Goal: Information Seeking & Learning: Learn about a topic

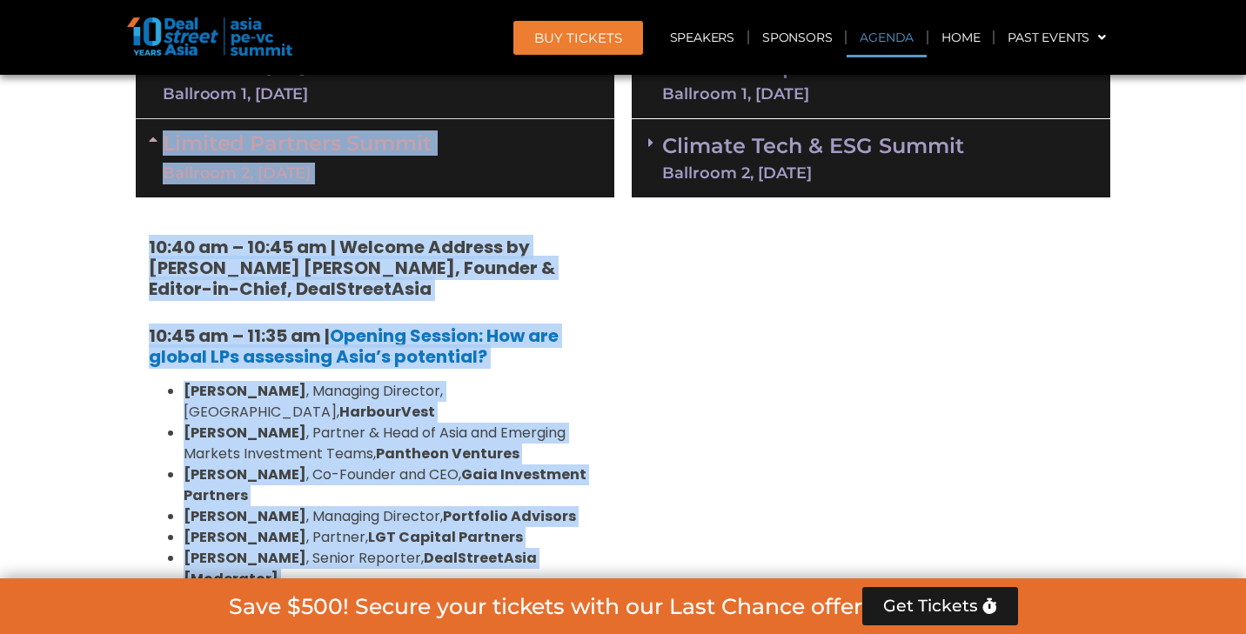
scroll to position [1068, 0]
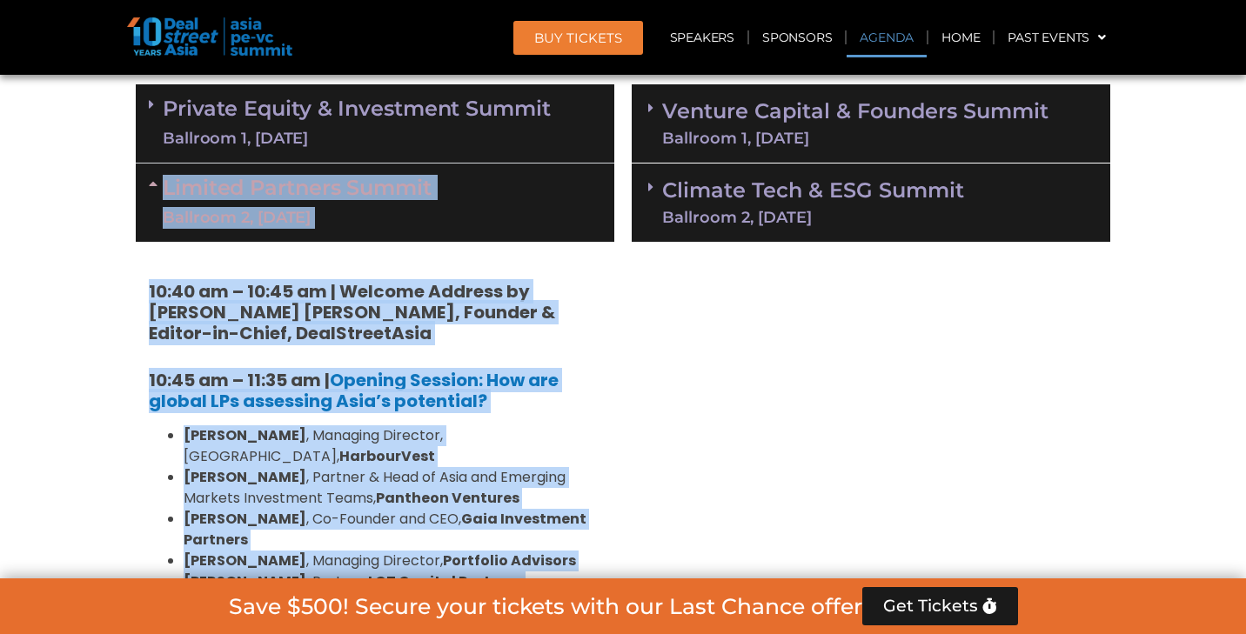
click at [861, 122] on link "Venture Capital & Founders​ Summit Ballroom 1, [DATE]" at bounding box center [855, 123] width 386 height 45
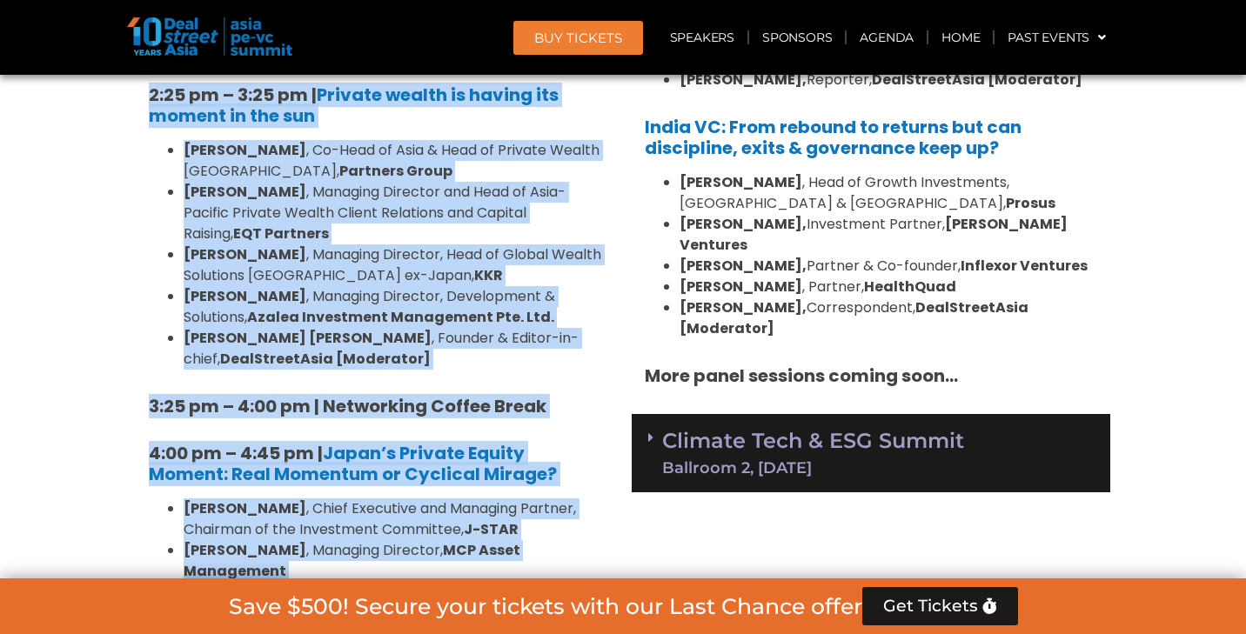
scroll to position [2196, 0]
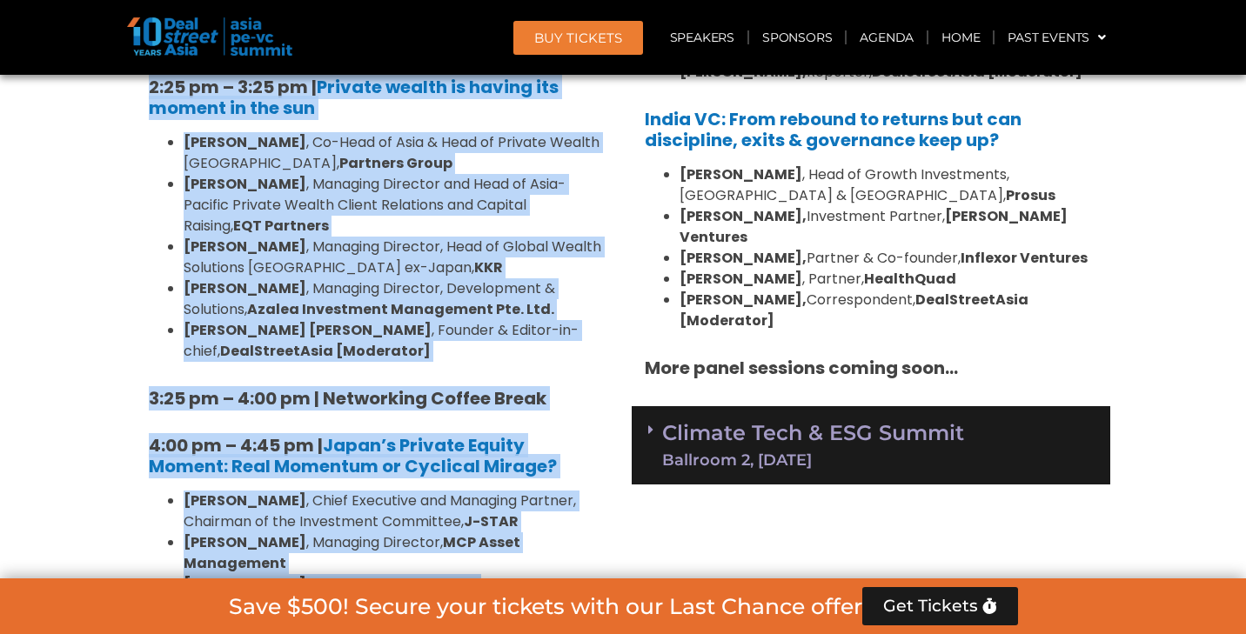
click at [832, 423] on link "Climate Tech & ESG Summit Ballroom 2, 11 Sept" at bounding box center [813, 445] width 302 height 45
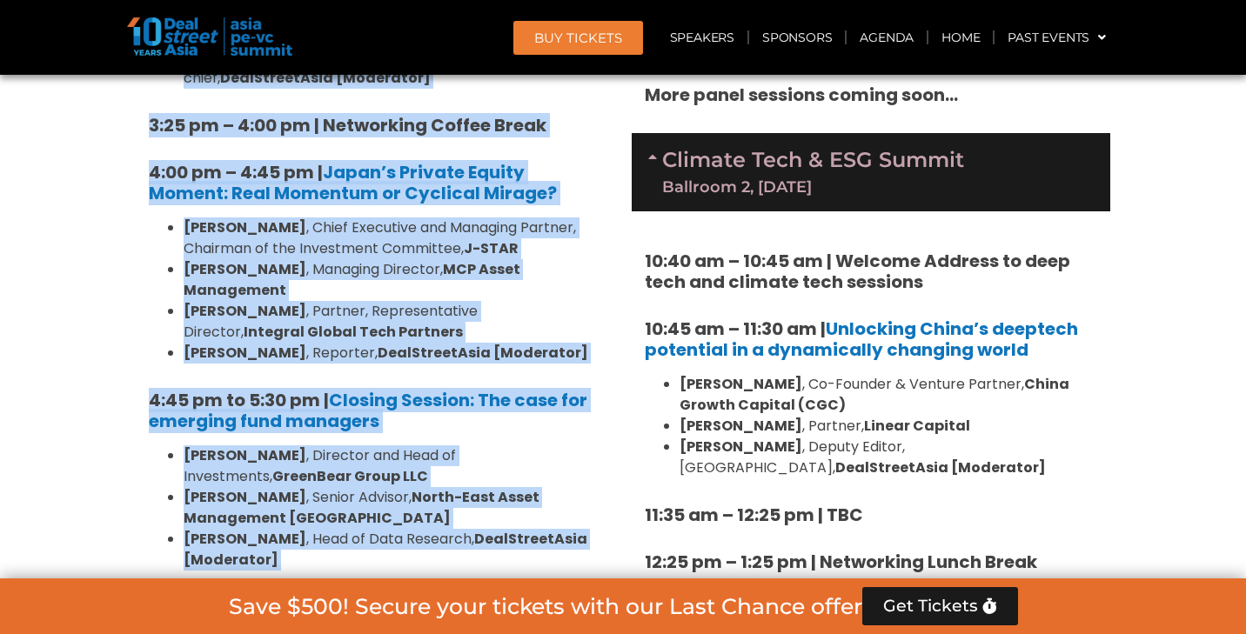
scroll to position [2429, 0]
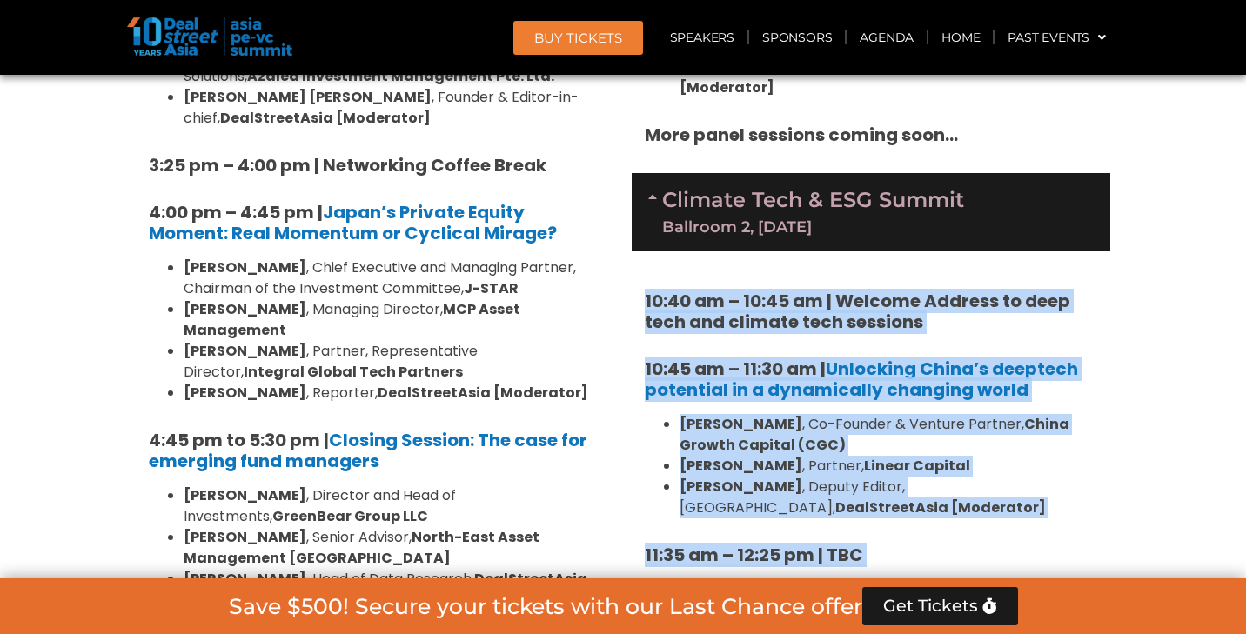
drag, startPoint x: 636, startPoint y: 204, endPoint x: 1046, endPoint y: 525, distance: 521.6
copy div "10:40 am – 10:45 am | Welcome Address to deep tech and climate tech sessions 10…"
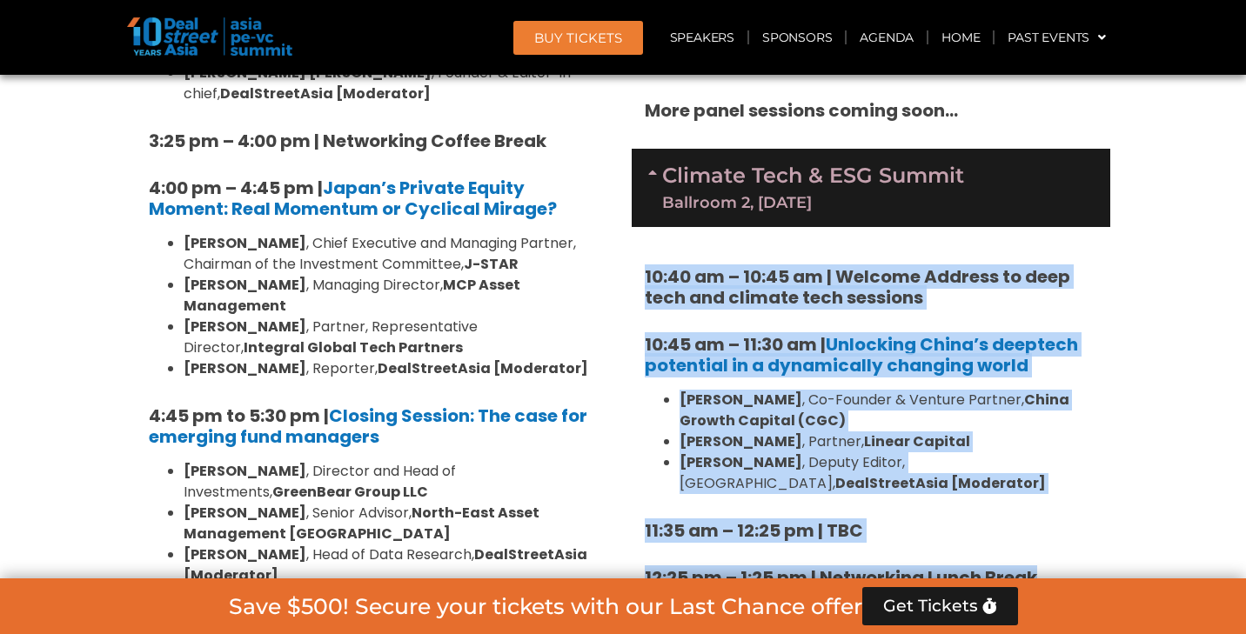
scroll to position [2457, 0]
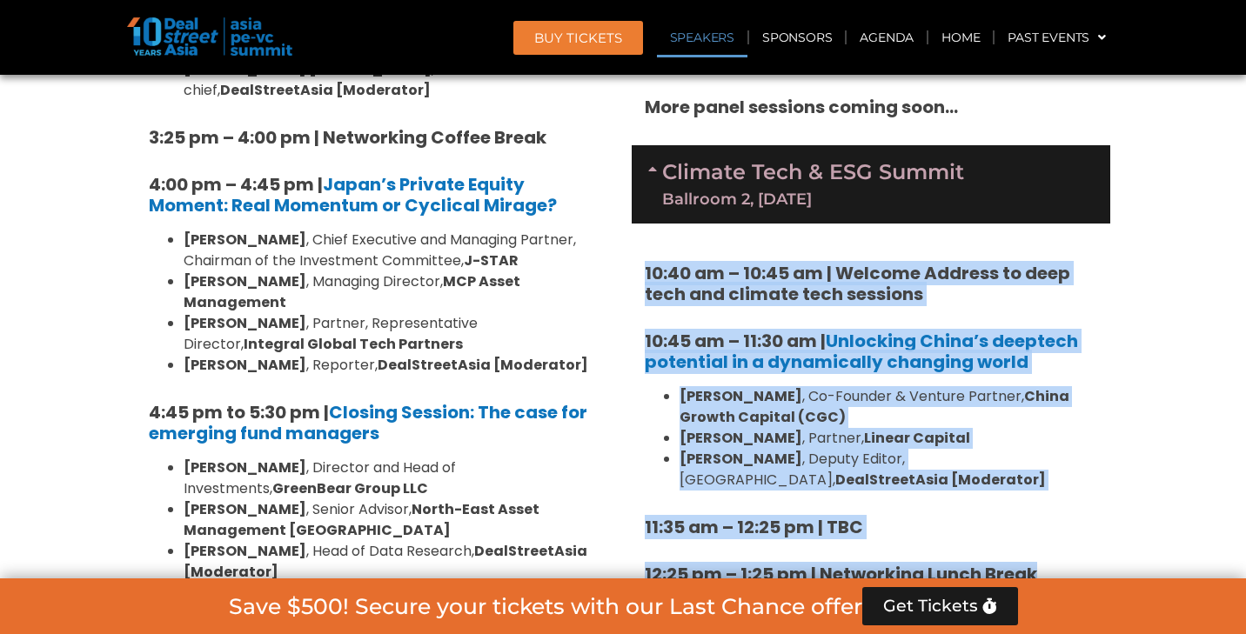
click at [722, 43] on link "Speakers" at bounding box center [702, 37] width 90 height 40
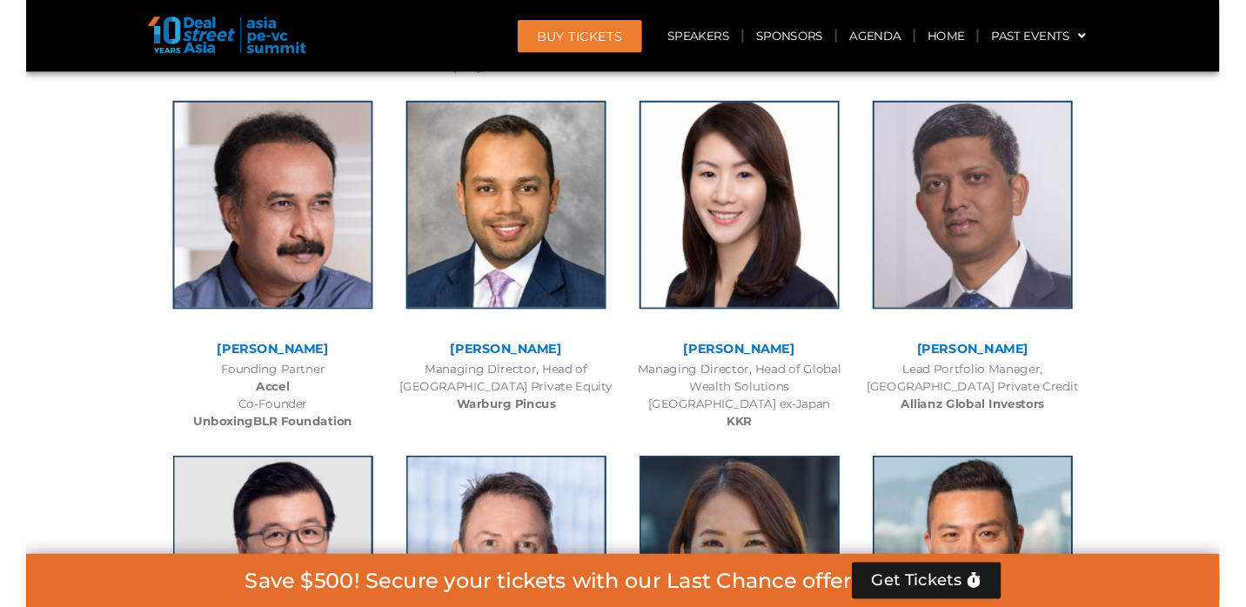
scroll to position [7880, 0]
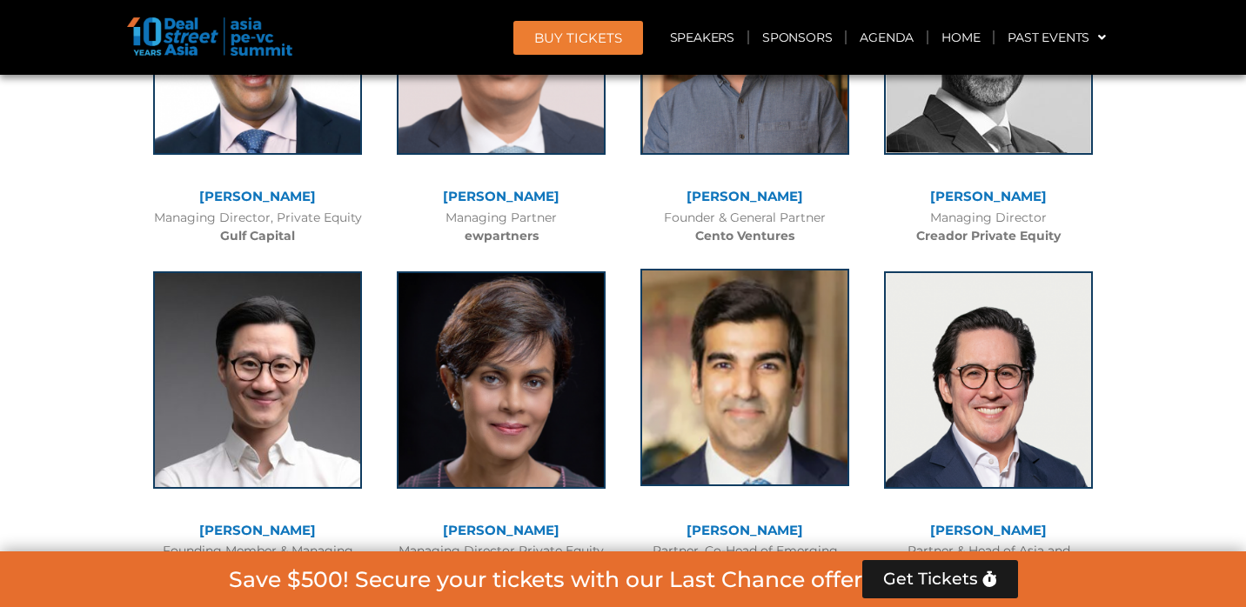
click at [754, 269] on img at bounding box center [744, 377] width 209 height 217
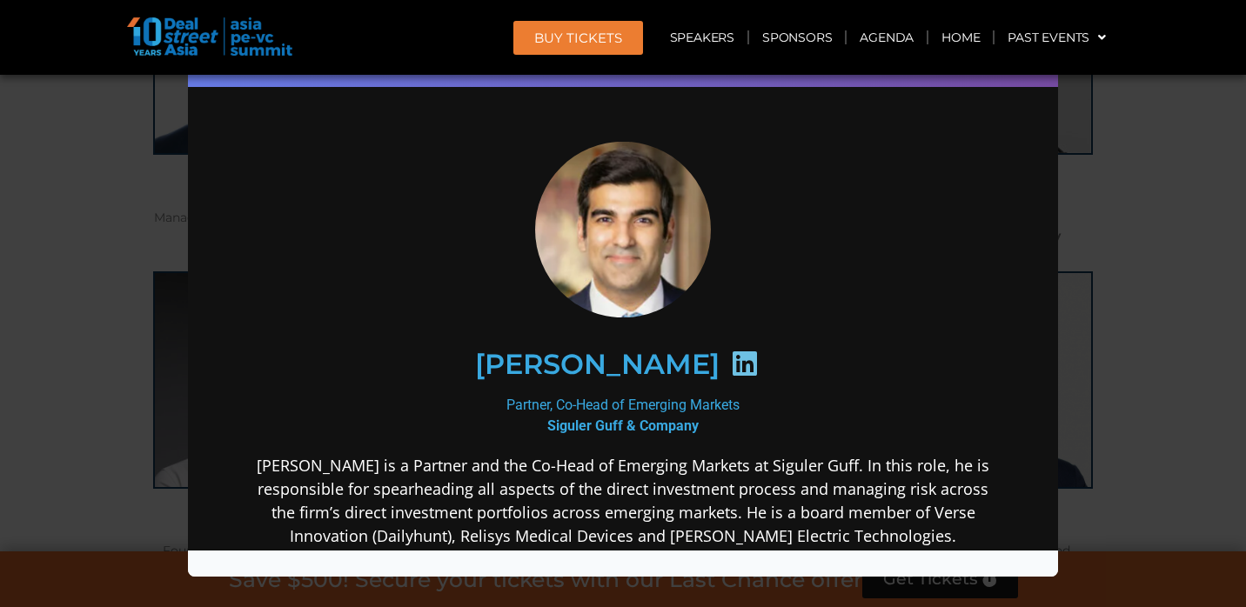
scroll to position [12868, 0]
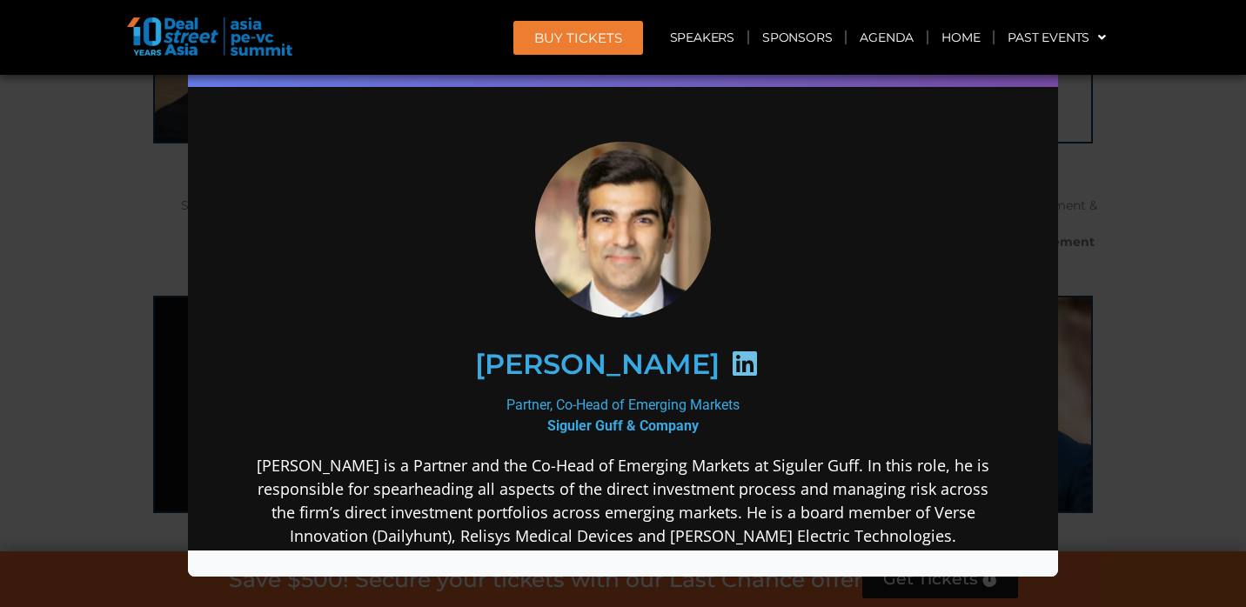
click at [1166, 330] on div "Speaker Profile ×" at bounding box center [623, 303] width 1246 height 607
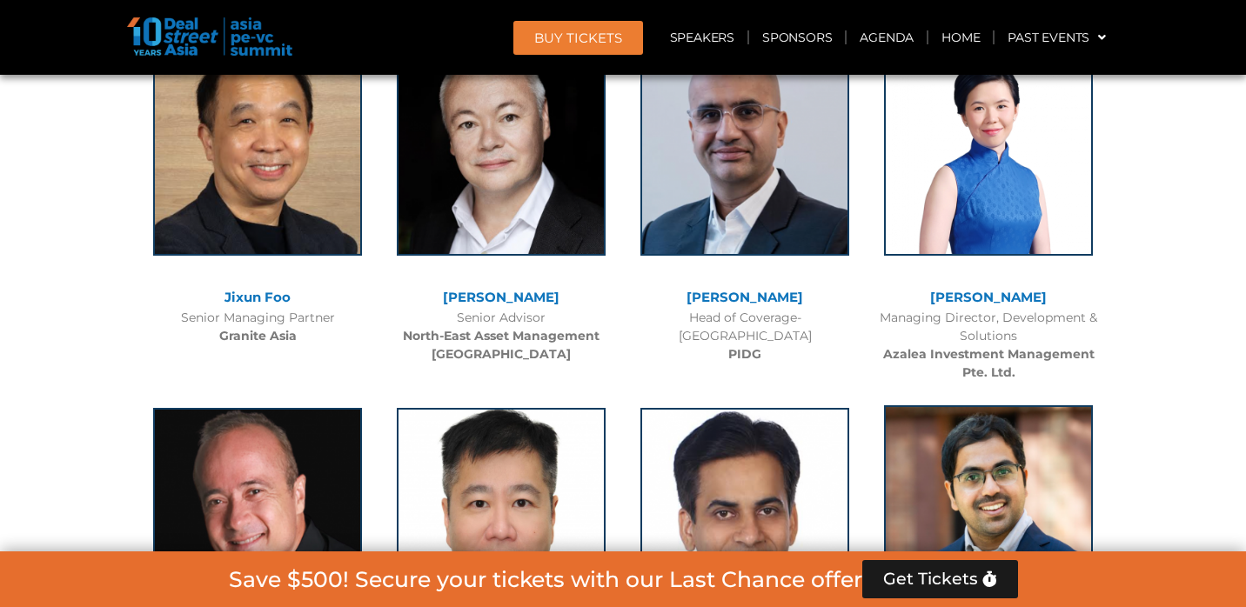
scroll to position [12753, 0]
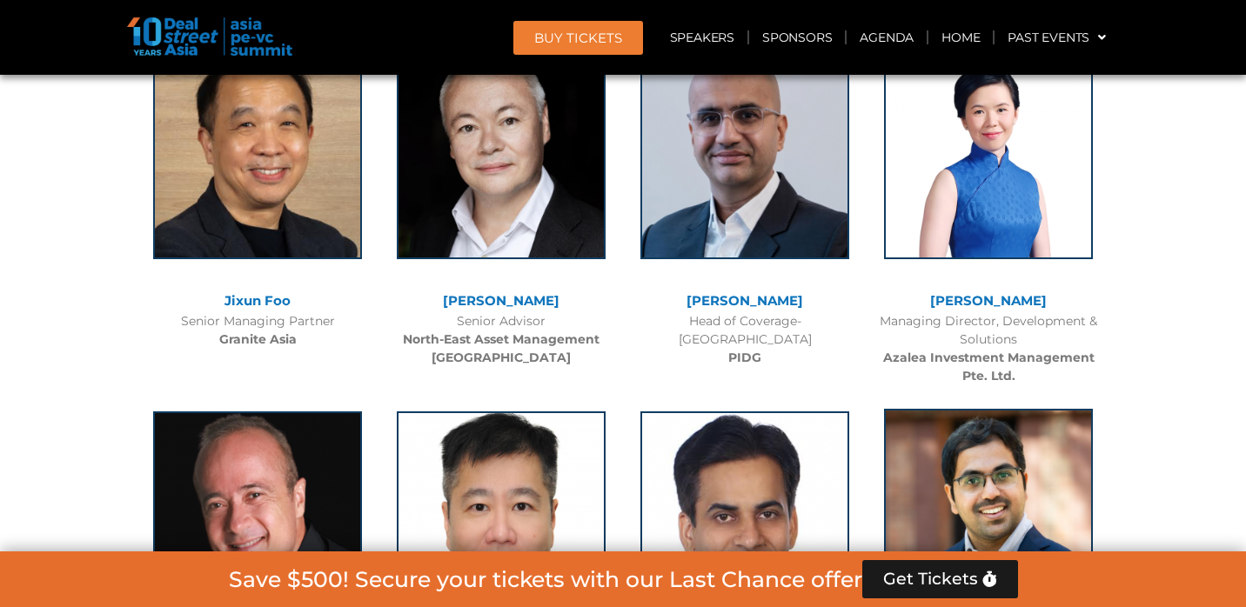
click at [995, 409] on img at bounding box center [988, 517] width 209 height 217
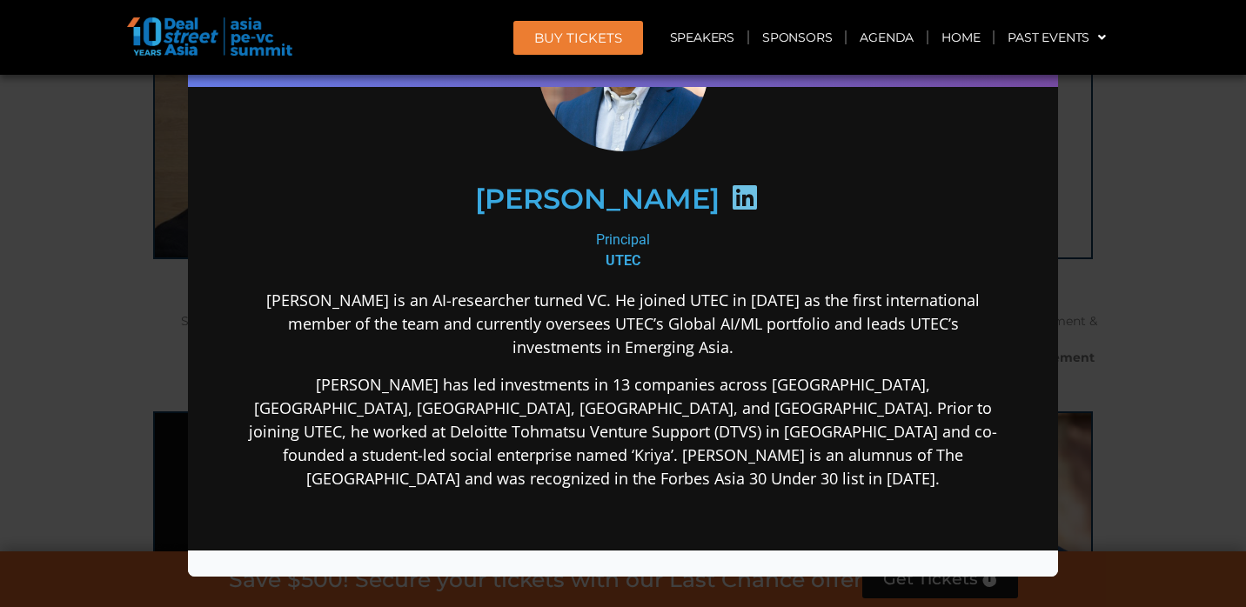
scroll to position [161, 0]
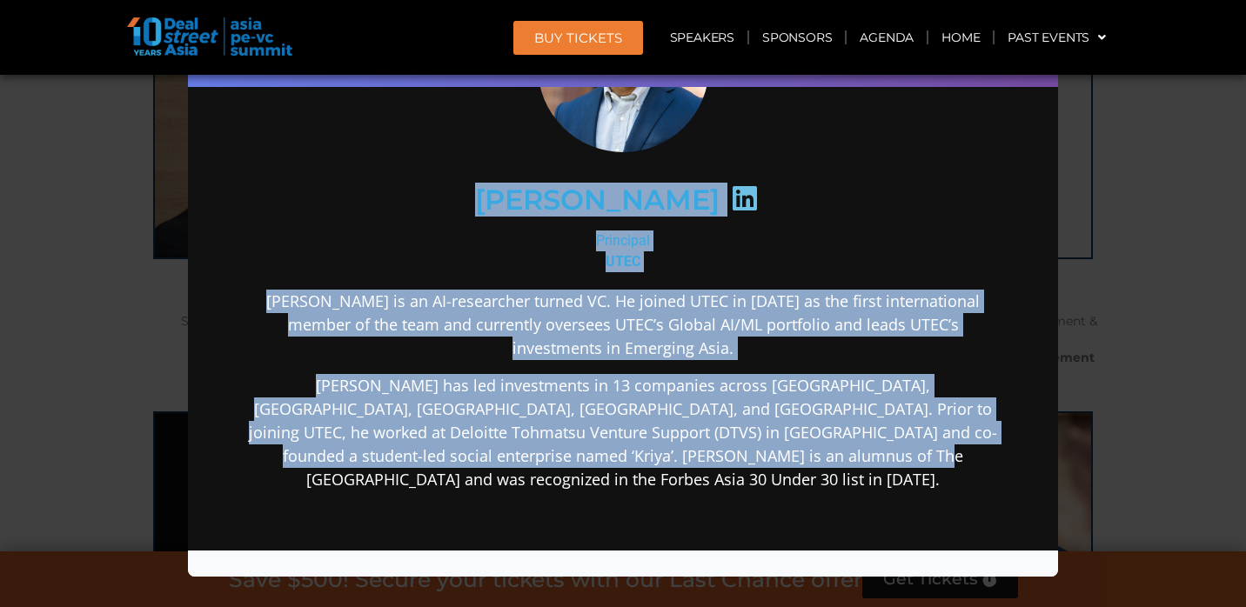
drag, startPoint x: 505, startPoint y: 192, endPoint x: 858, endPoint y: 452, distance: 437.9
click at [858, 452] on div "Kiran Mysore Principal UTEC Kiran is an AI-researcher turned VC. He joined UTEC…" at bounding box center [622, 372] width 751 height 785
copy div "Kiran Mysore Principal UTEC Kiran is an AI-researcher turned VC. He joined UTEC…"
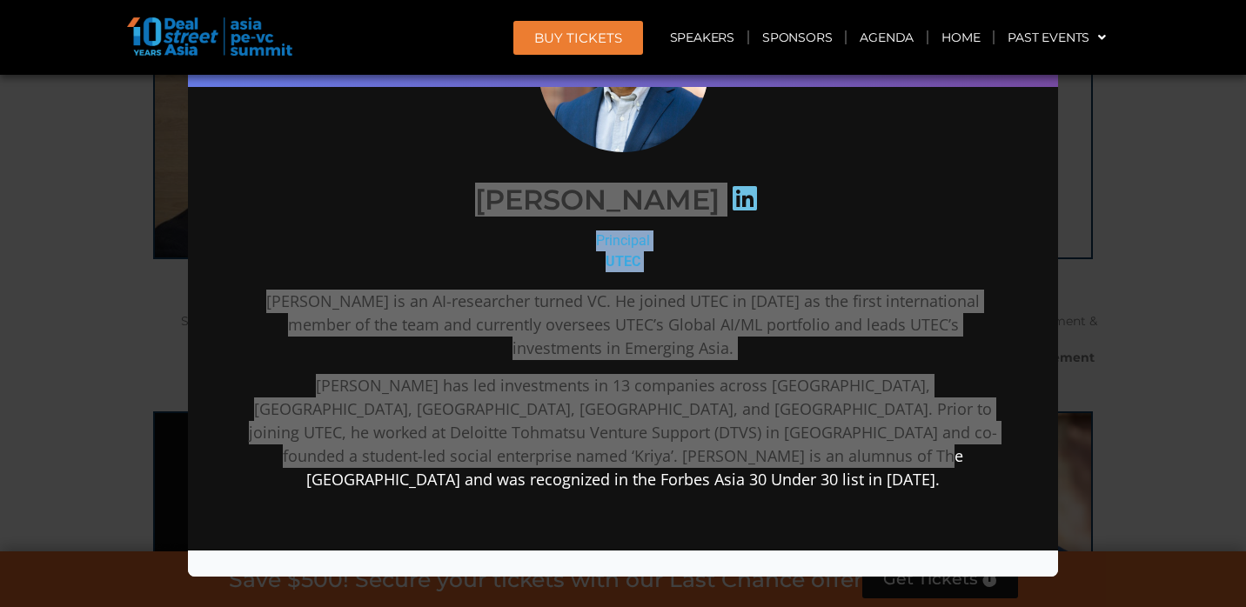
click at [1172, 167] on div "Speaker Profile ×" at bounding box center [623, 303] width 1246 height 607
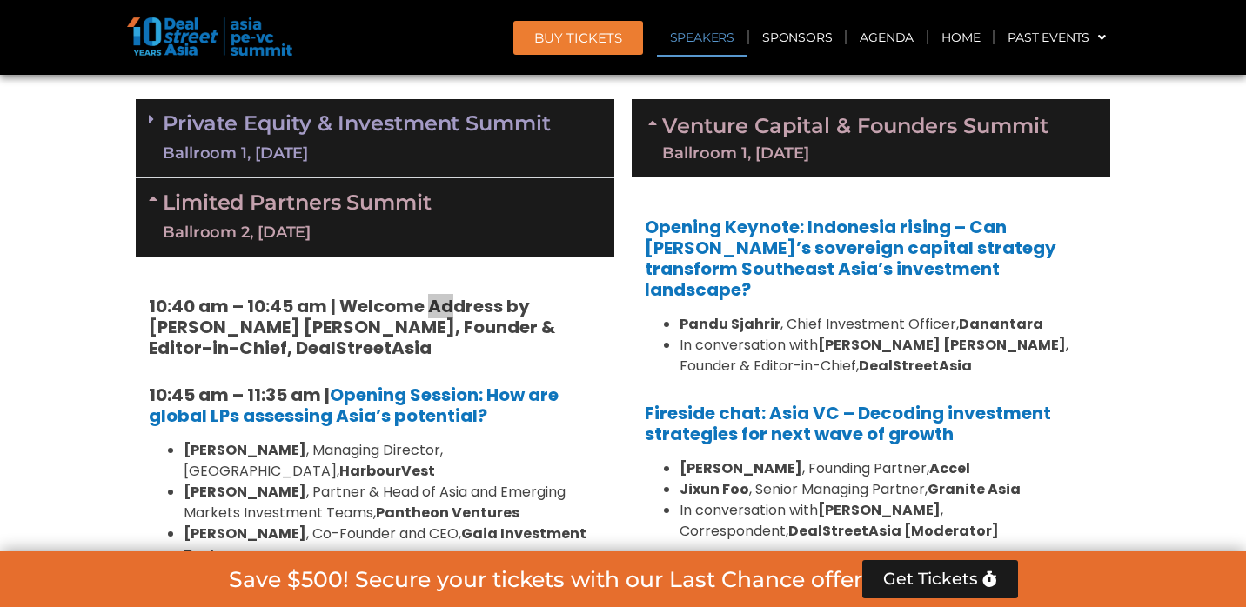
scroll to position [8633, 0]
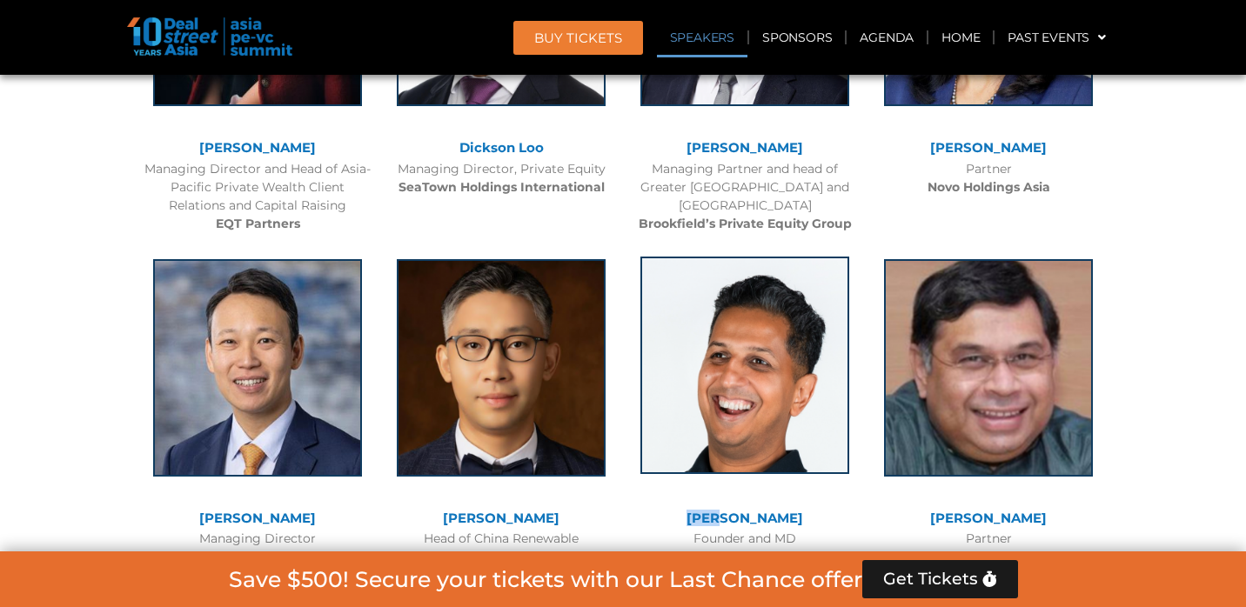
click at [767, 257] on img at bounding box center [744, 365] width 209 height 217
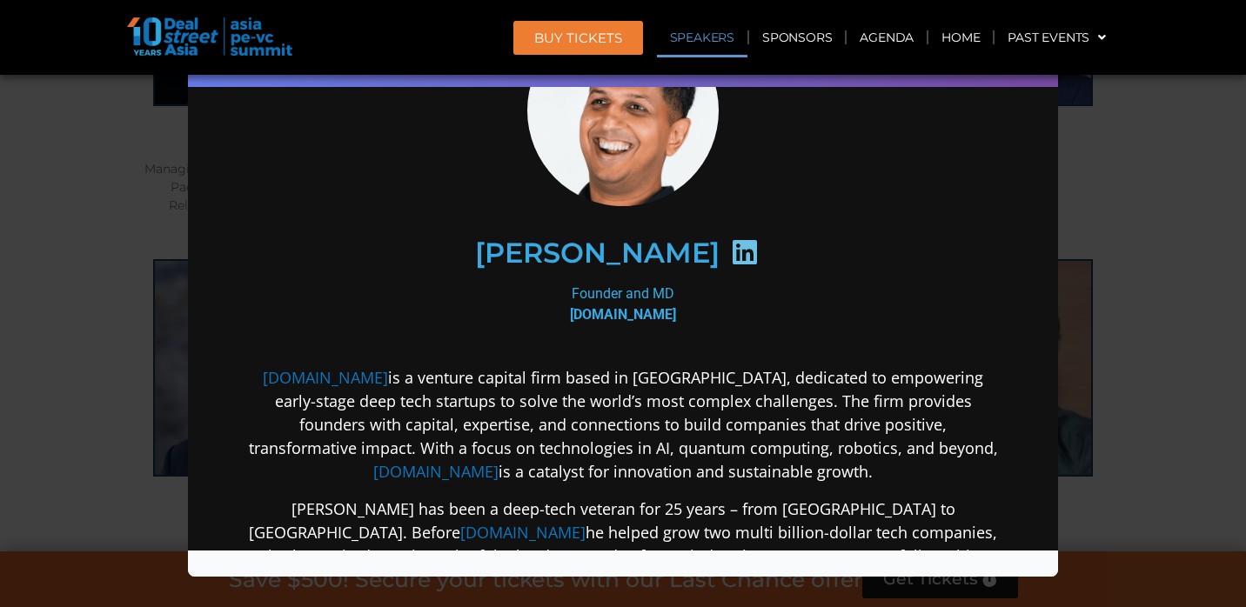
scroll to position [219, 0]
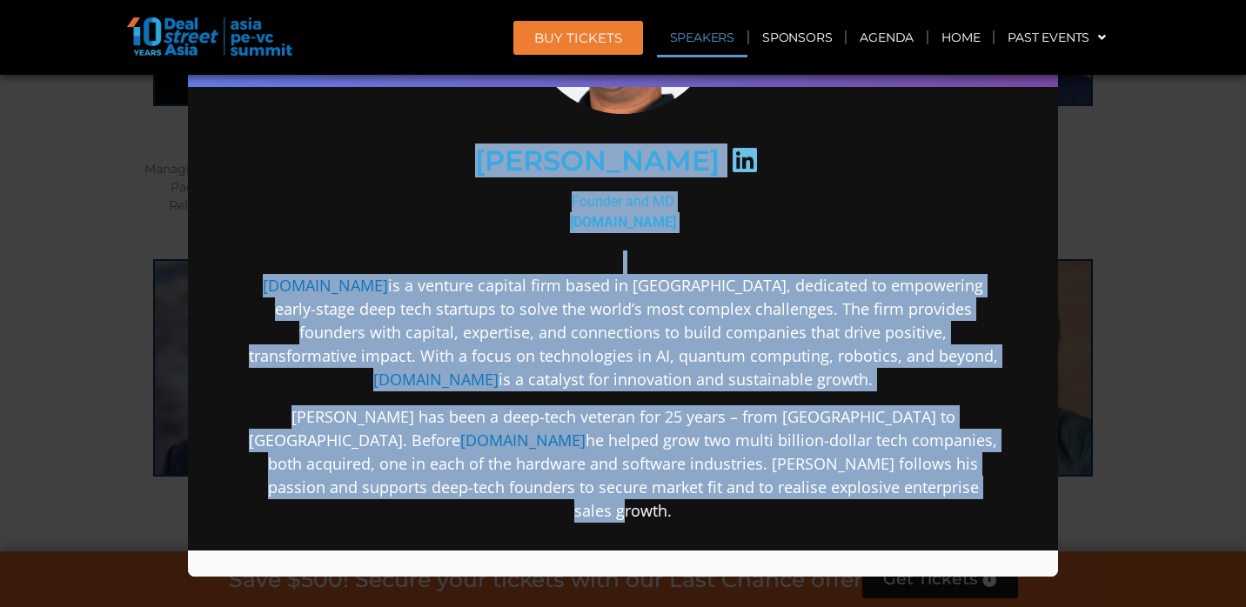
drag, startPoint x: 501, startPoint y: 161, endPoint x: 838, endPoint y: 495, distance: 474.8
click at [838, 495] on div "Aditya Mathur Founder and MD Elev8.vc Elev8.vc is a venture capital firm based …" at bounding box center [622, 359] width 751 height 875
copy div "Aditya Mathur Founder and MD Elev8.vc Elev8.vc is a venture capital firm based …"
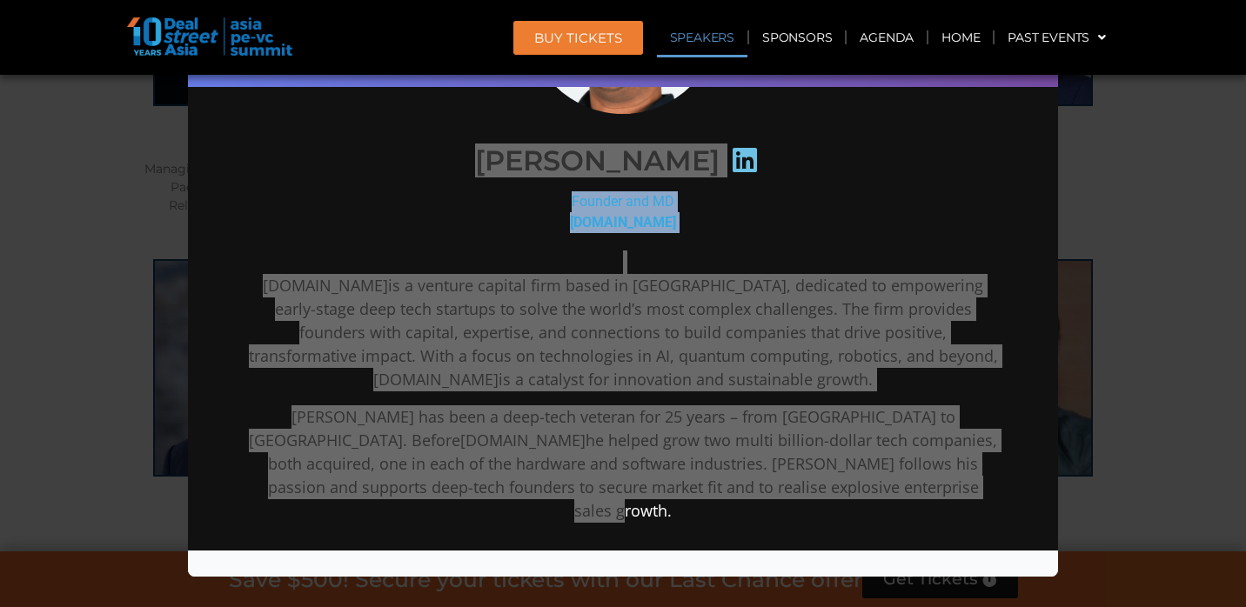
click at [1233, 137] on div "Speaker Profile ×" at bounding box center [623, 303] width 1246 height 607
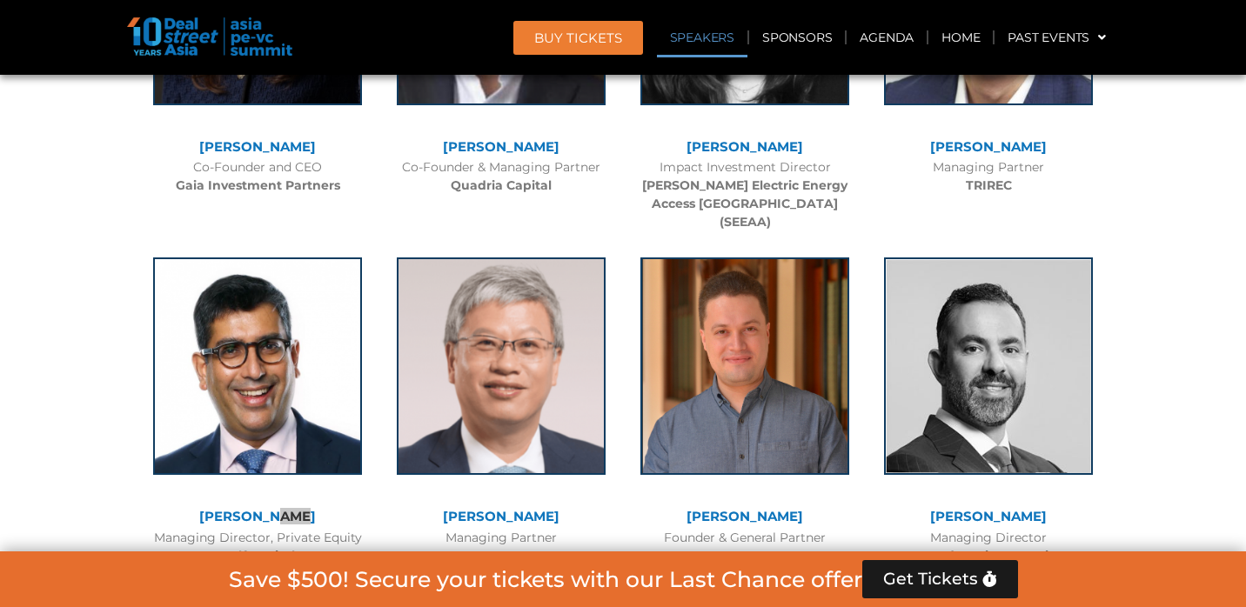
scroll to position [10371, 0]
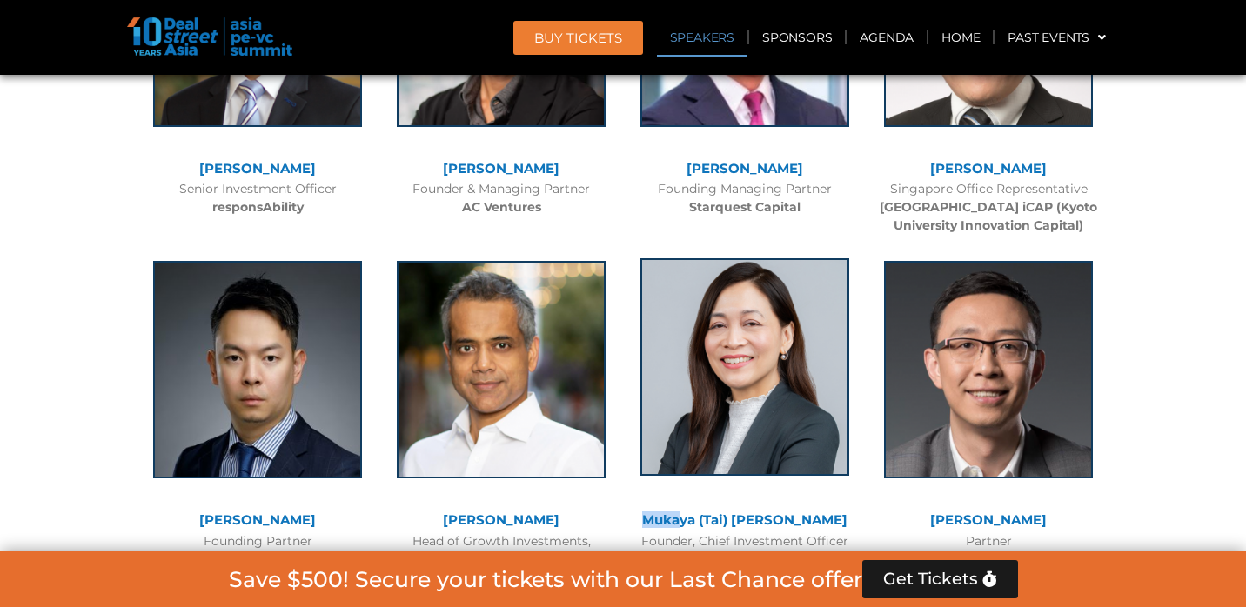
click at [758, 258] on img at bounding box center [744, 366] width 209 height 217
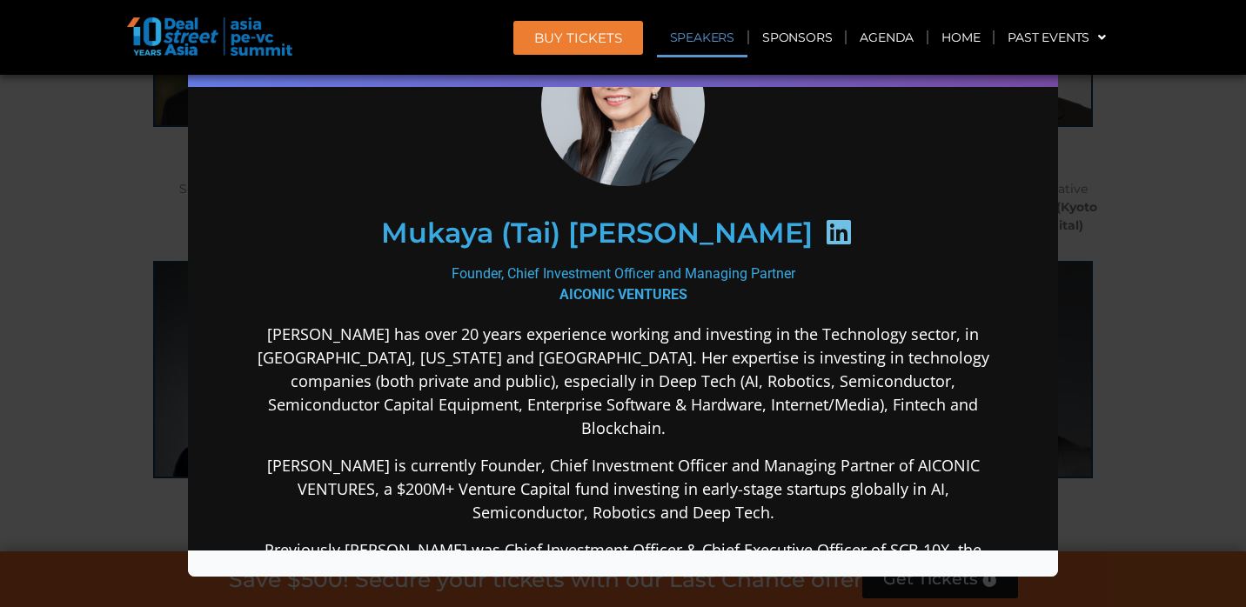
scroll to position [121, 0]
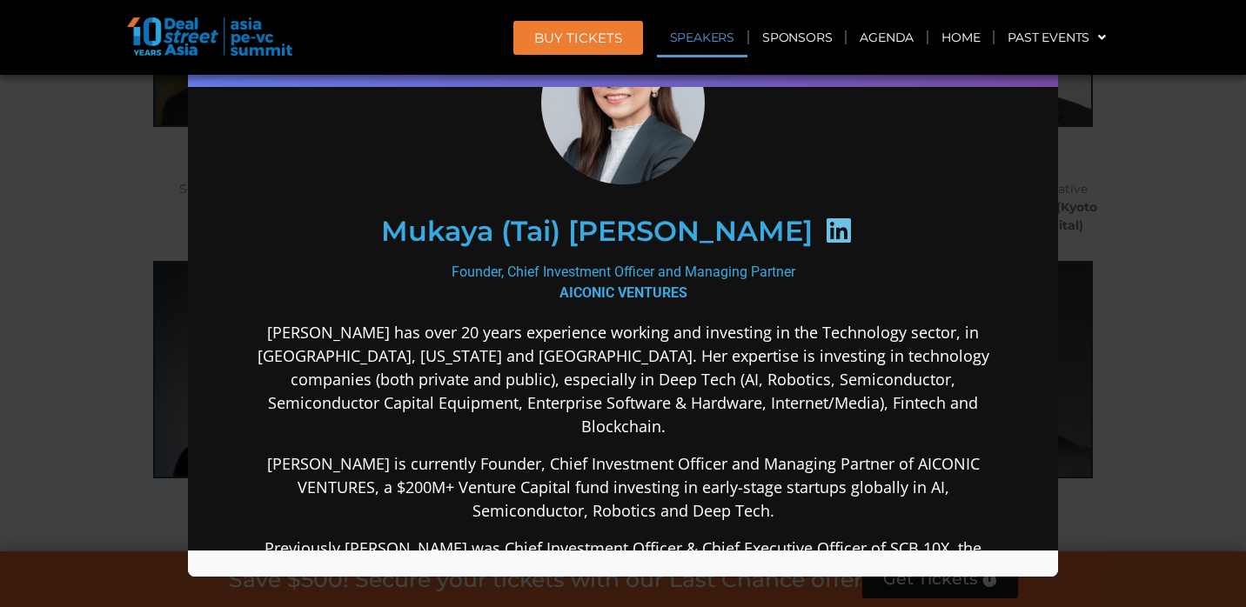
click at [456, 226] on h2 "Mukaya (Tai) [PERSON_NAME]" at bounding box center [596, 231] width 431 height 28
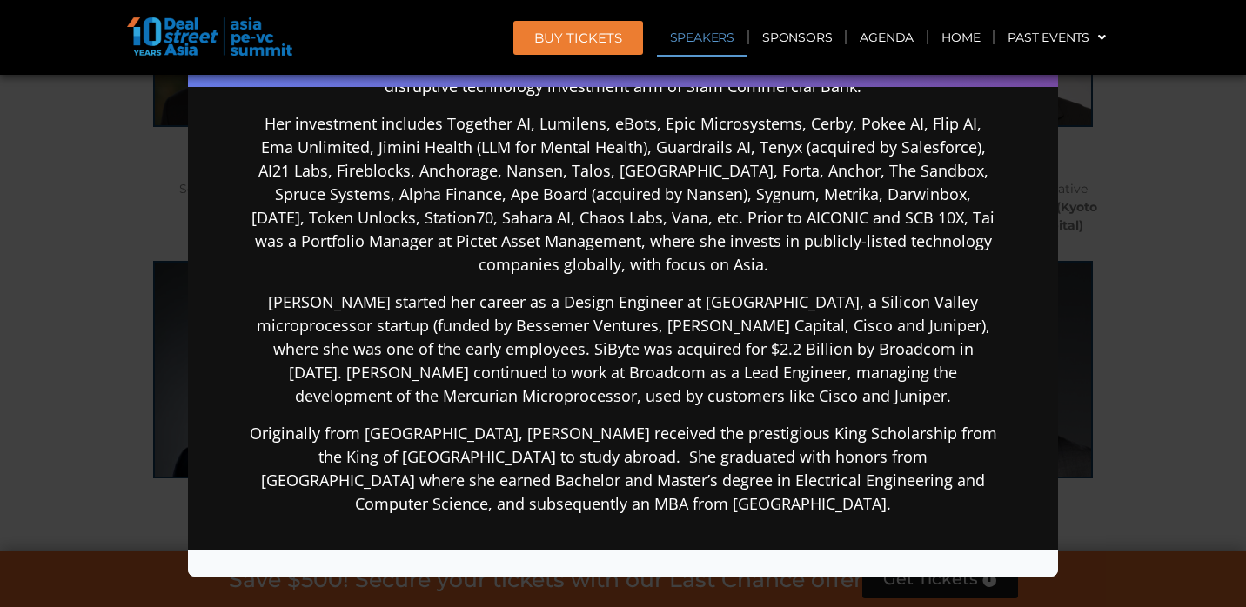
scroll to position [609, 0]
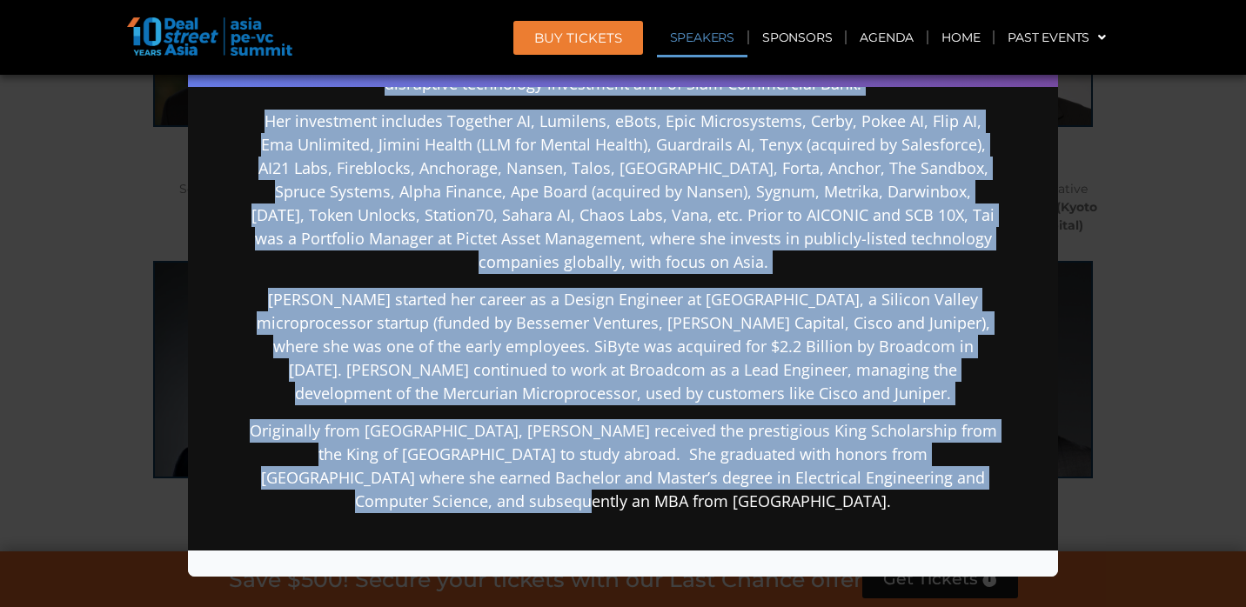
click at [1009, 463] on div "Mukaya (Tai) Panich Founder, Chief Investment Officer and Managing Partner AICO…" at bounding box center [622, 159] width 835 height 1339
copy div "Mukaya (Tai) Panich Founder, Chief Investment Officer and Managing Partner AICO…"
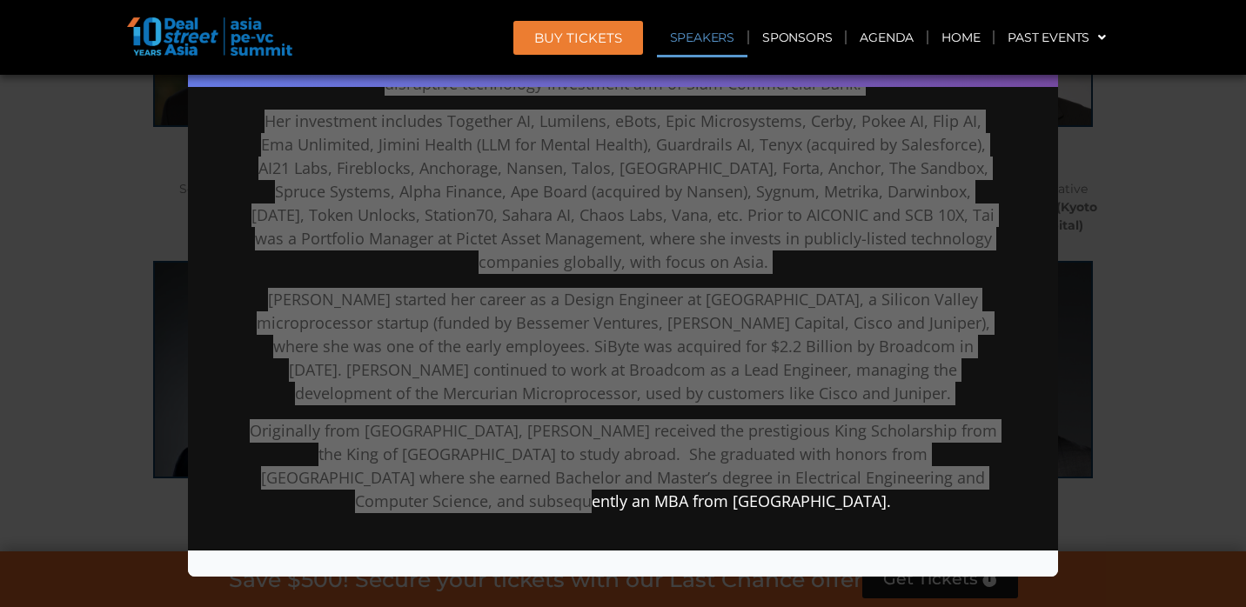
click at [1179, 157] on div "Speaker Profile ×" at bounding box center [623, 303] width 1246 height 607
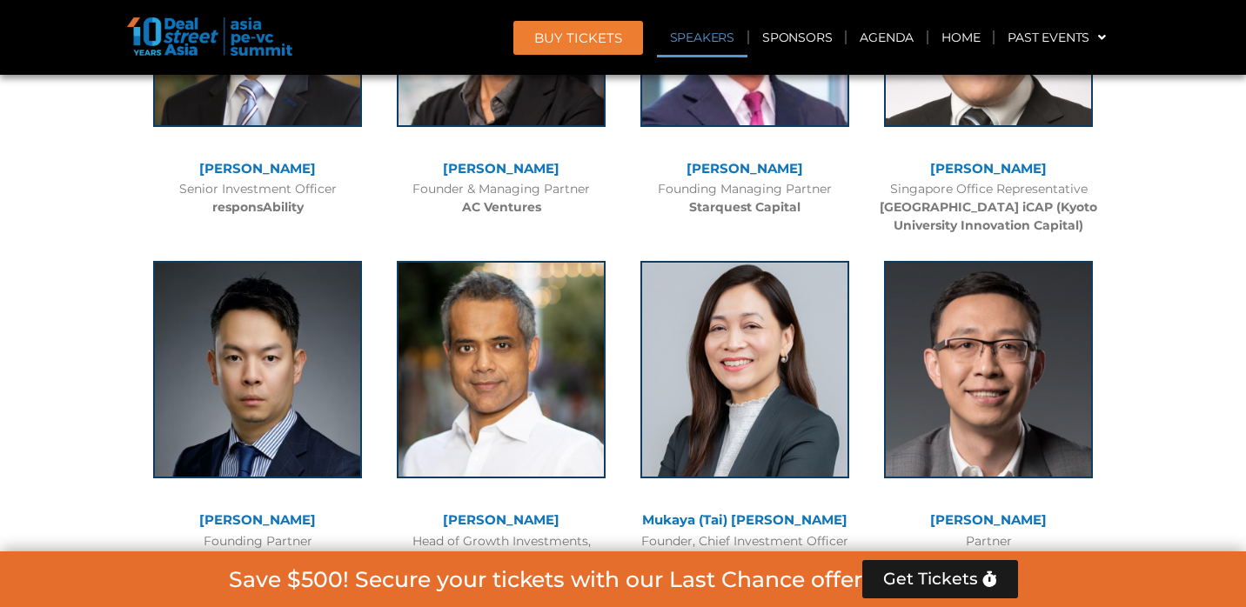
scroll to position [10002, 0]
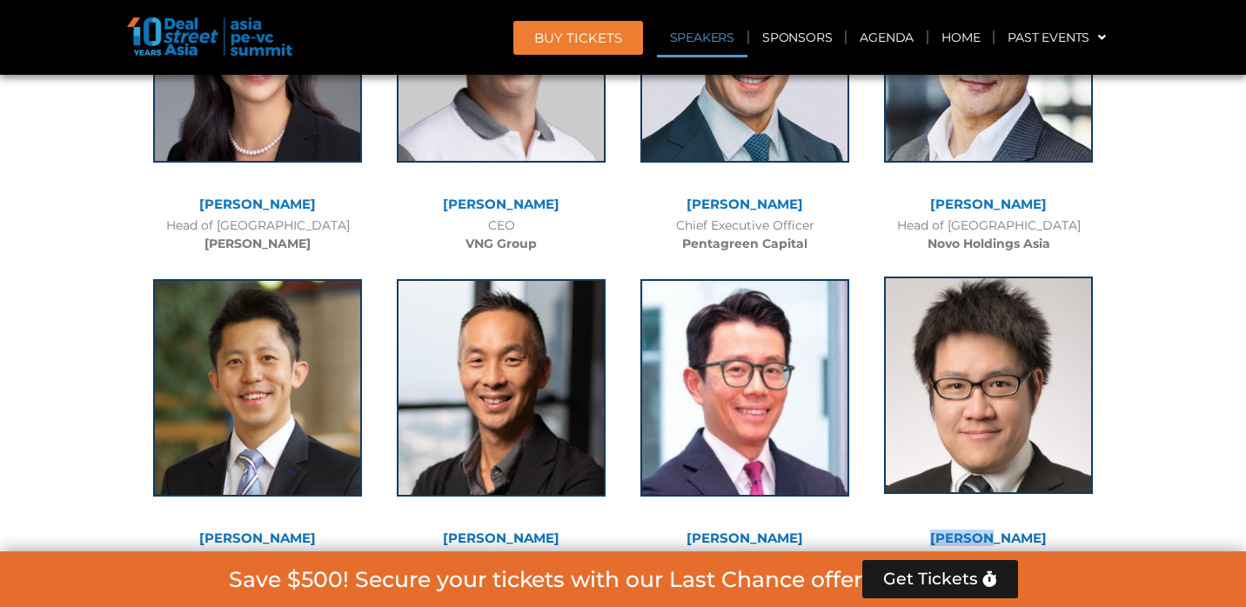
click at [992, 277] on img at bounding box center [988, 385] width 209 height 217
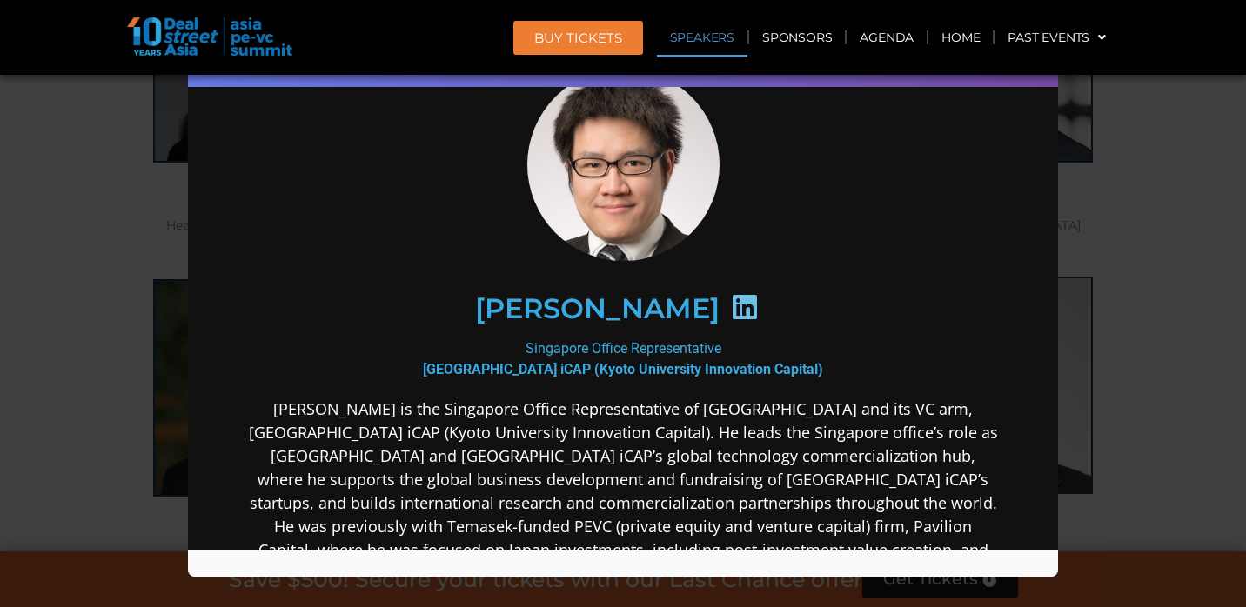
scroll to position [184, 0]
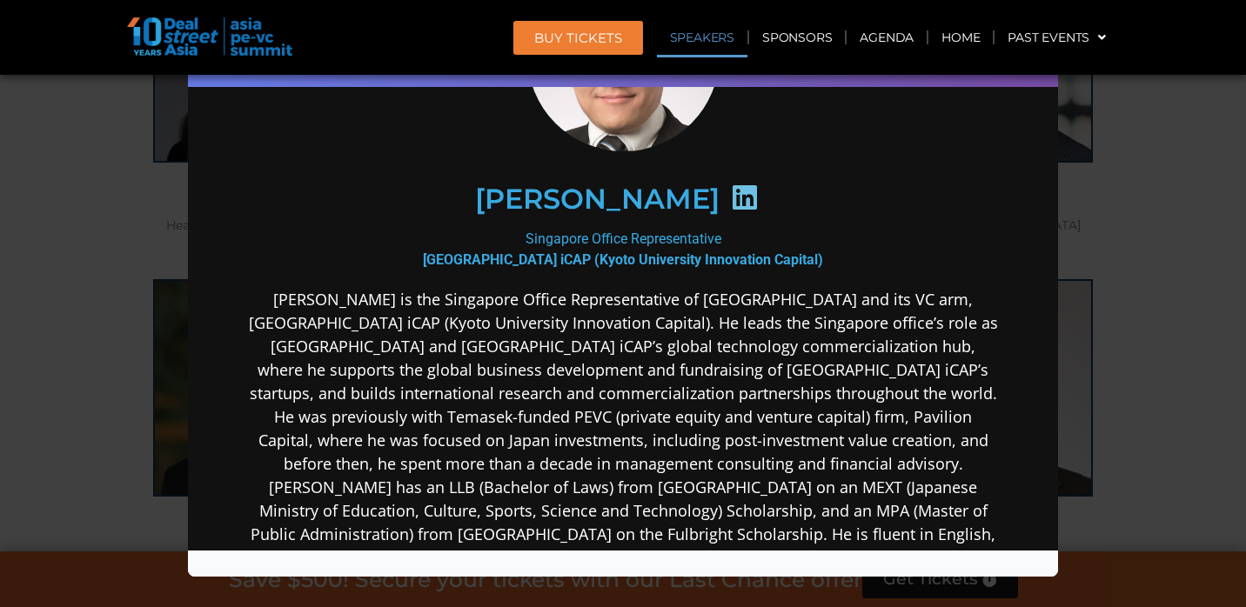
click at [494, 194] on h2 "[PERSON_NAME]" at bounding box center [597, 198] width 244 height 28
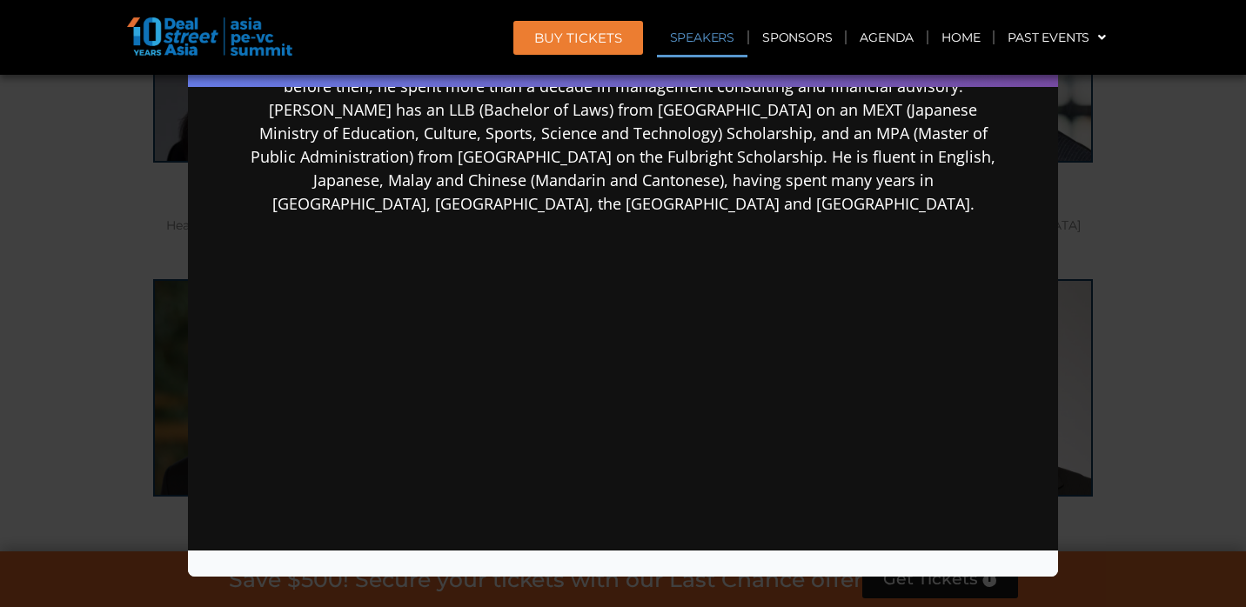
scroll to position [560, 0]
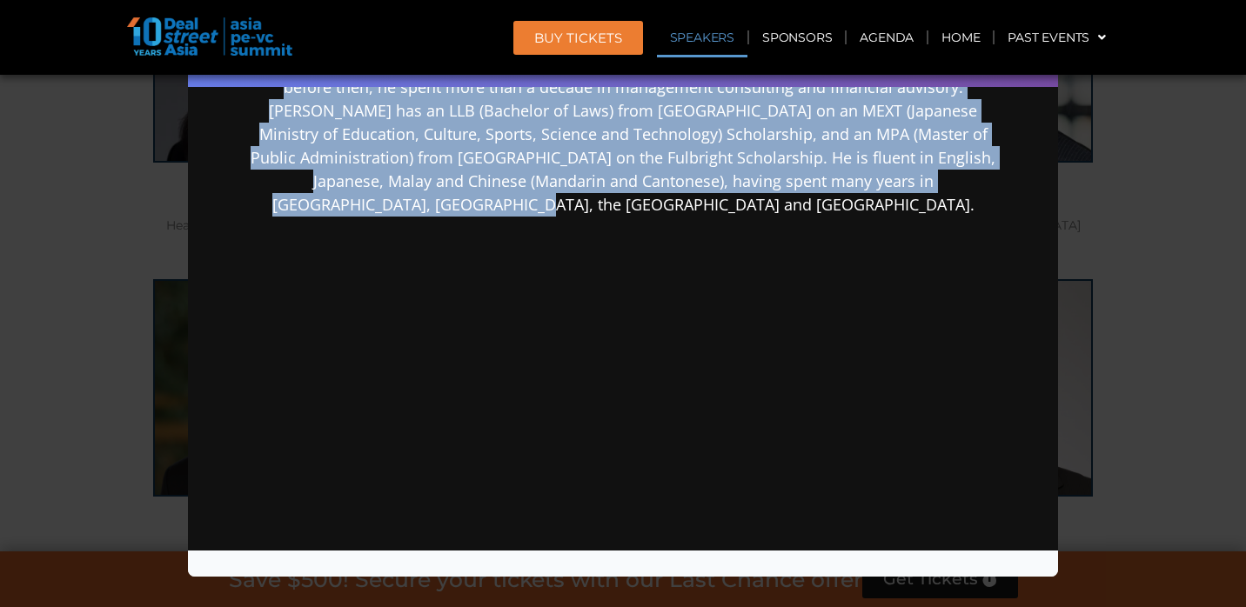
click at [681, 217] on div "Raymond Woo is the Singapore Office Representative of Kyoto University and its …" at bounding box center [622, 200] width 751 height 580
copy div "Raymond Woo Singapore Office Representative Kyoto University & Kyoto iCAP (Kyot…"
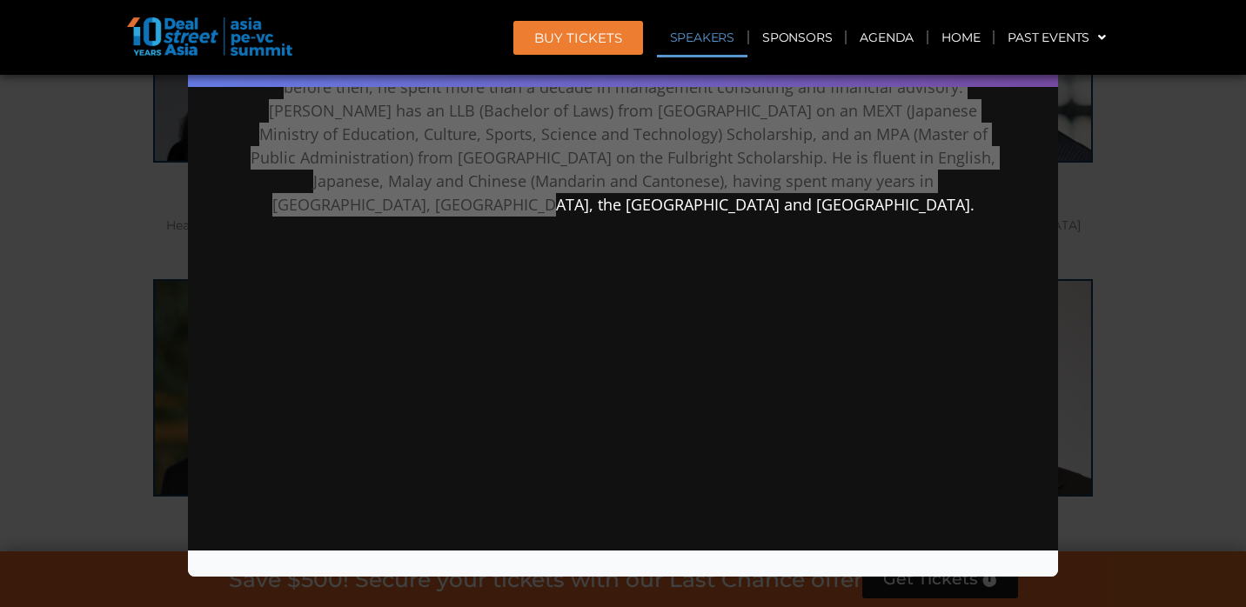
click at [1195, 182] on div "Speaker Profile ×" at bounding box center [623, 303] width 1246 height 607
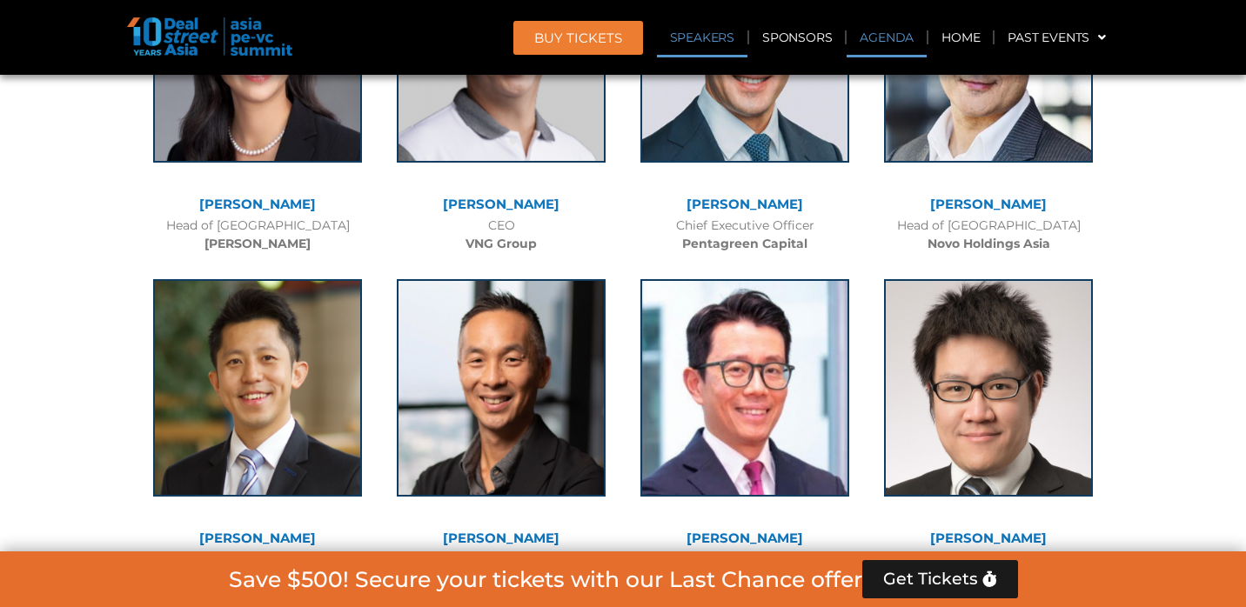
click at [887, 43] on link "Agenda" at bounding box center [886, 37] width 80 height 40
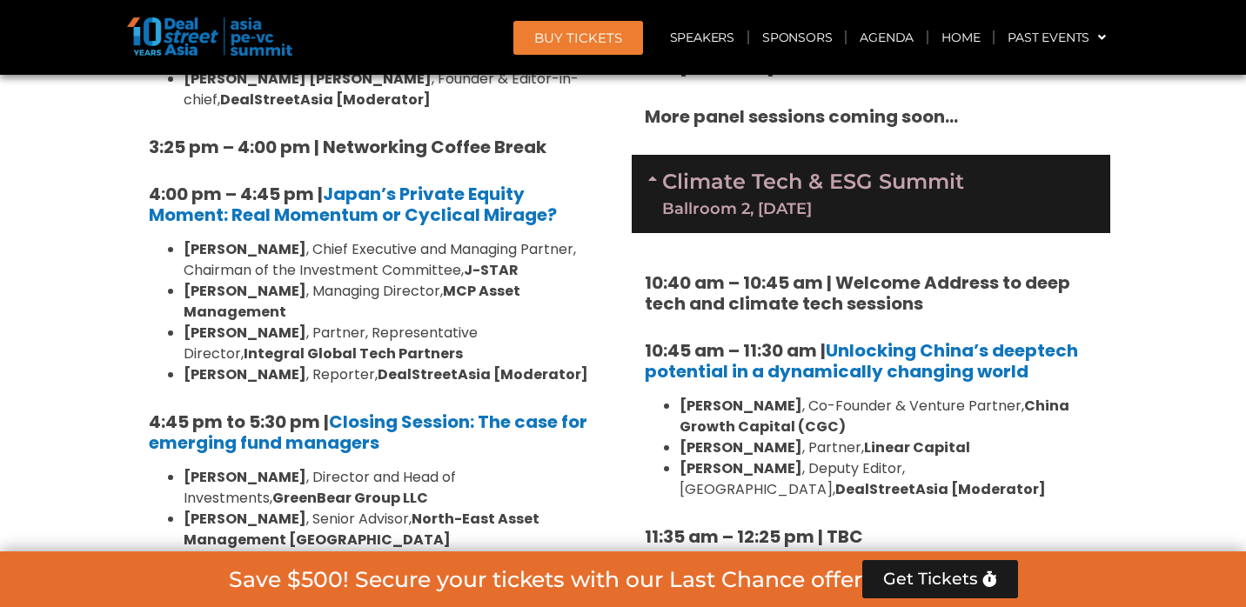
scroll to position [2445, 0]
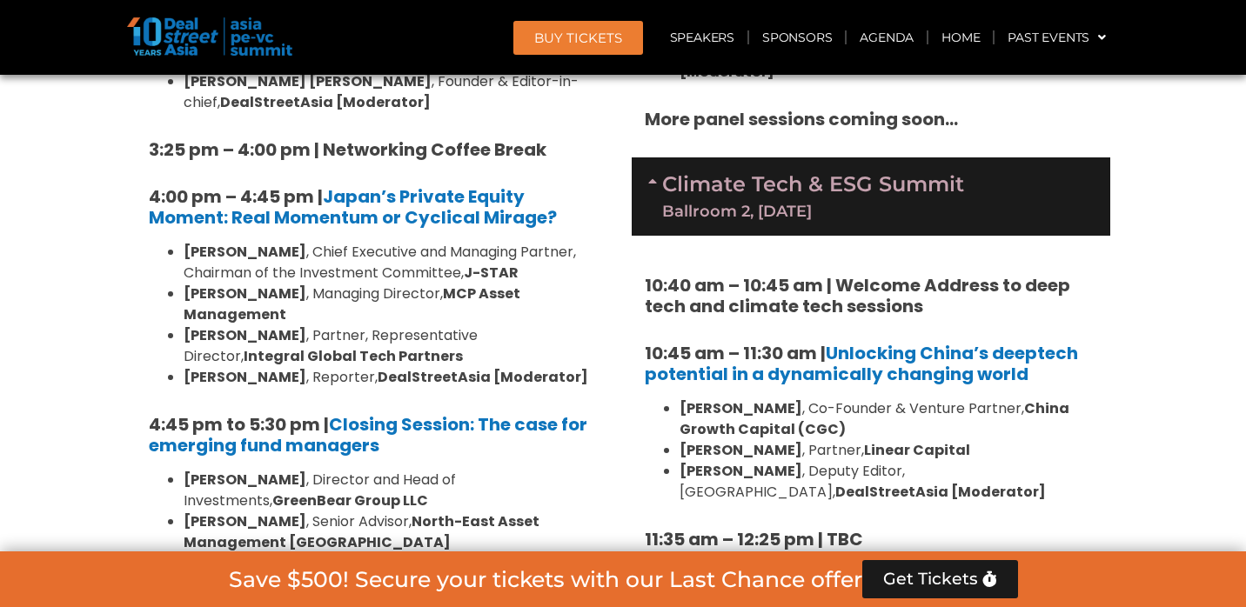
click at [792, 204] on div "Ballroom 2, [DATE]" at bounding box center [813, 212] width 302 height 16
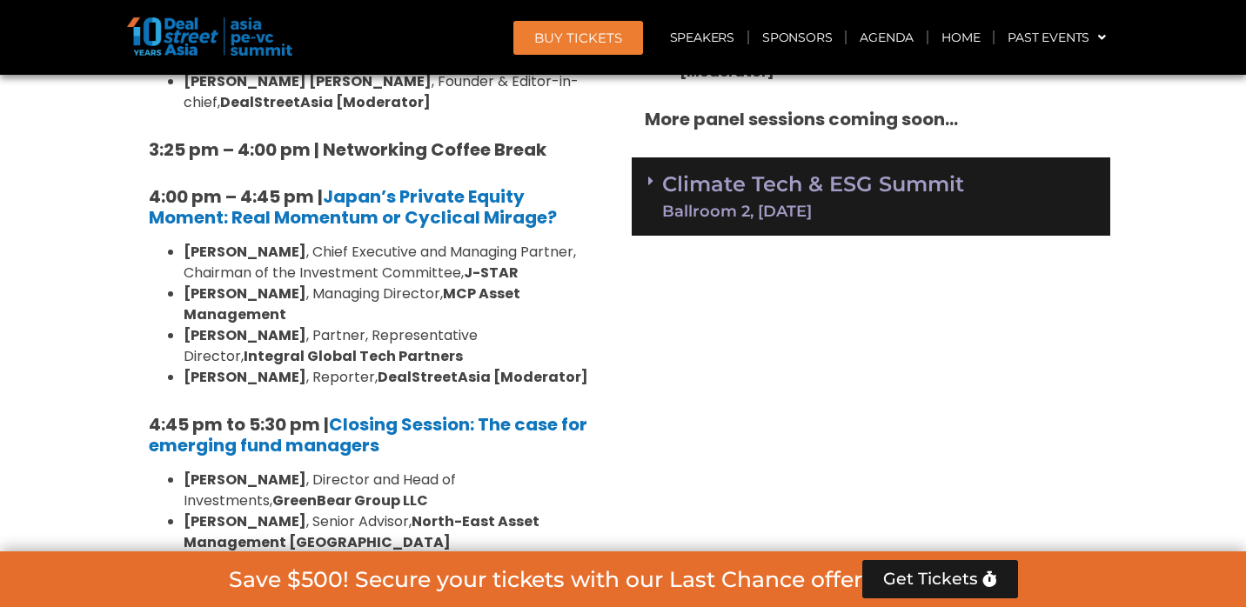
click at [774, 204] on div "Ballroom 2, [DATE]" at bounding box center [813, 212] width 302 height 16
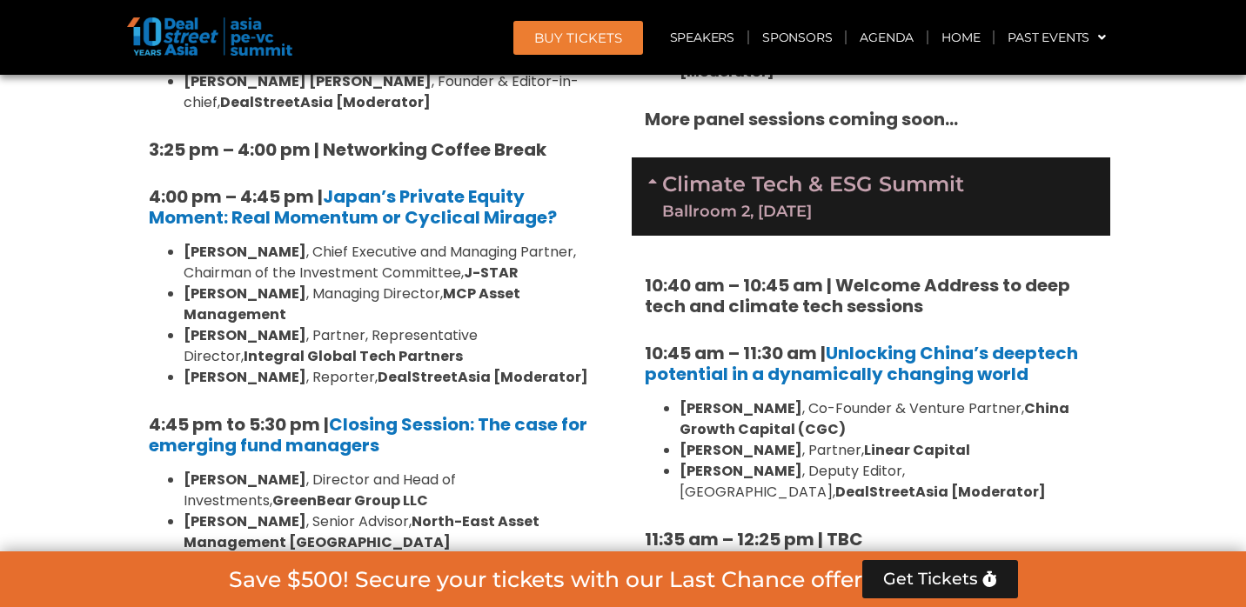
click at [812, 341] on strong "10:45 am – 11:30 am | Unlocking China’s deeptech potential in a dynamically cha…" at bounding box center [861, 363] width 433 height 45
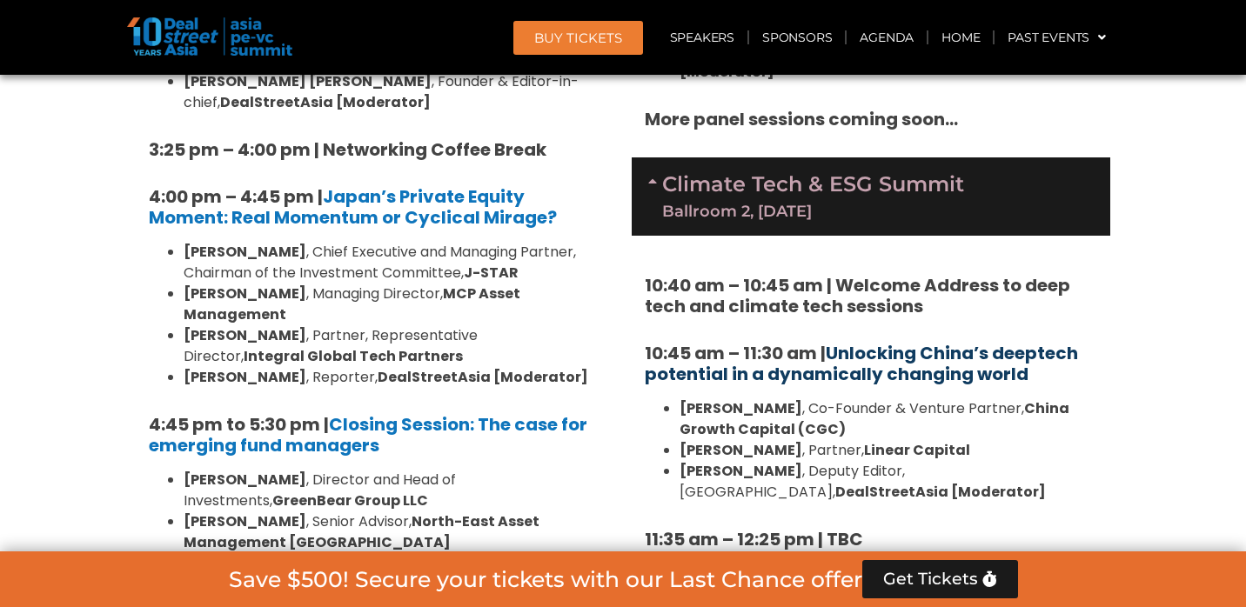
click at [861, 341] on link "Unlocking China’s deeptech potential in a dynamically changing world" at bounding box center [861, 363] width 433 height 45
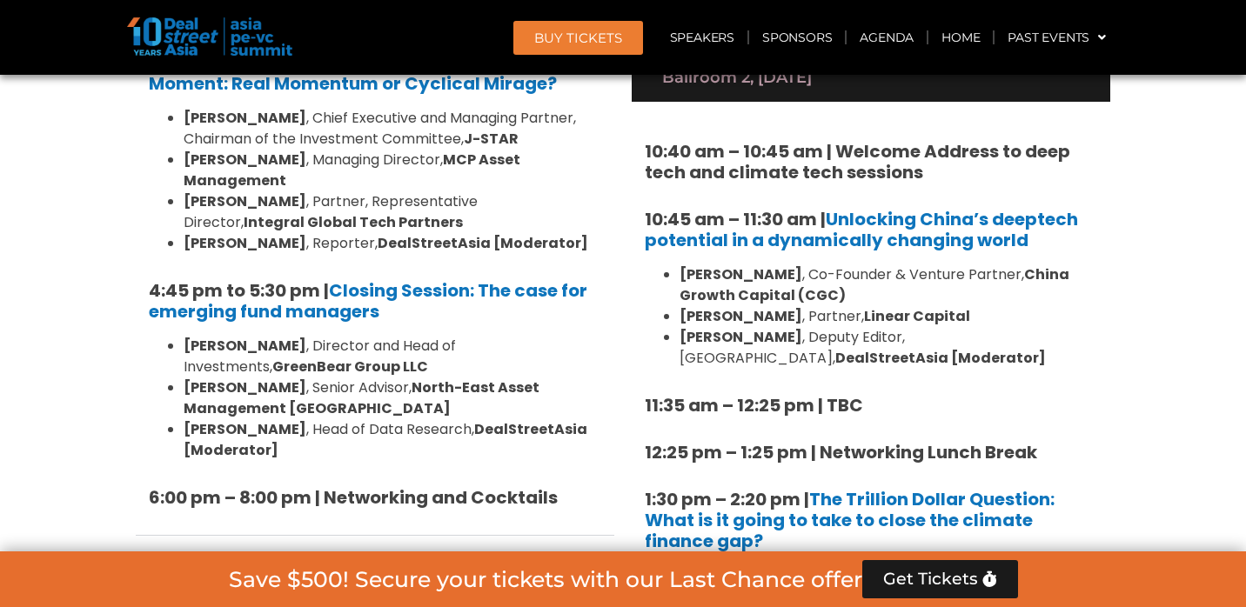
scroll to position [2535, 0]
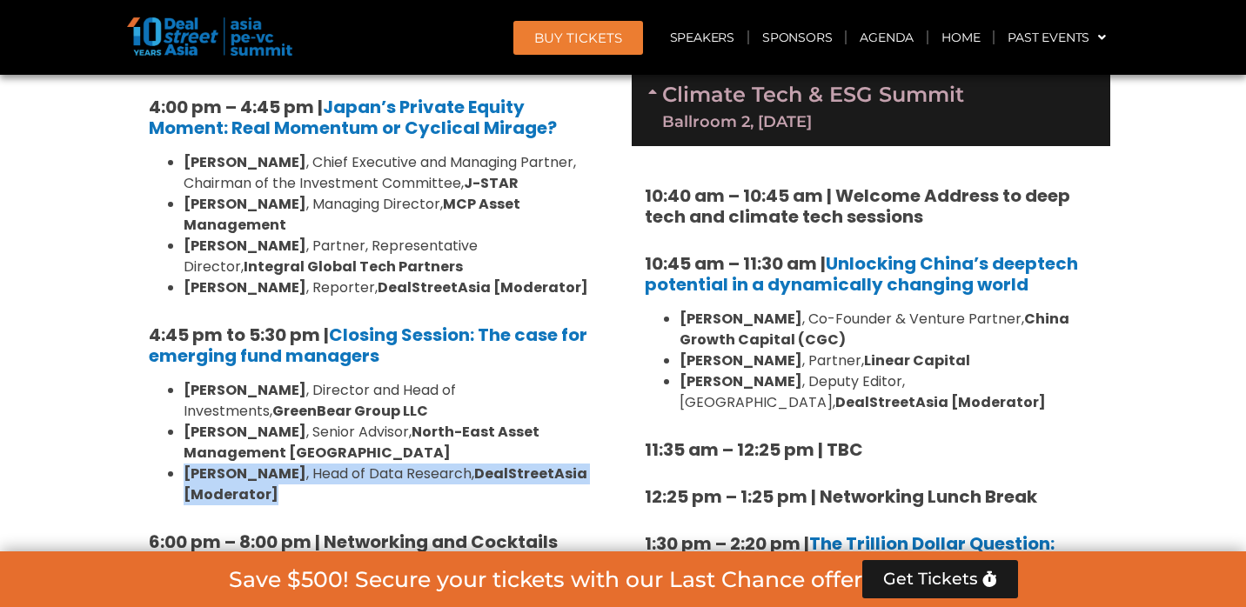
drag, startPoint x: 184, startPoint y: 344, endPoint x: 335, endPoint y: 377, distance: 154.1
click at [335, 464] on p "Andi Haswidi , Head of Data Research, DealStreetAsia [Moderator]" at bounding box center [392, 485] width 417 height 42
copy p "Andi Haswidi , Head of Data Research, DealStreetAsia [Moderator]"
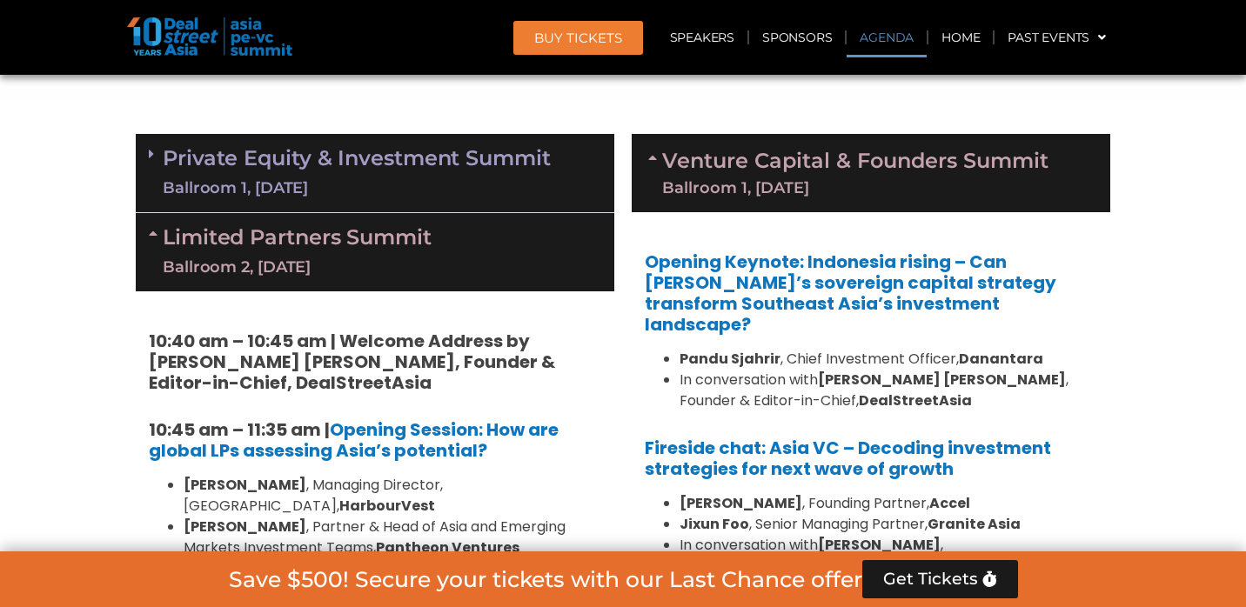
scroll to position [1019, 0]
click at [341, 160] on link "Private Equity & Investment Summit Ballroom 1, 10 Sept" at bounding box center [357, 173] width 388 height 52
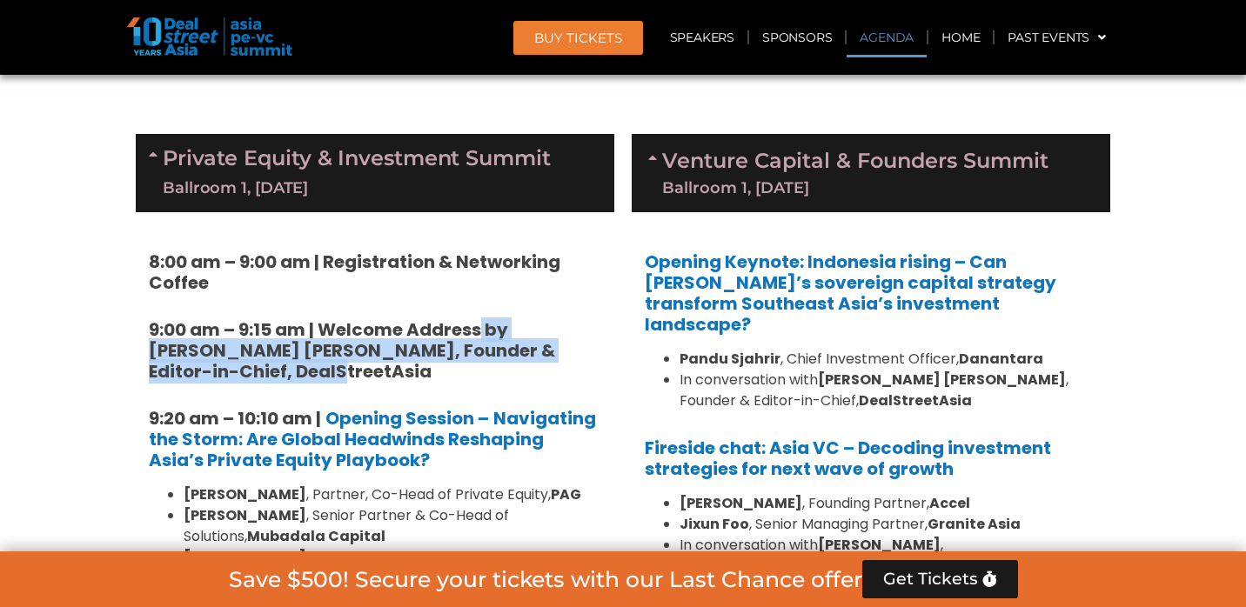
drag, startPoint x: 484, startPoint y: 317, endPoint x: 505, endPoint y: 355, distance: 42.8
click at [505, 355] on strong "9:00 am – 9:15 am | Welcome Address by [PERSON_NAME] [PERSON_NAME], Founder & E…" at bounding box center [352, 350] width 406 height 66
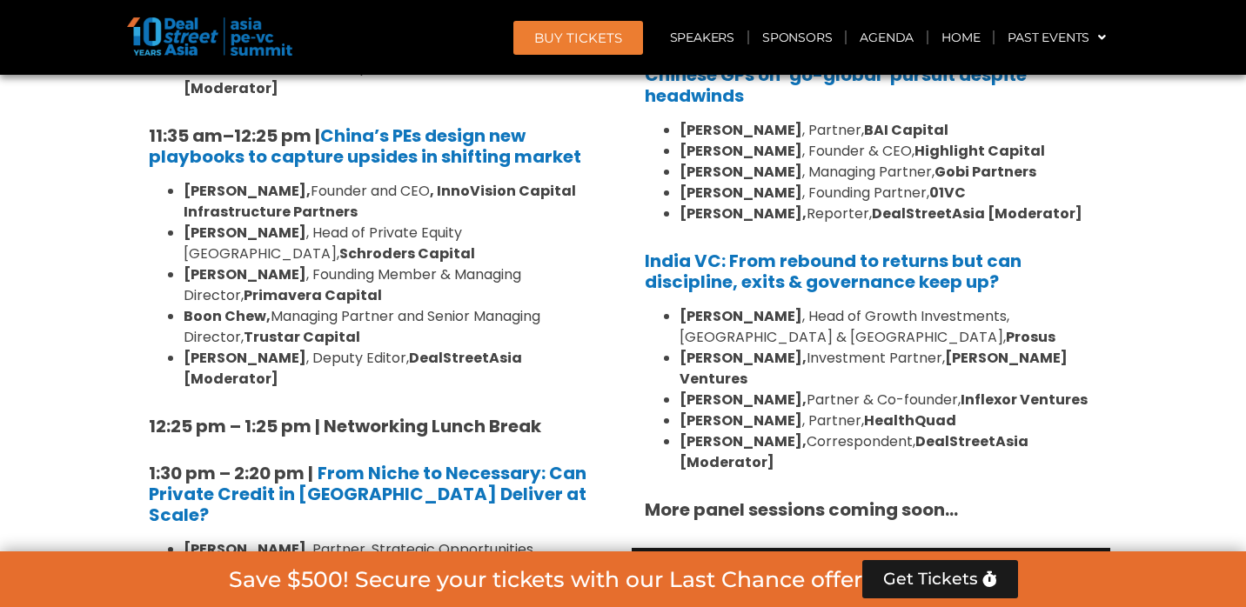
scroll to position [2170, 0]
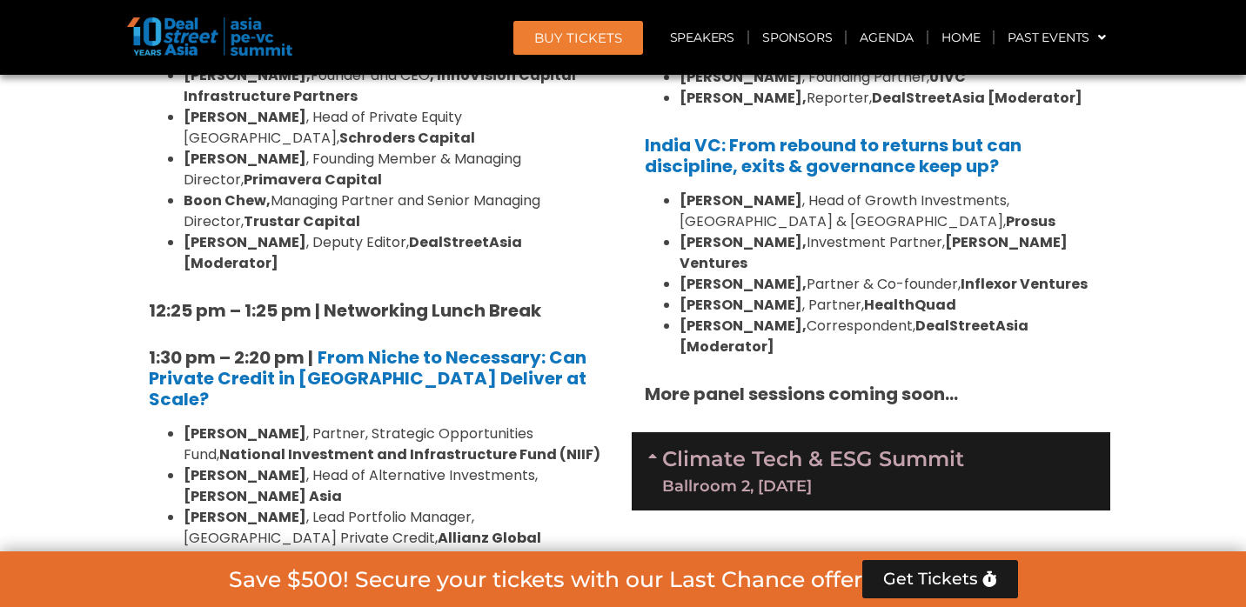
click at [890, 432] on div "Climate Tech & ESG Summit Ballroom 2, [DATE]" at bounding box center [870, 471] width 478 height 78
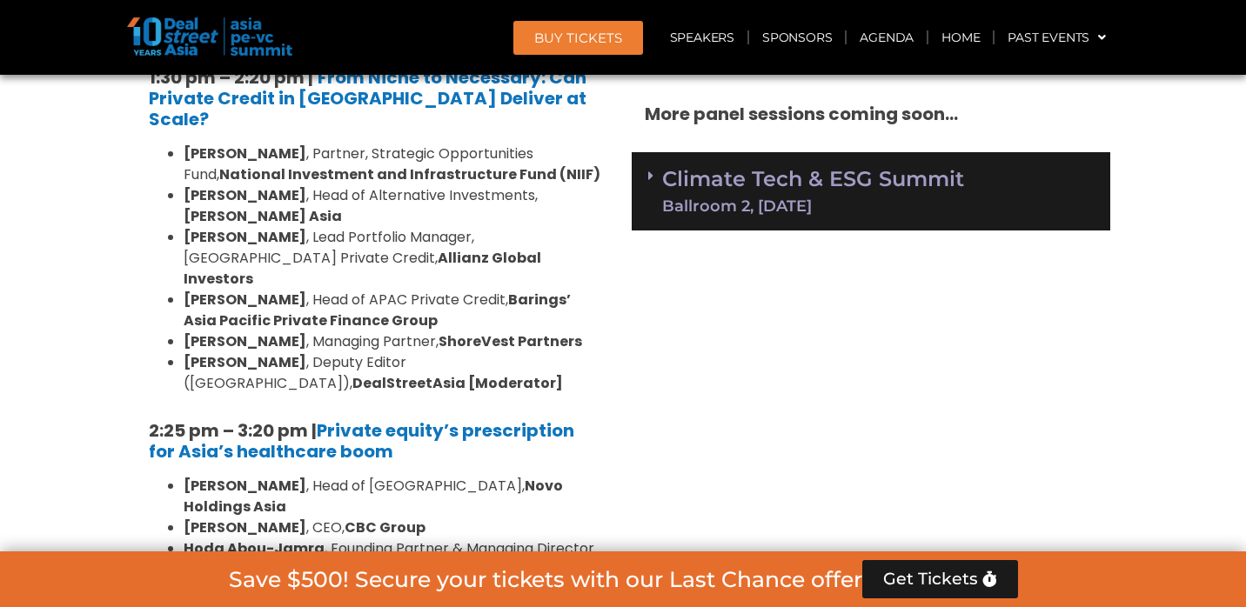
scroll to position [2428, 0]
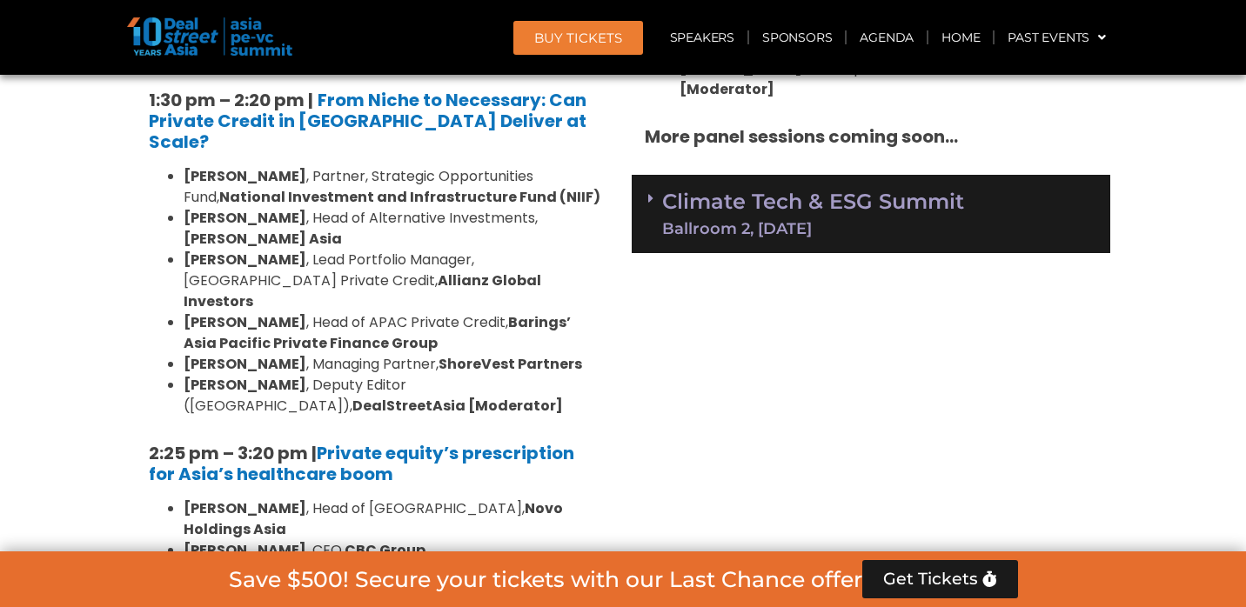
click at [805, 221] on div "Ballroom 2, [DATE]" at bounding box center [813, 229] width 302 height 16
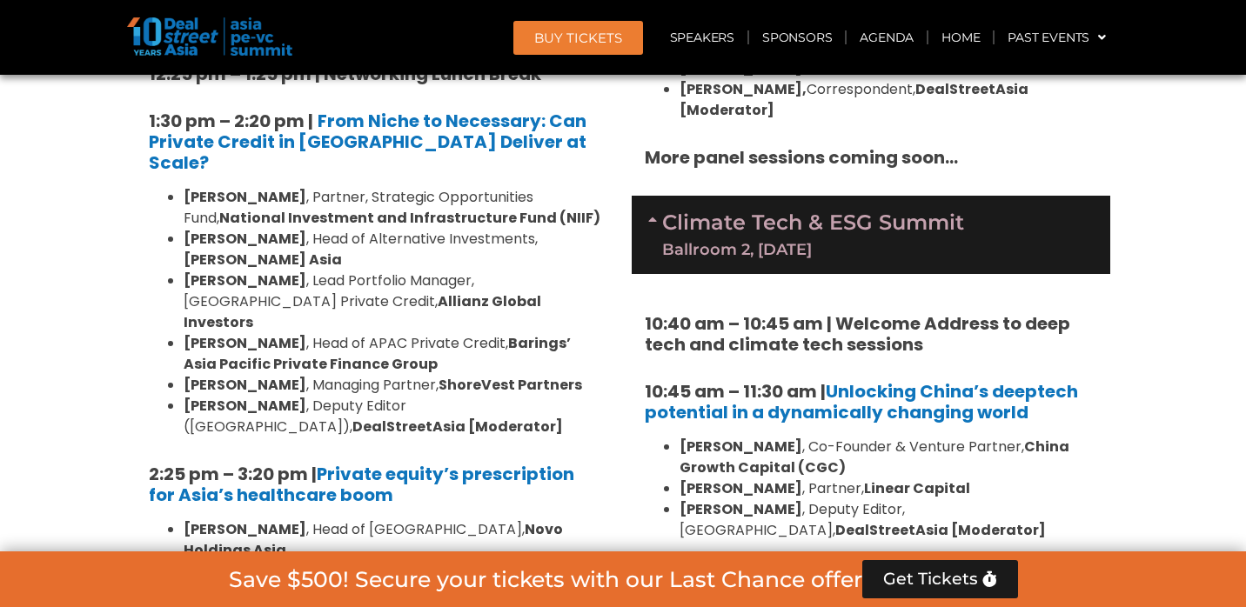
scroll to position [2403, 0]
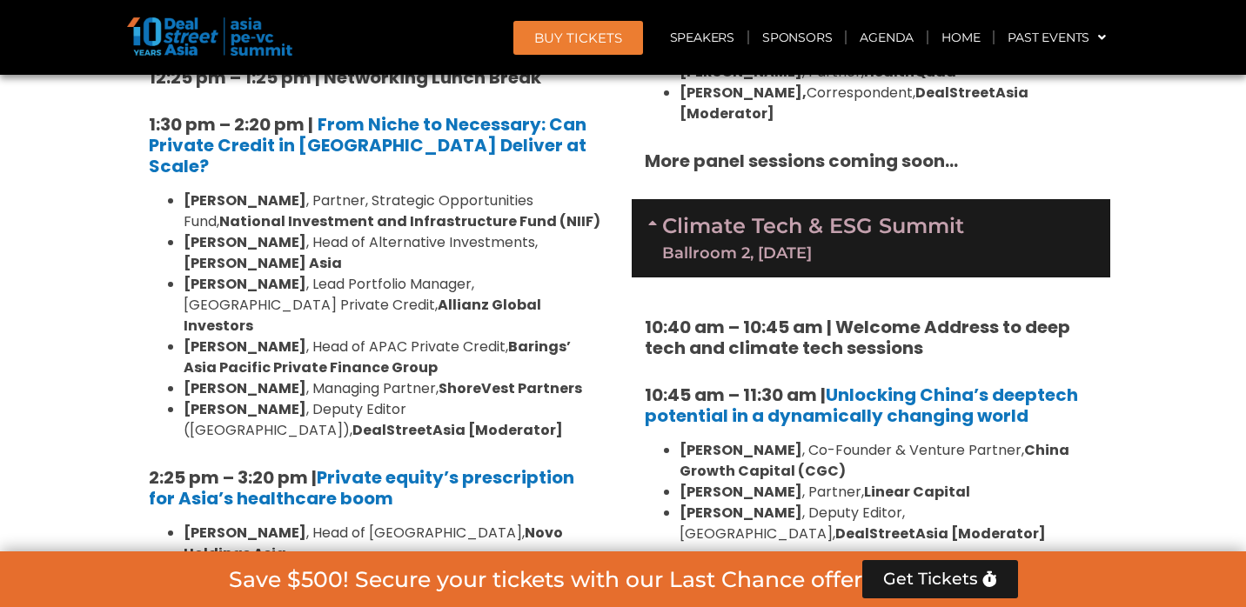
click at [663, 216] on link "Climate Tech & ESG Summit Ballroom 2, [DATE]" at bounding box center [813, 238] width 302 height 45
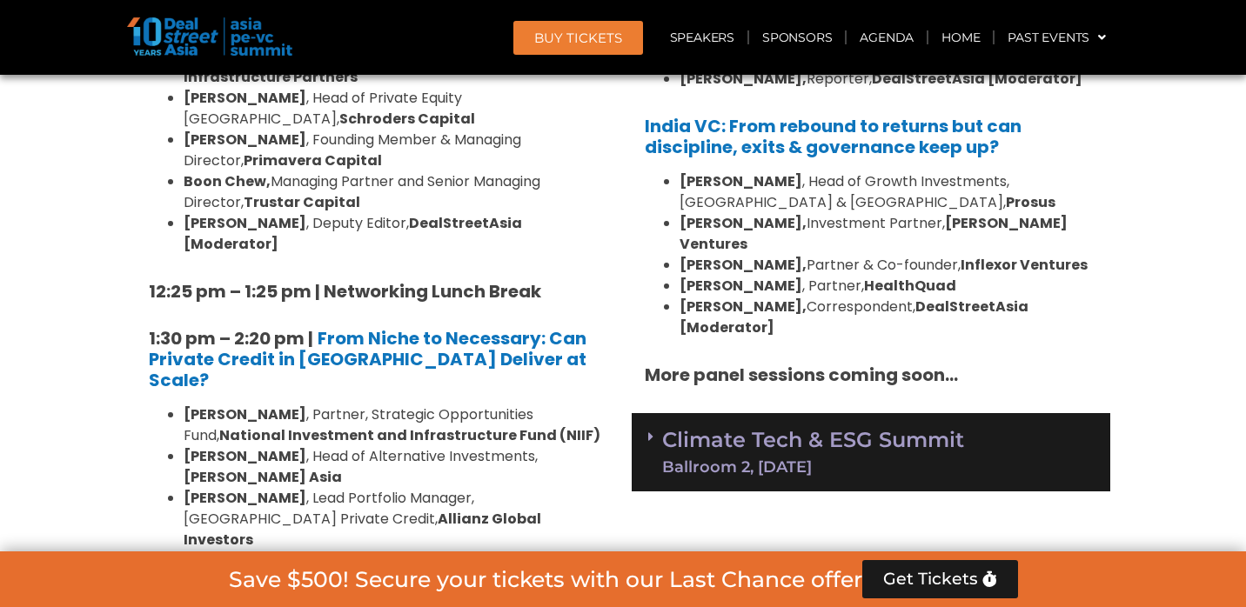
scroll to position [2173, 0]
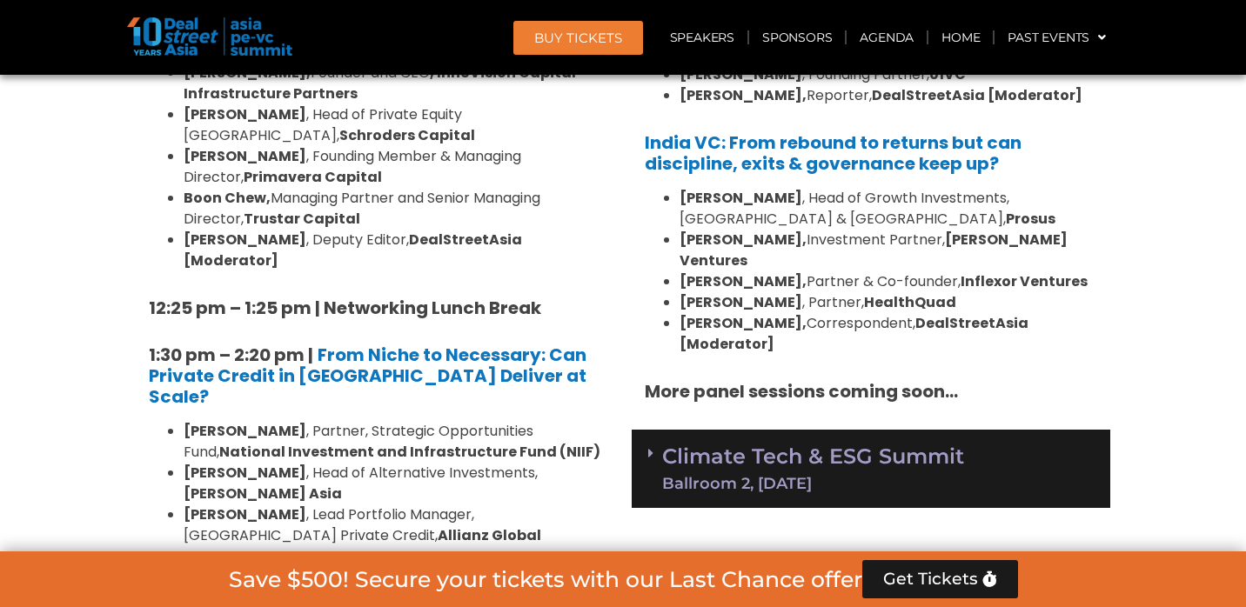
click at [727, 446] on link "Climate Tech & ESG Summit Ballroom 2, [DATE]" at bounding box center [813, 468] width 302 height 45
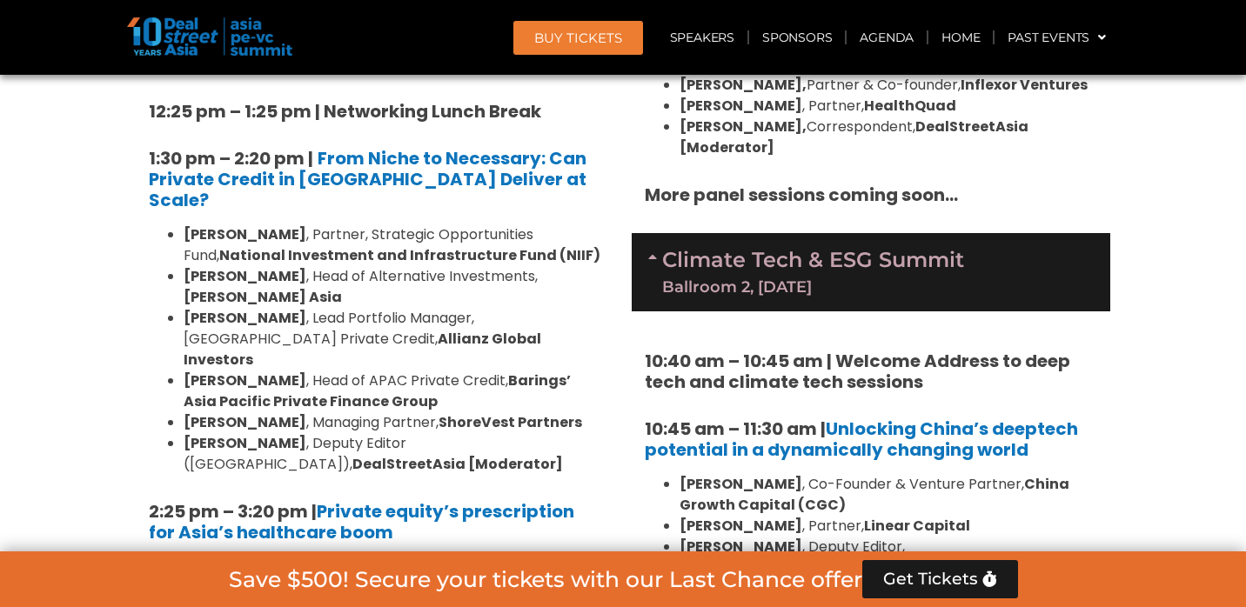
scroll to position [2321, 0]
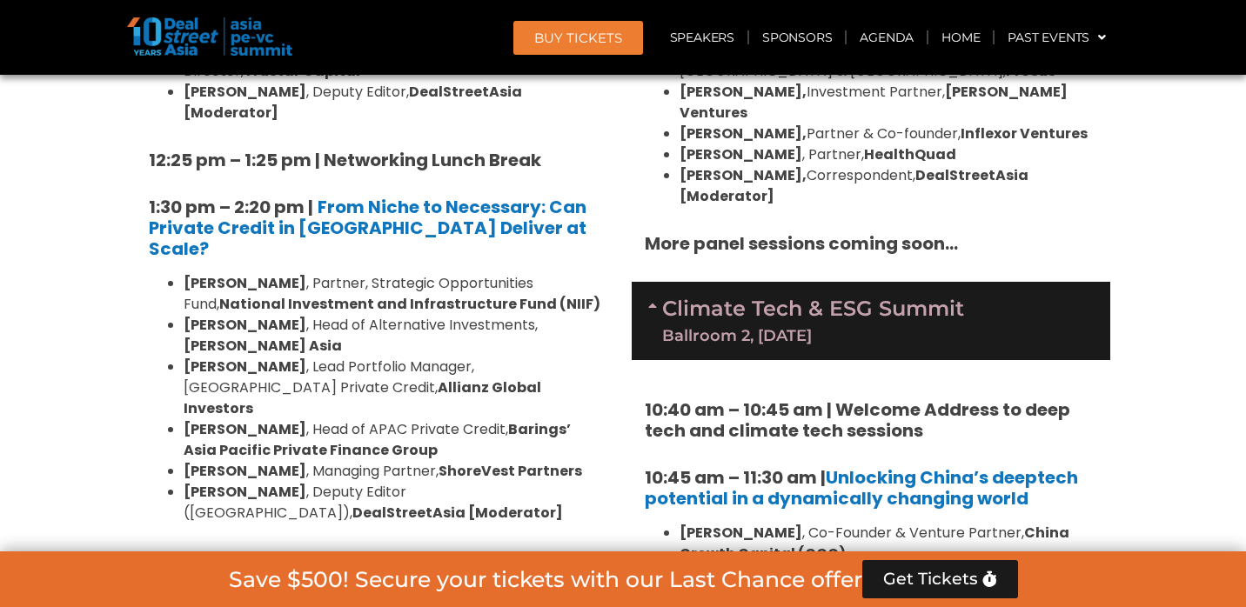
click at [665, 298] on link "Climate Tech & ESG Summit Ballroom 2, [DATE]" at bounding box center [813, 320] width 302 height 45
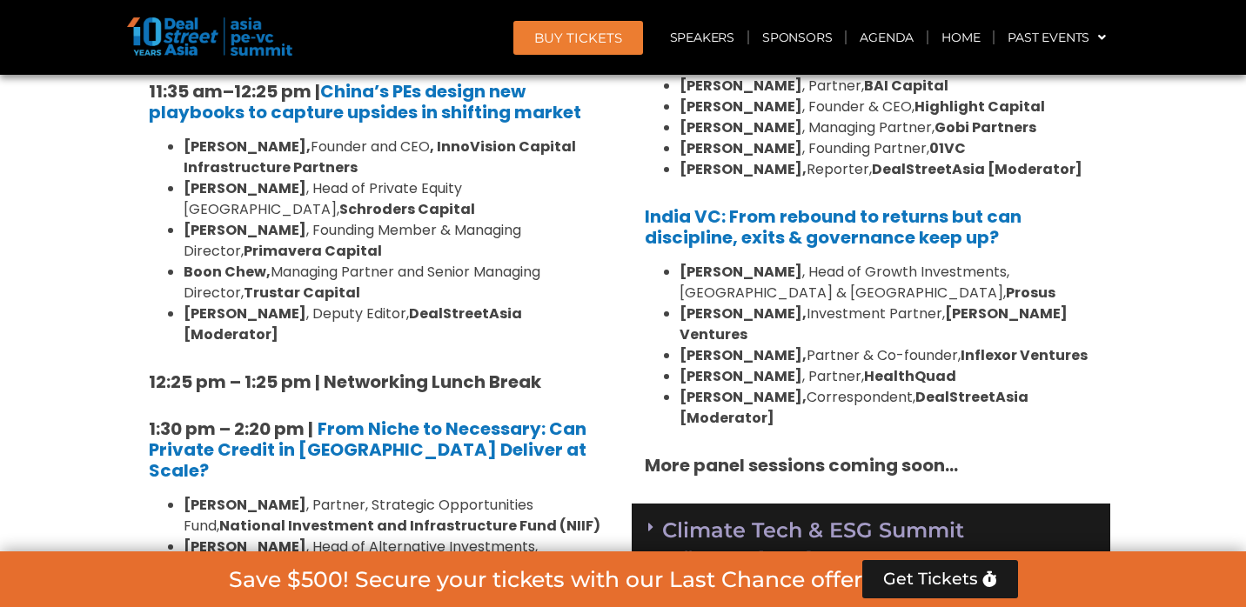
scroll to position [2118, 0]
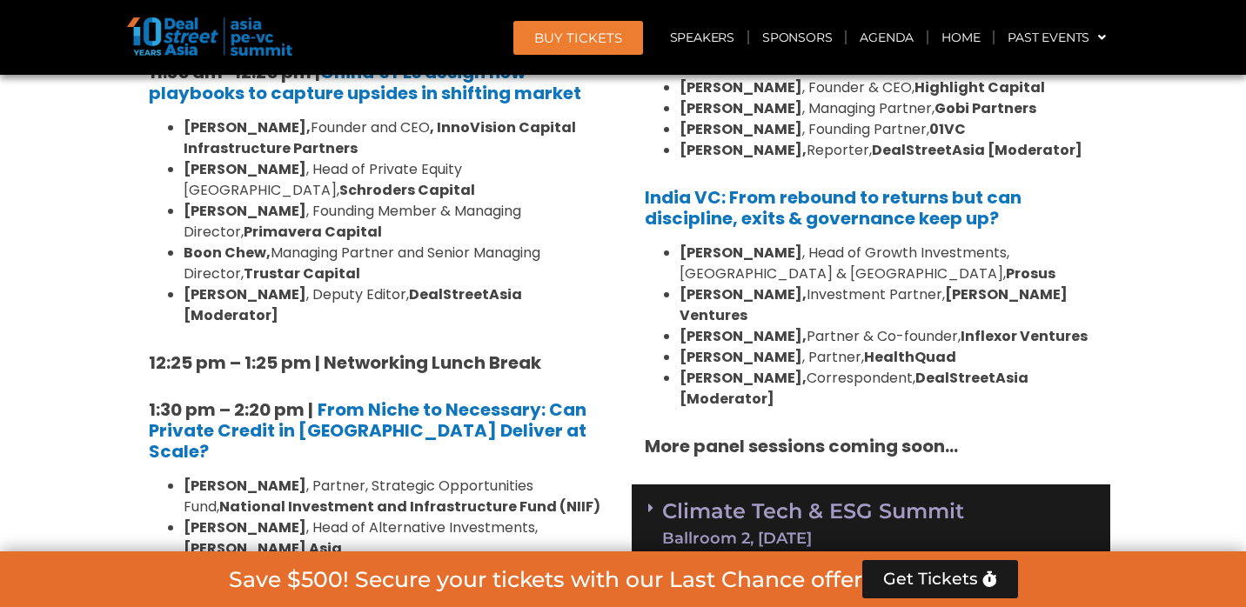
click at [737, 501] on link "Climate Tech & ESG Summit Ballroom 2, [DATE]" at bounding box center [813, 523] width 302 height 45
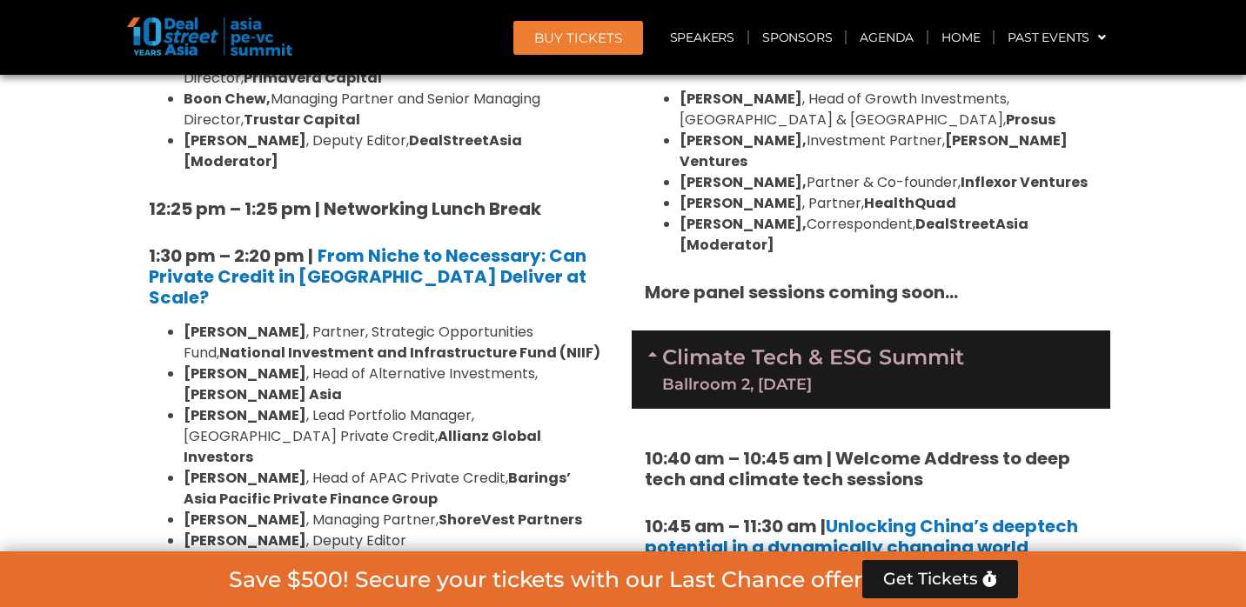
scroll to position [2355, 0]
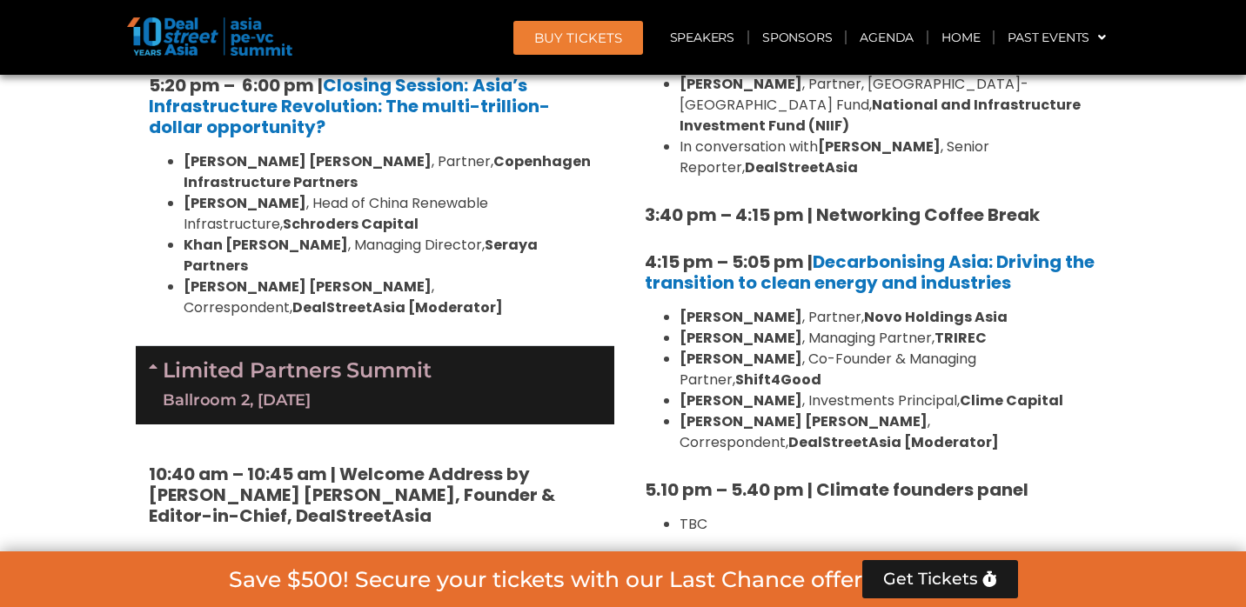
scroll to position [3654, 0]
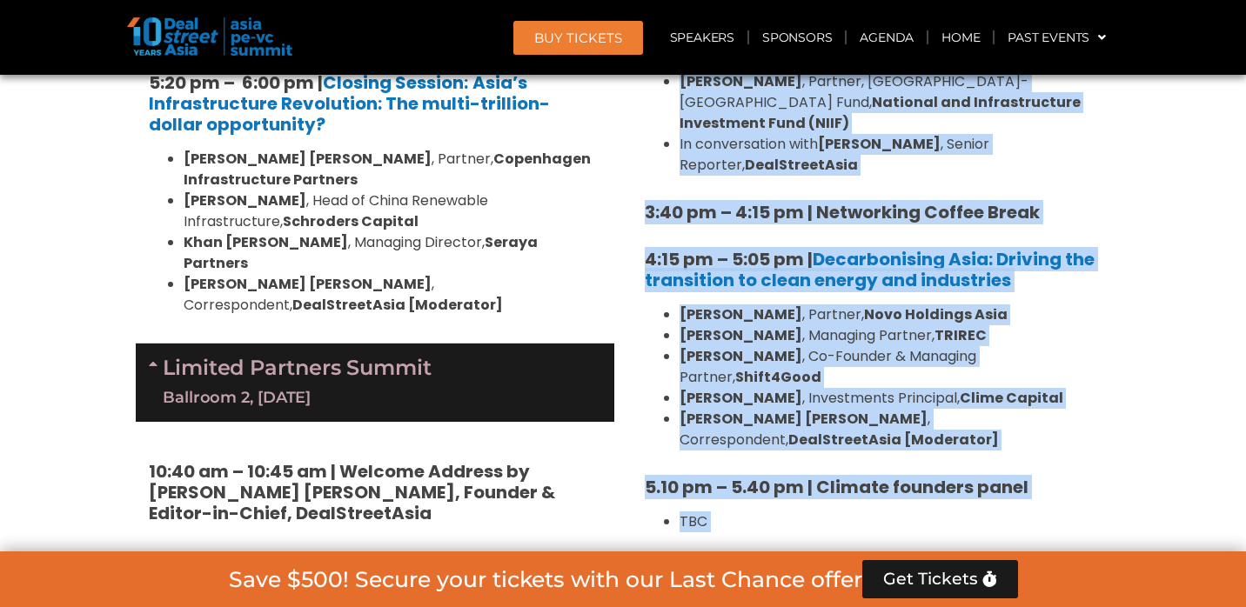
click at [1063, 558] on h5 "6:00 pm – 8:00 pm | Networking and Cocktails" at bounding box center [871, 568] width 452 height 21
copy div "More panel sessions coming soon… Climate Tech & ESG Summit Ballroom 2, 11 Sept …"
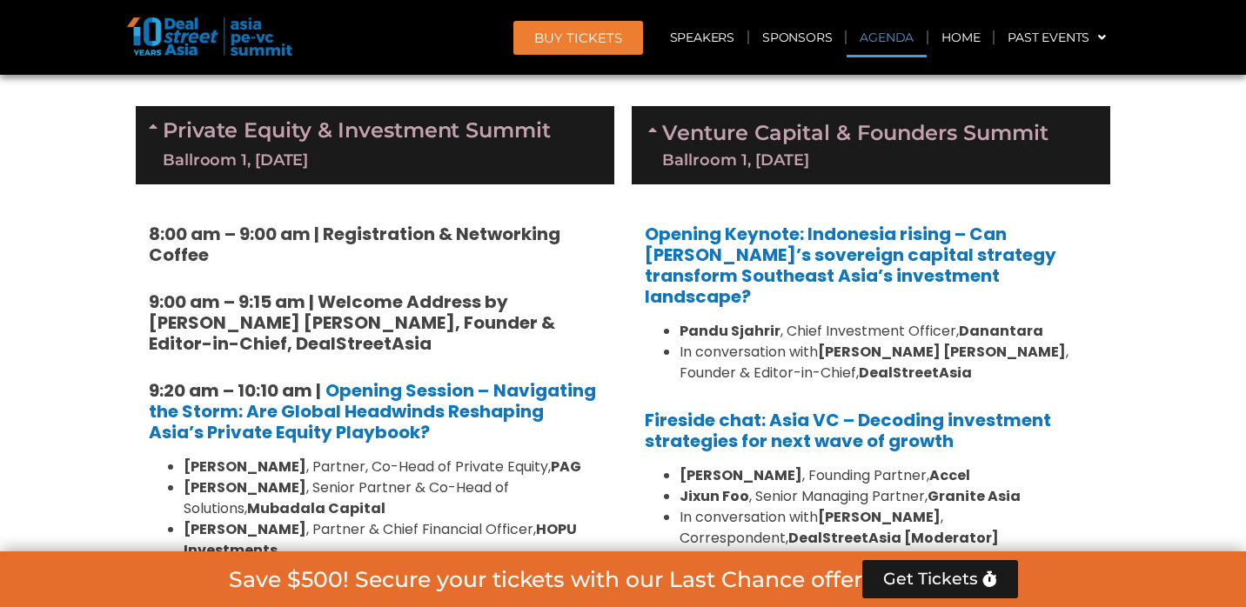
scroll to position [1039, 0]
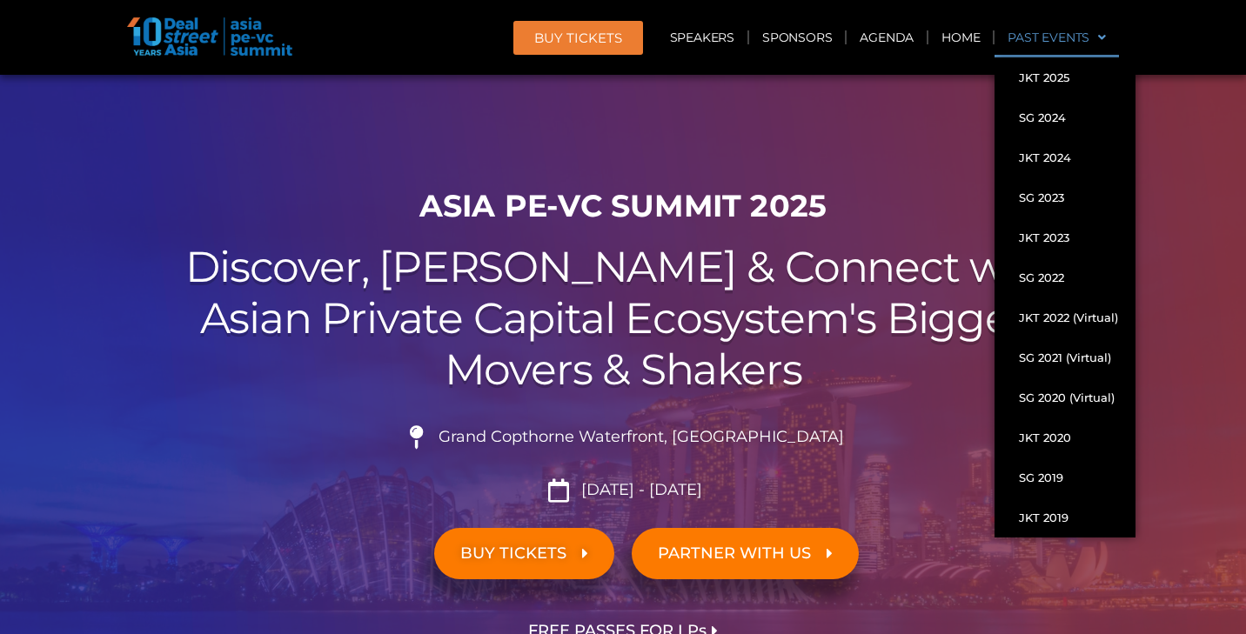
click at [1105, 39] on link "Past Events" at bounding box center [1056, 37] width 124 height 40
click at [1099, 37] on span at bounding box center [1097, 38] width 17 height 30
click at [1054, 114] on link "SG 2024" at bounding box center [1064, 117] width 141 height 40
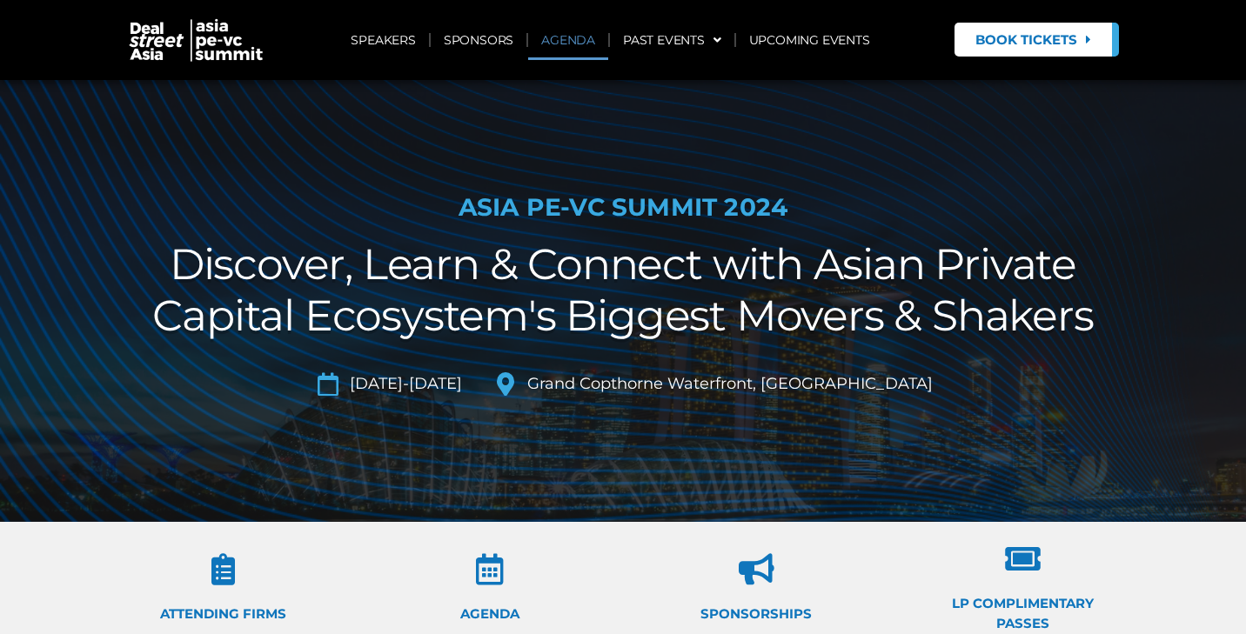
click at [573, 44] on link "AGENDA" at bounding box center [568, 40] width 80 height 40
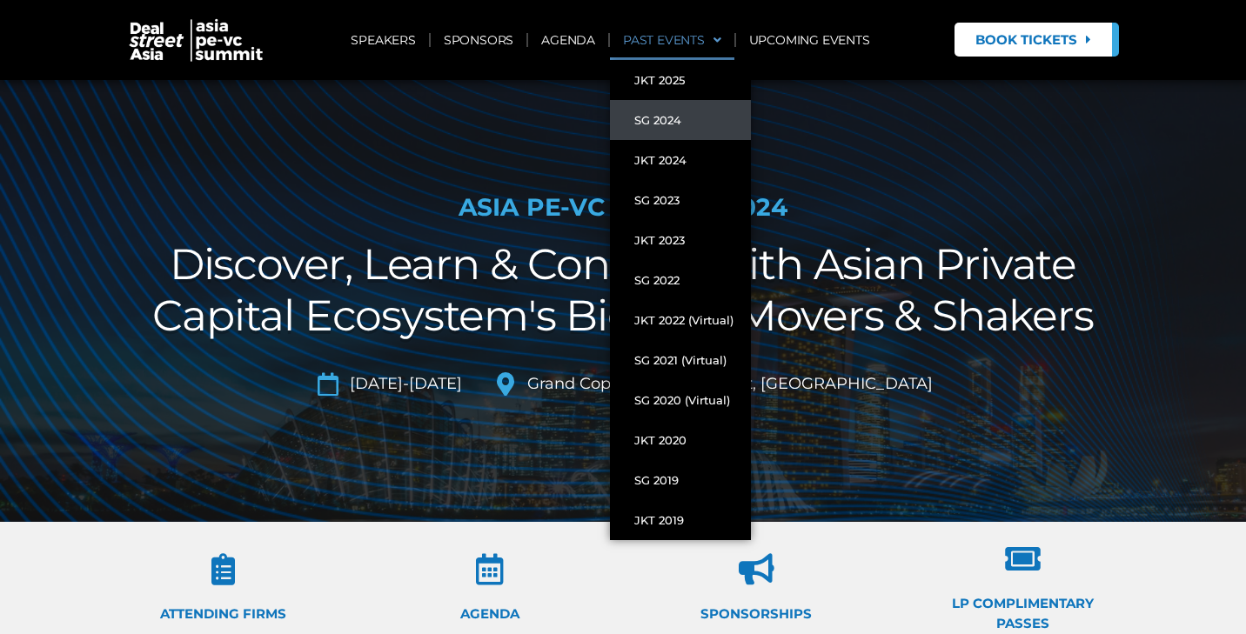
click at [717, 38] on span at bounding box center [713, 40] width 17 height 30
click at [679, 203] on link "SG 2023" at bounding box center [680, 200] width 141 height 40
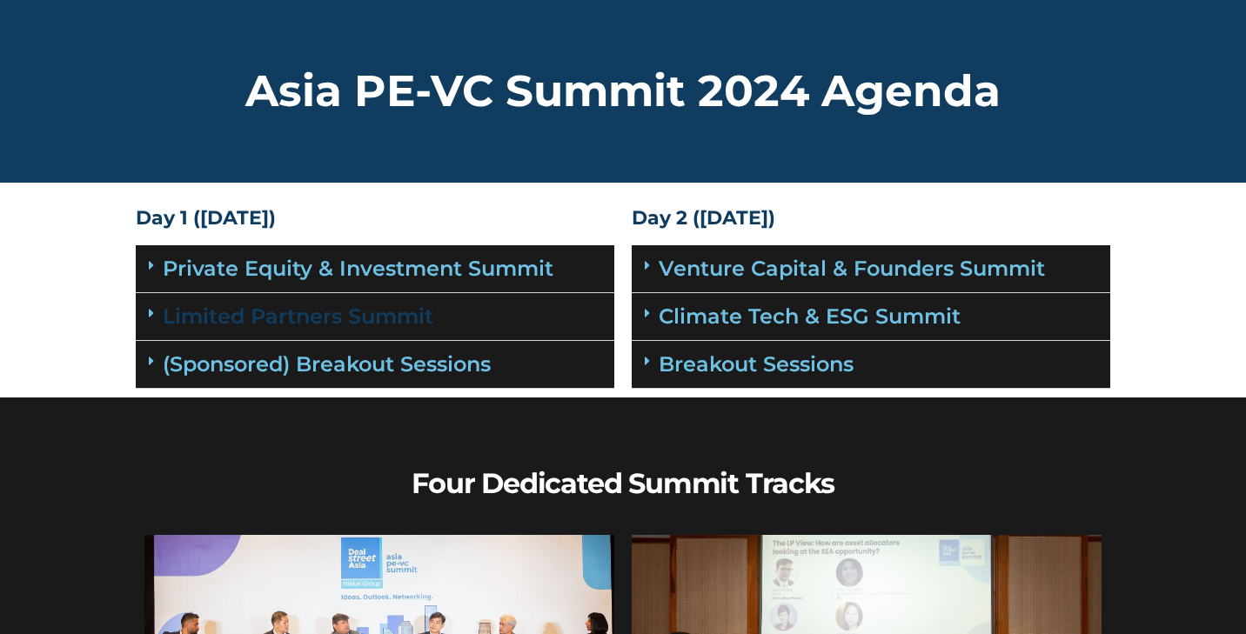
click at [386, 313] on link "Limited Partners Summit" at bounding box center [298, 316] width 271 height 25
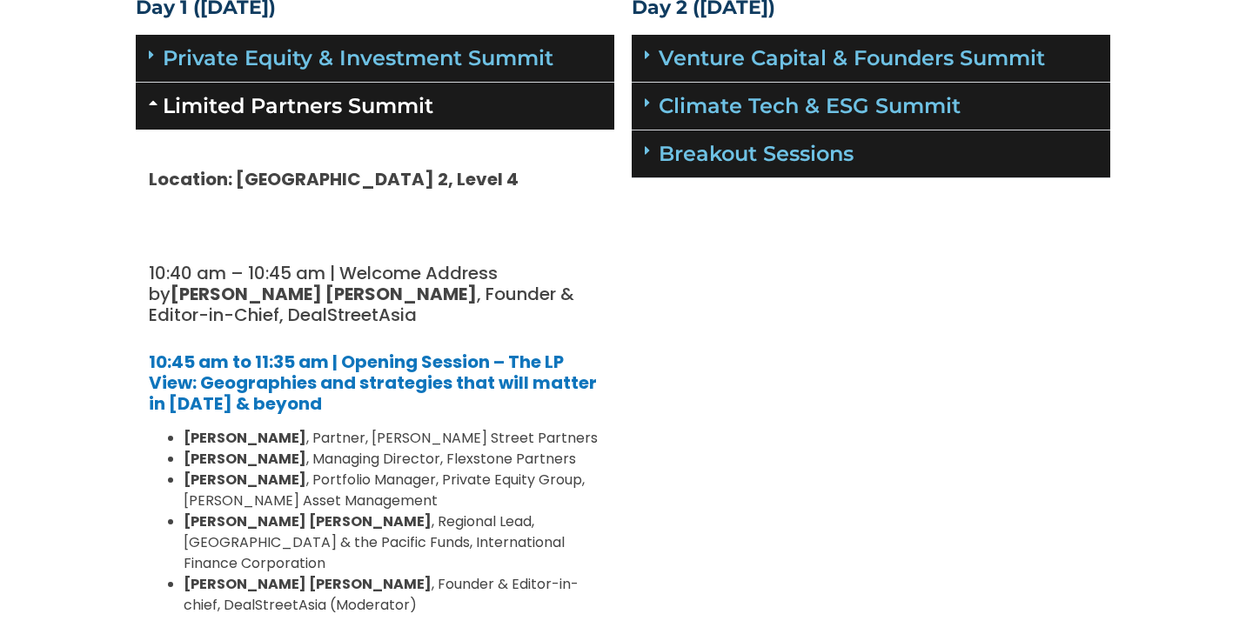
scroll to position [307, 0]
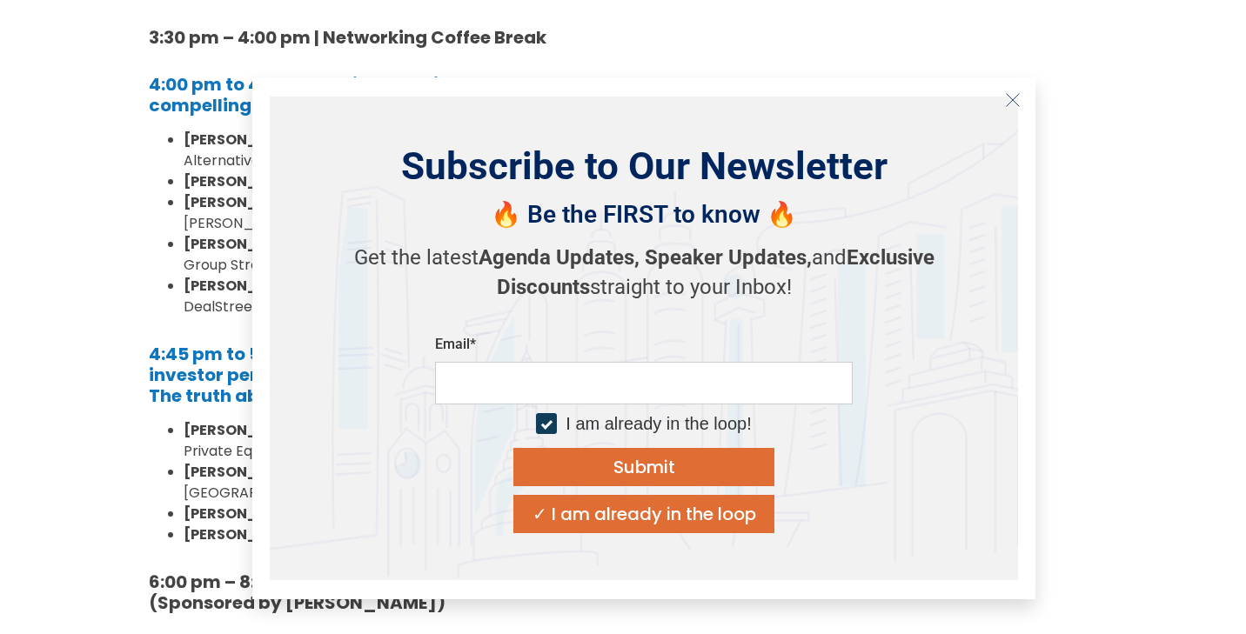
scroll to position [1867, 0]
click at [1017, 97] on icon "Close" at bounding box center [1013, 100] width 16 height 16
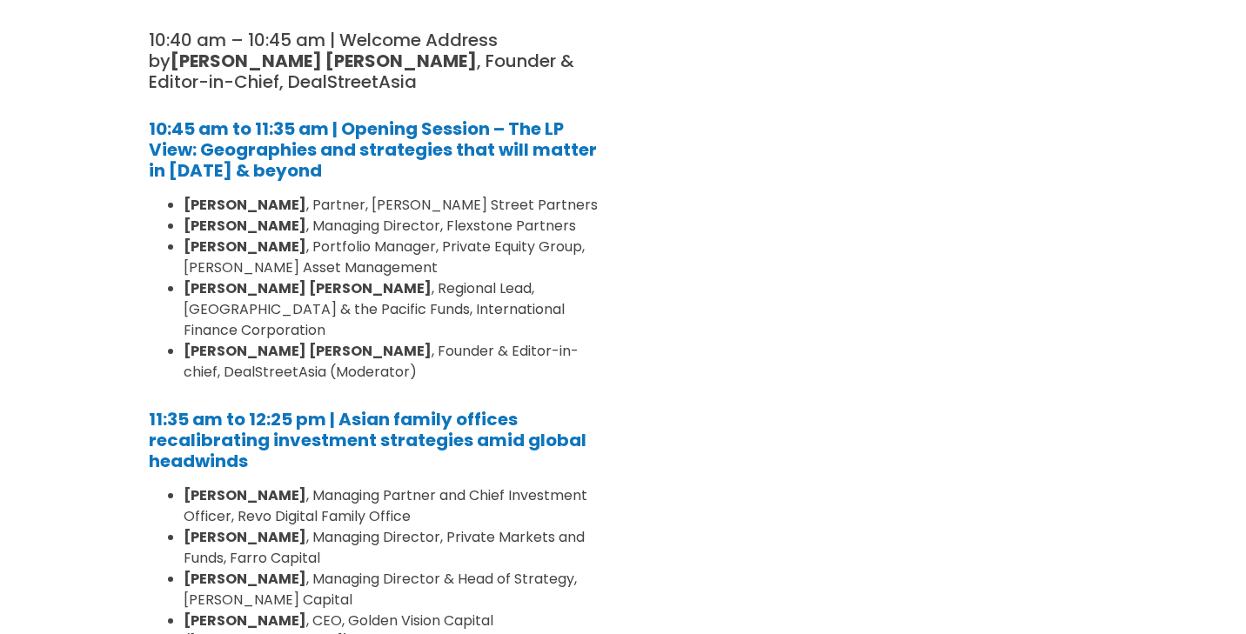
scroll to position [349, 0]
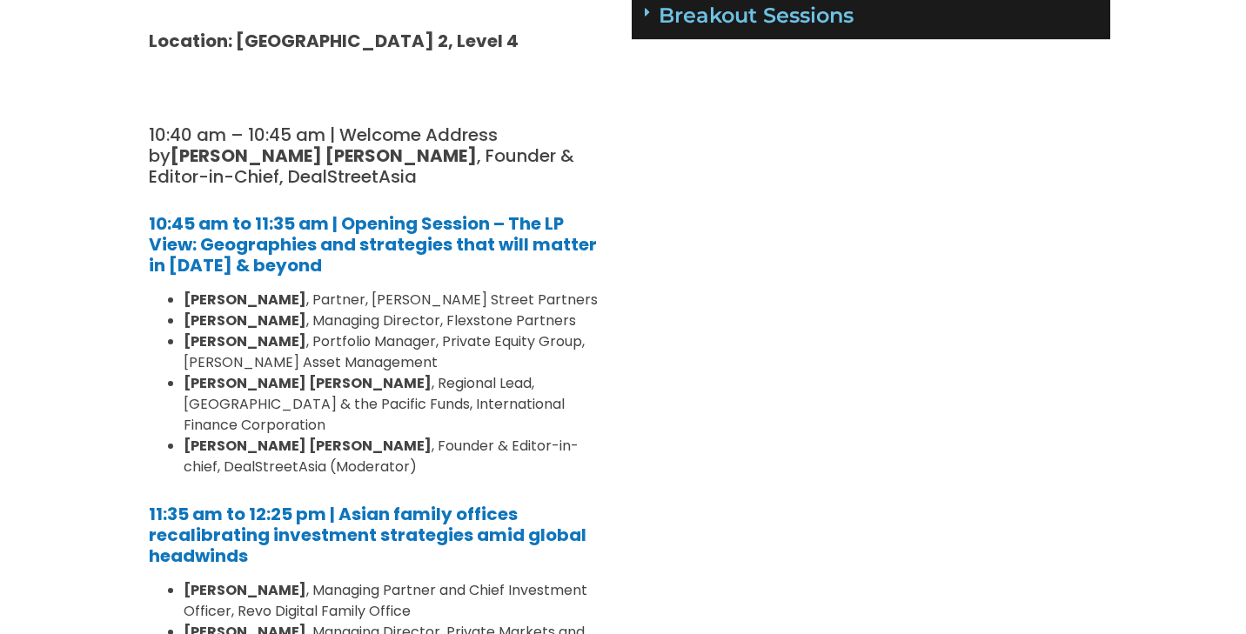
drag, startPoint x: 587, startPoint y: 367, endPoint x: 192, endPoint y: 451, distance: 403.8
click at [192, 451] on ul "Sunil Mishra , Partner, Adams Street Partners Lay Hong LEE , Managing Director,…" at bounding box center [375, 384] width 452 height 188
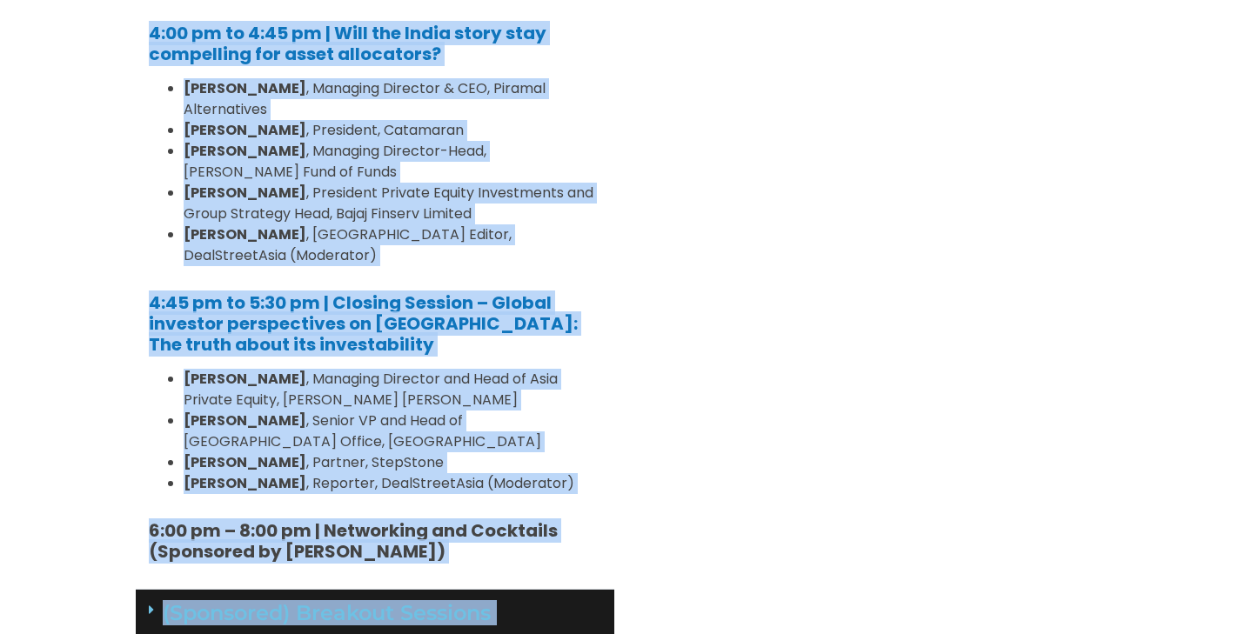
scroll to position [1907, 0]
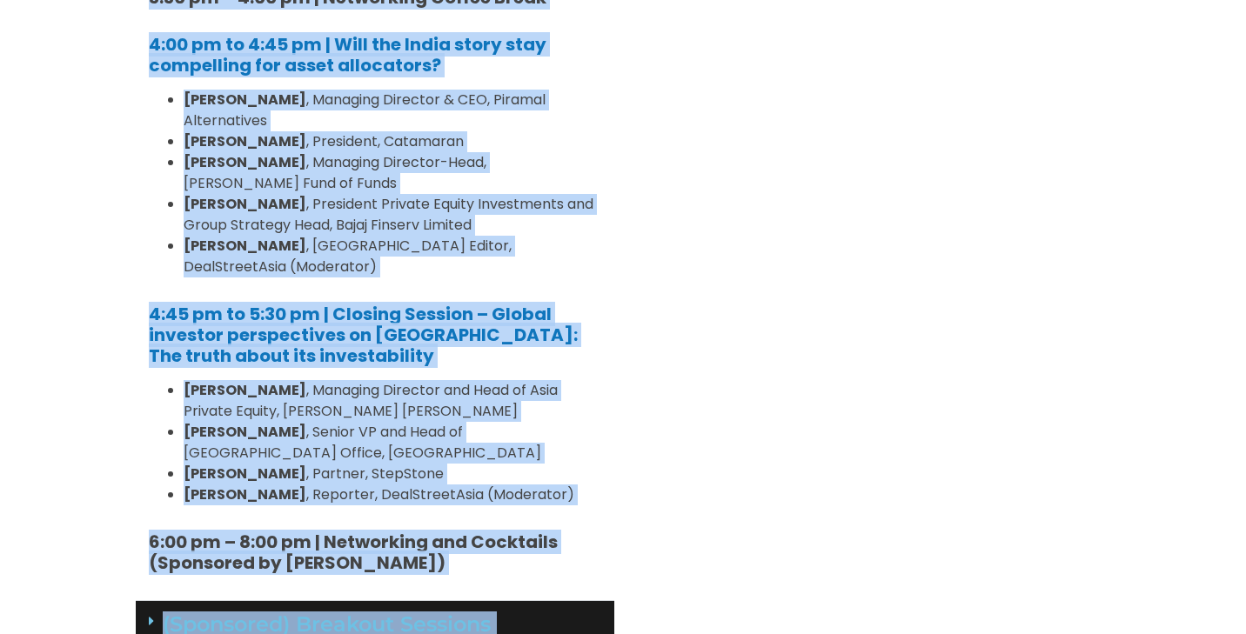
drag, startPoint x: 141, startPoint y: 197, endPoint x: 643, endPoint y: 425, distance: 551.2
copy div "10:45 am to 11:35 am | Opening Session – The LP View: Geographies and strategie…"
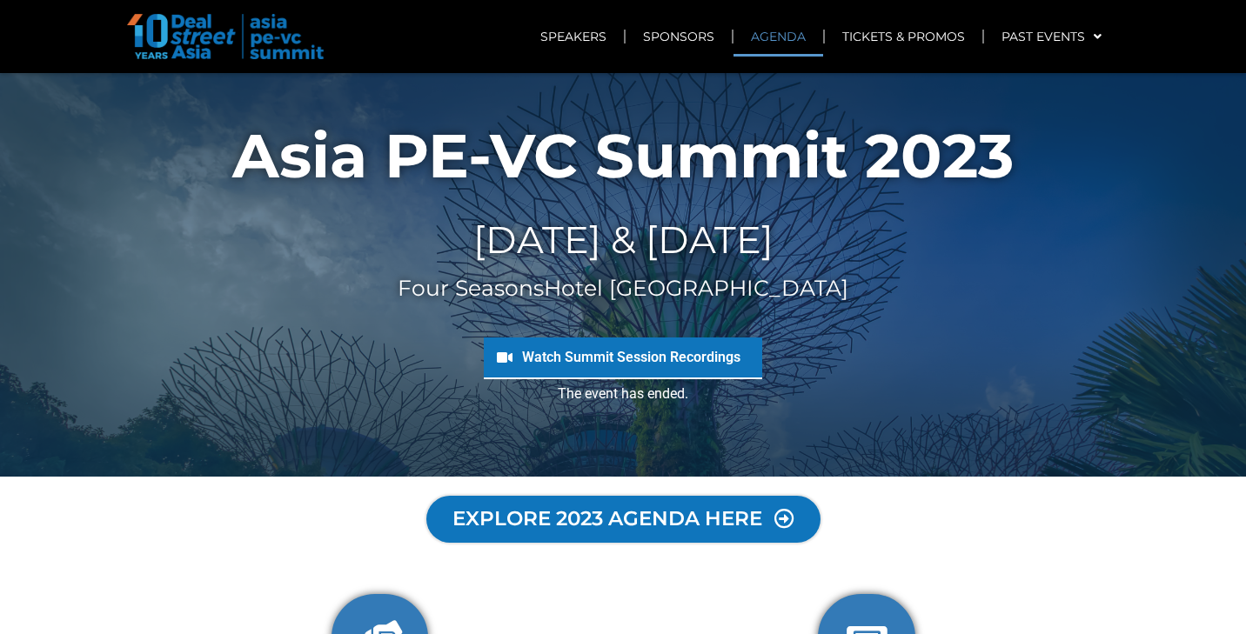
click at [792, 33] on link "AGENDA" at bounding box center [778, 37] width 90 height 40
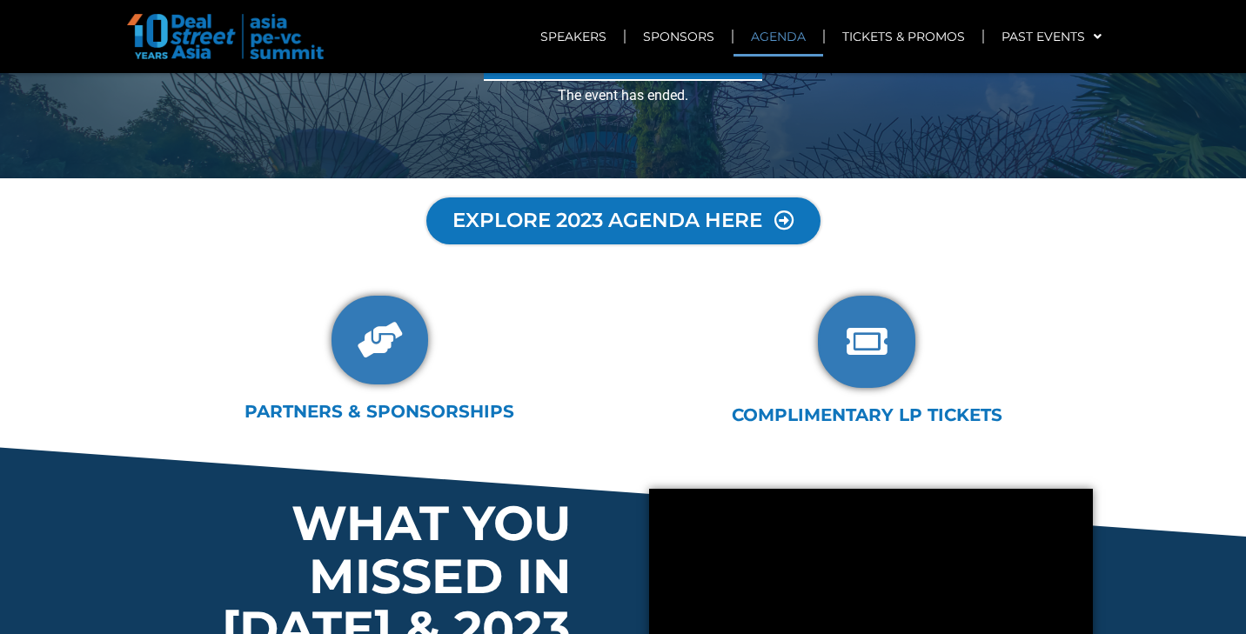
scroll to position [412, 0]
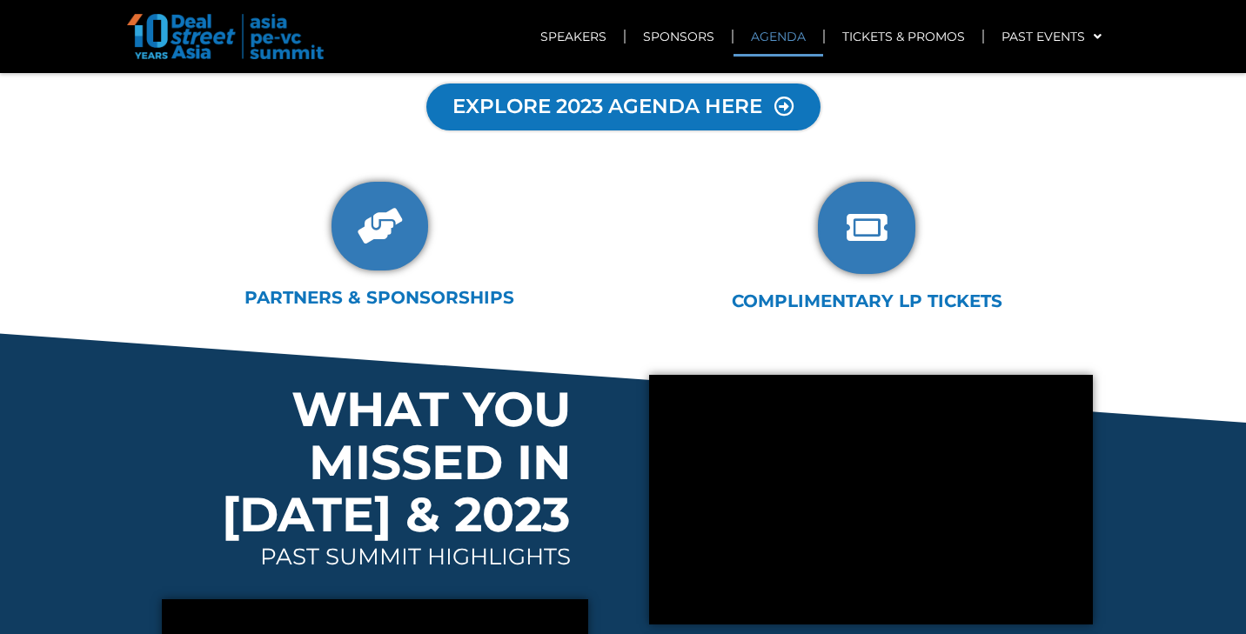
click at [593, 104] on span "EXPLORE 2023 AGENDA HERE" at bounding box center [606, 107] width 311 height 21
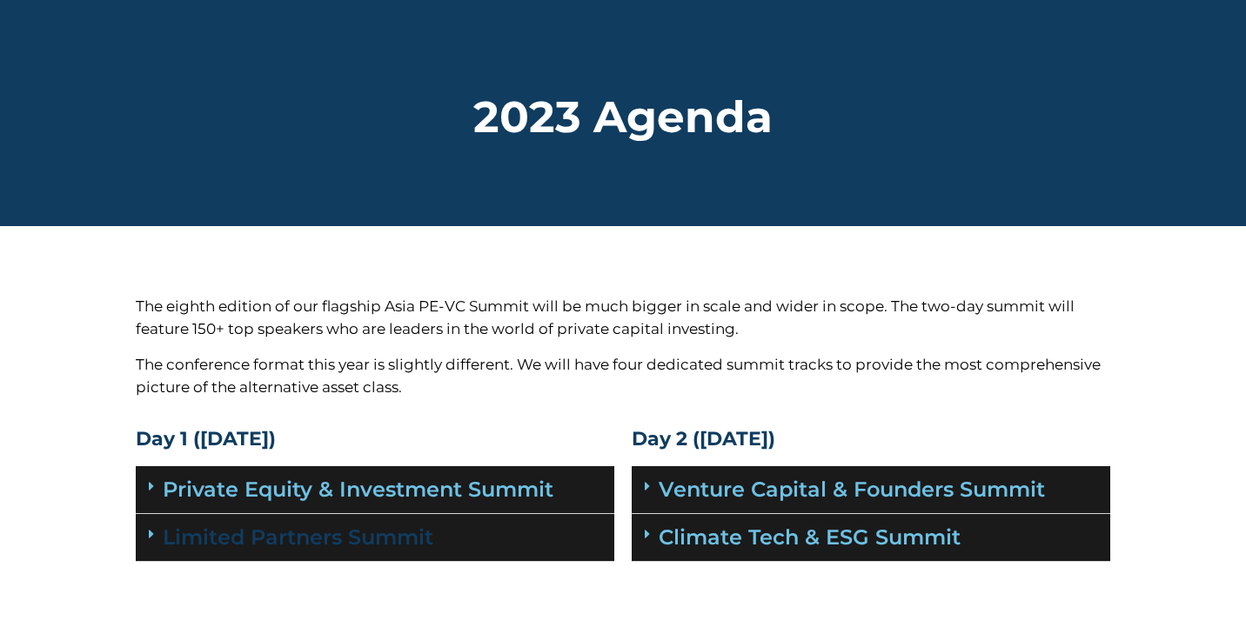
click at [393, 537] on link "Limited Partners Summit" at bounding box center [298, 536] width 271 height 25
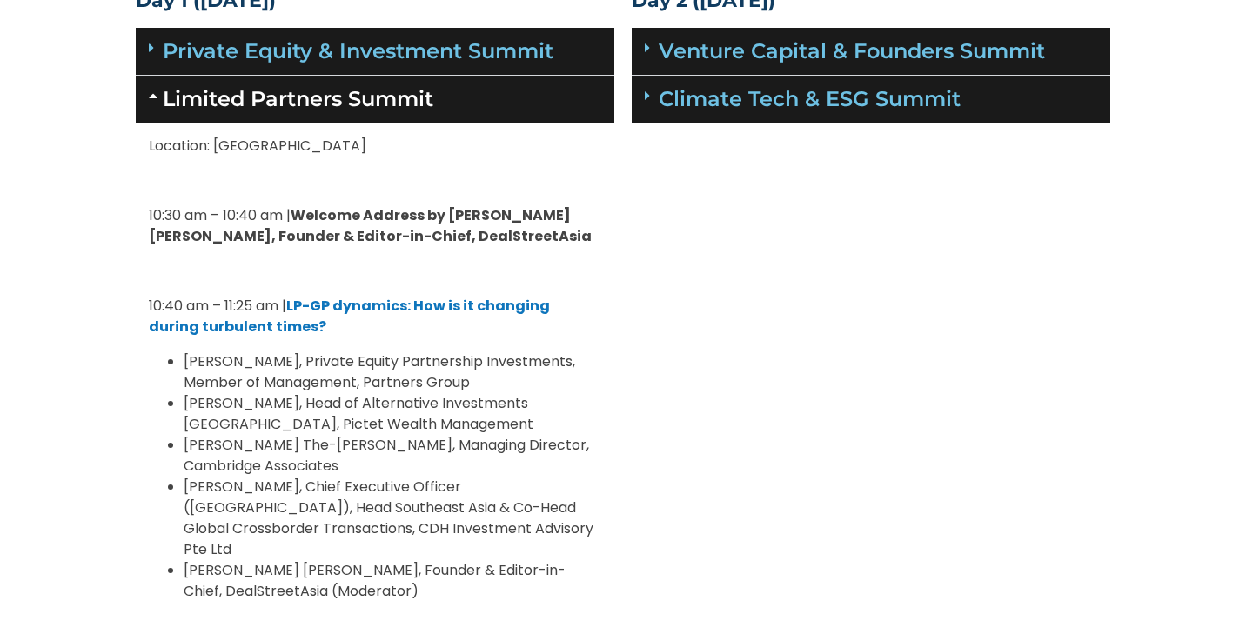
scroll to position [482, 0]
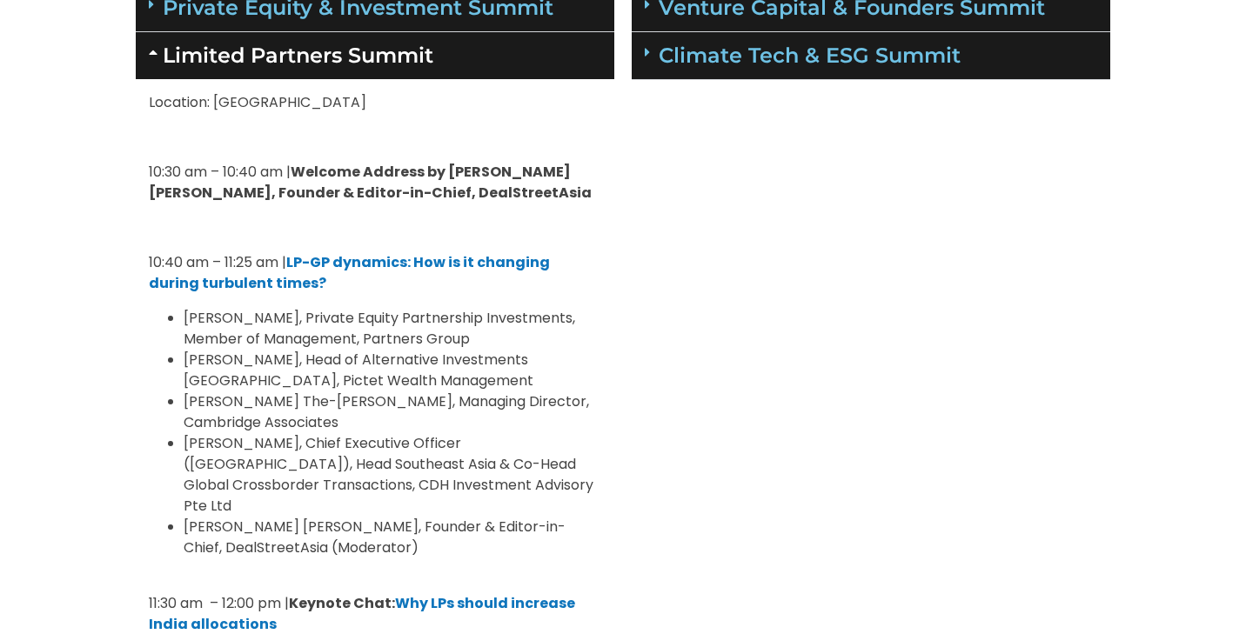
click at [189, 230] on p at bounding box center [375, 227] width 452 height 21
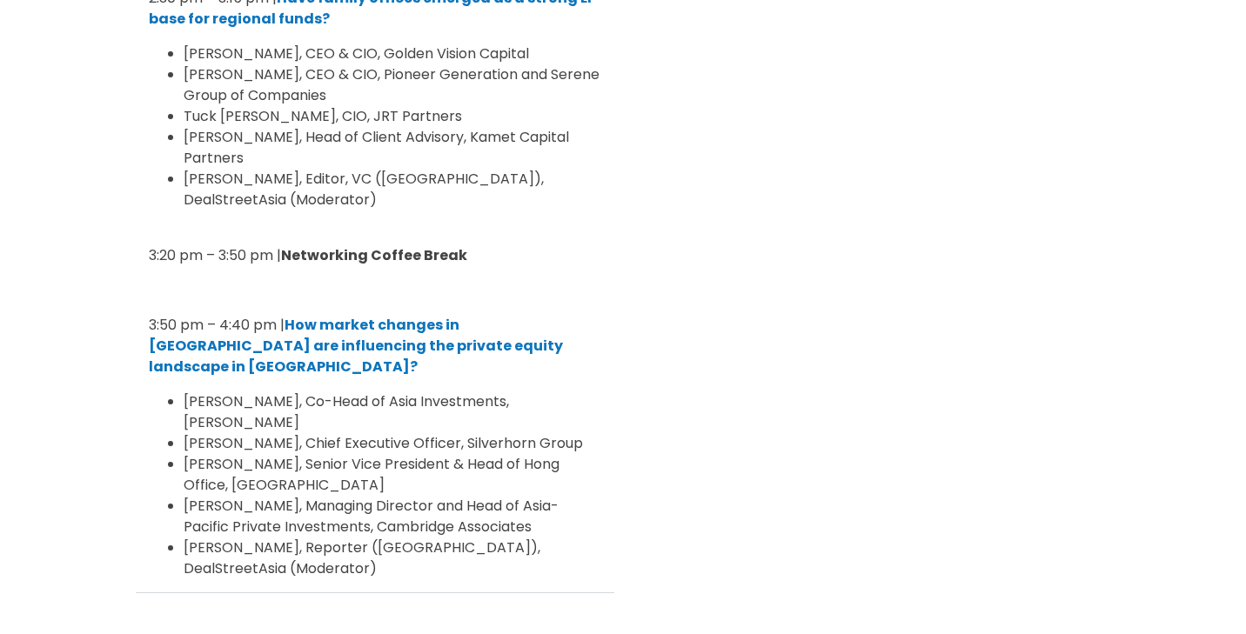
scroll to position [1727, 0]
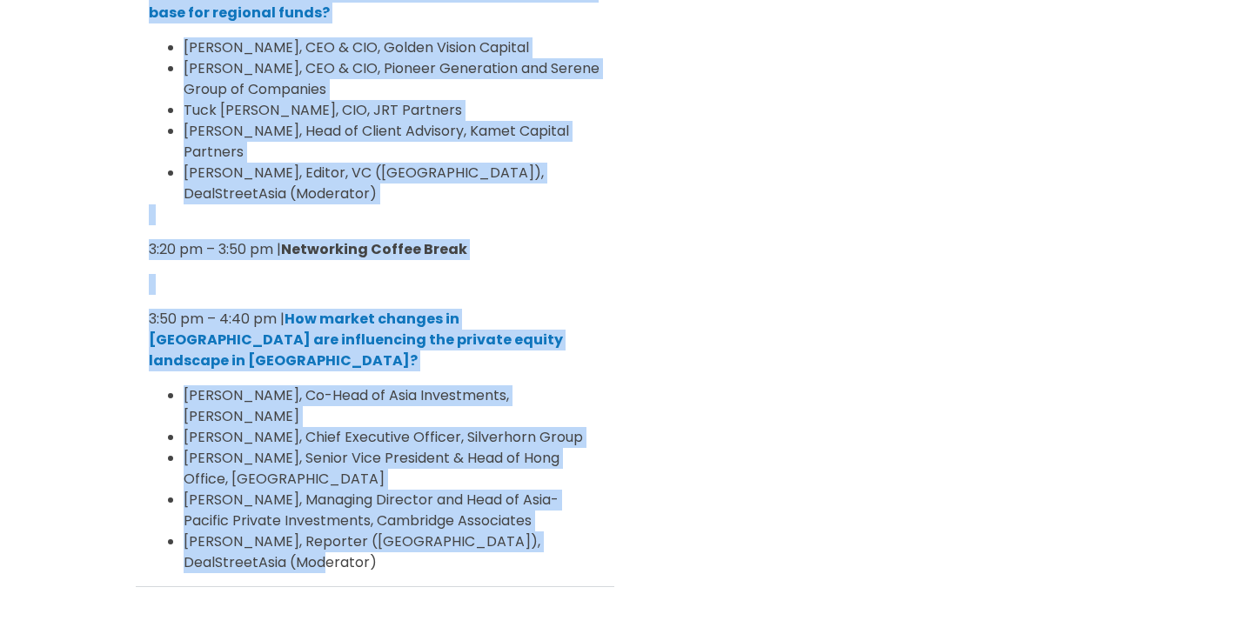
copy div "05:70 lo – 35:73 ip | DO-SI ametcons: Adi el se doeiusmo tempor incididun utlab…"
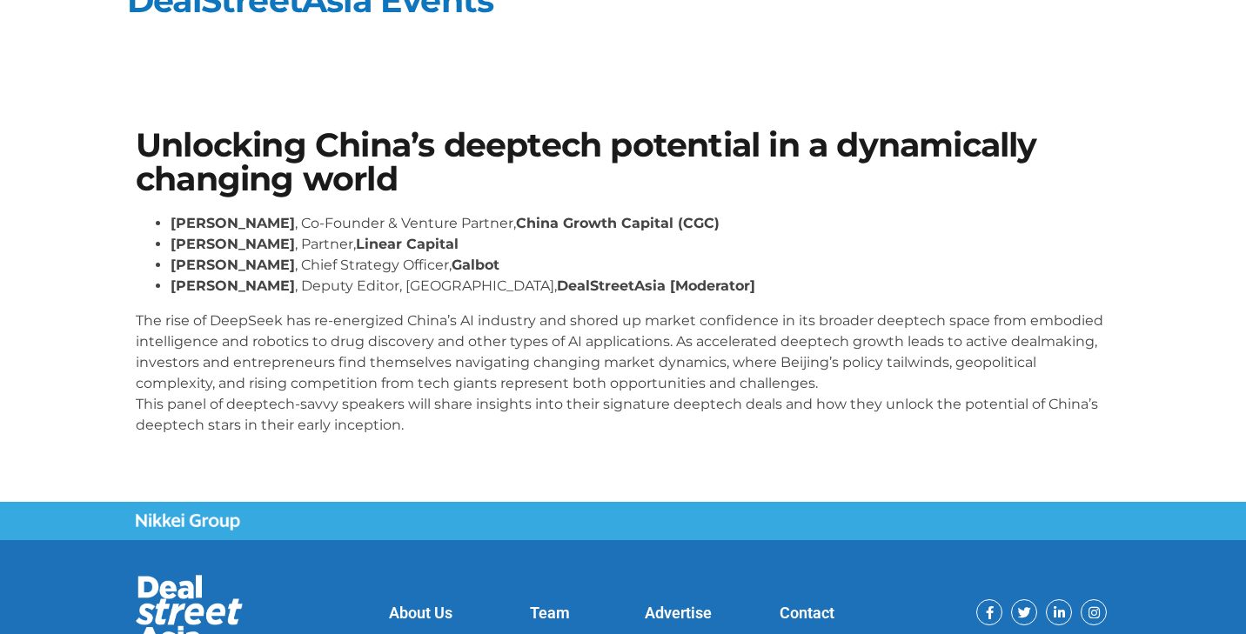
scroll to position [37, 0]
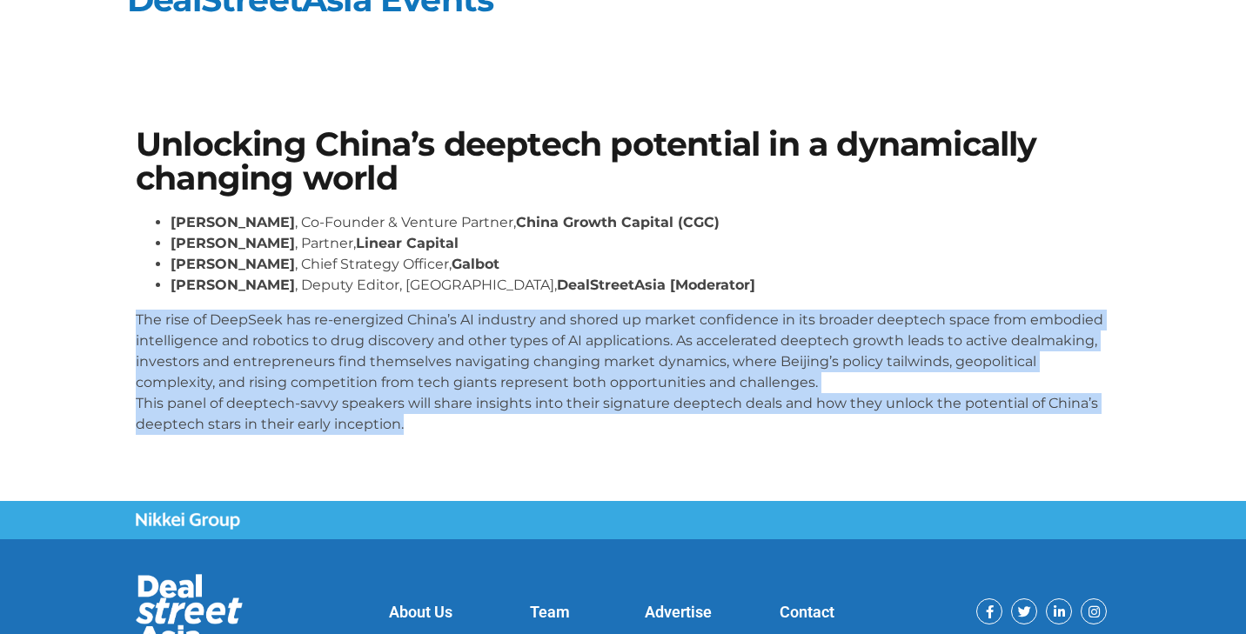
drag, startPoint x: 139, startPoint y: 318, endPoint x: 448, endPoint y: 433, distance: 329.4
click at [448, 433] on p "The rise of DeepSeek has re-energized China’s AI industry and shored up market …" at bounding box center [623, 372] width 974 height 125
copy p "The rise of DeepSeek has re-energized China’s AI industry and shored up market …"
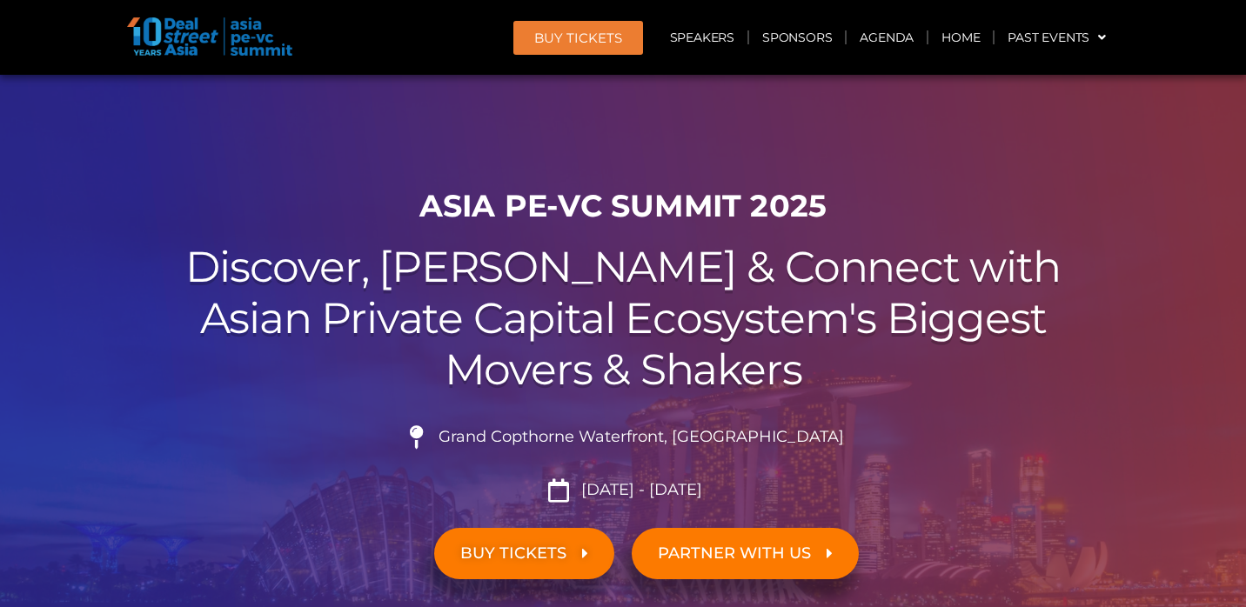
click at [884, 40] on link "Agenda" at bounding box center [886, 37] width 80 height 40
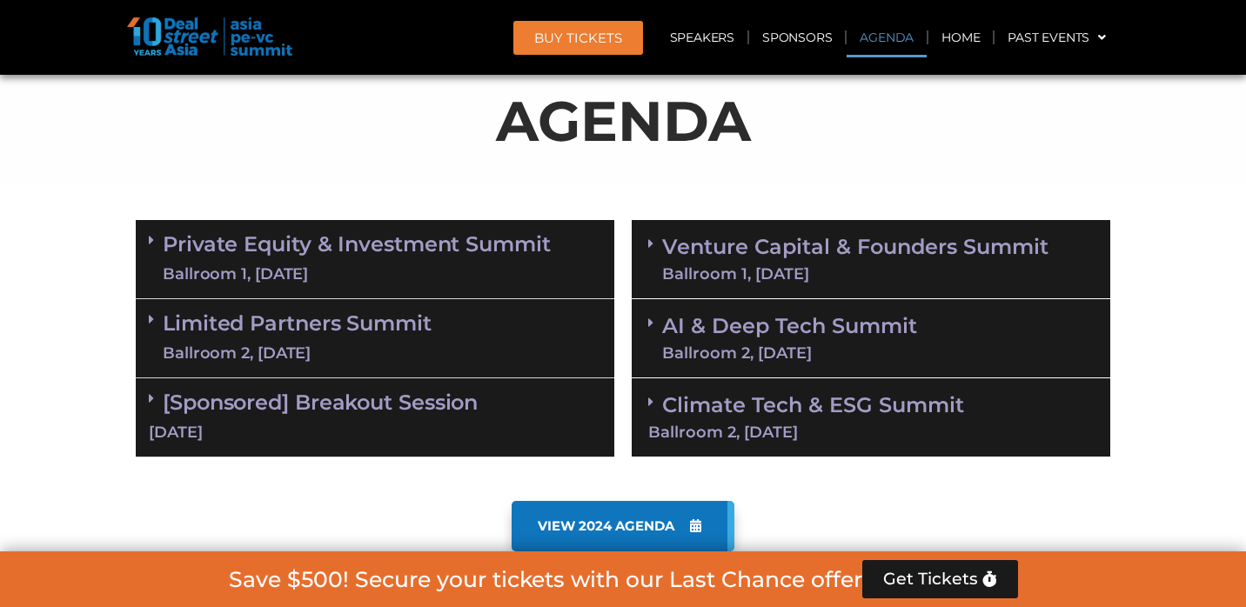
scroll to position [934, 0]
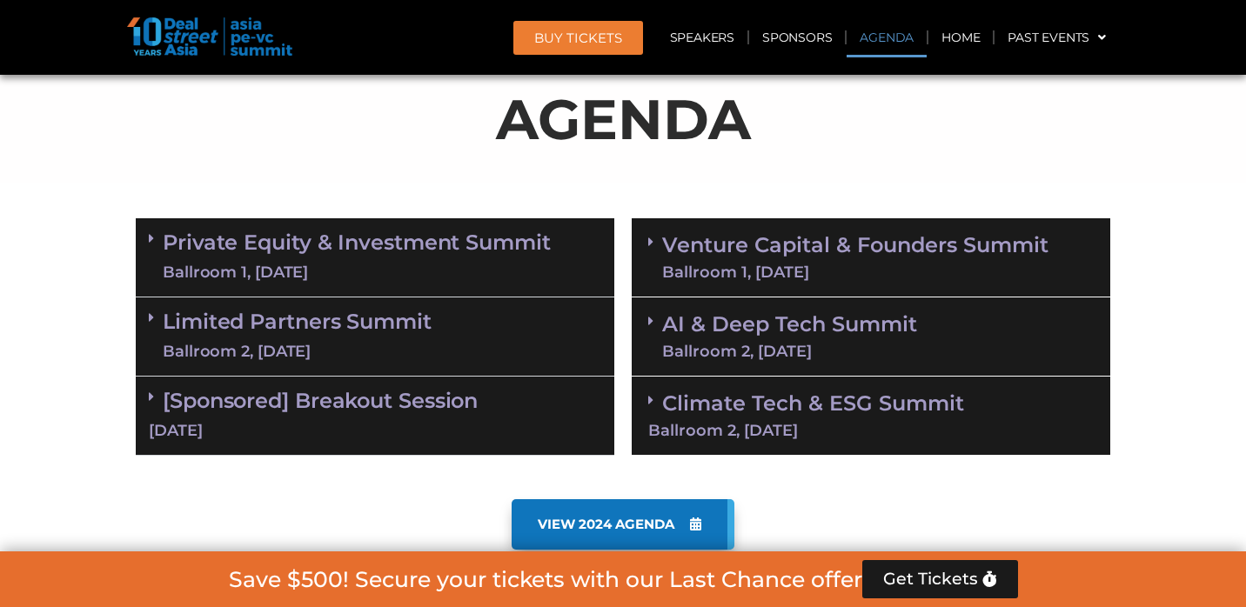
click at [872, 324] on link "AI & Deep Tech Summit Ballroom 2, [DATE]" at bounding box center [789, 336] width 255 height 45
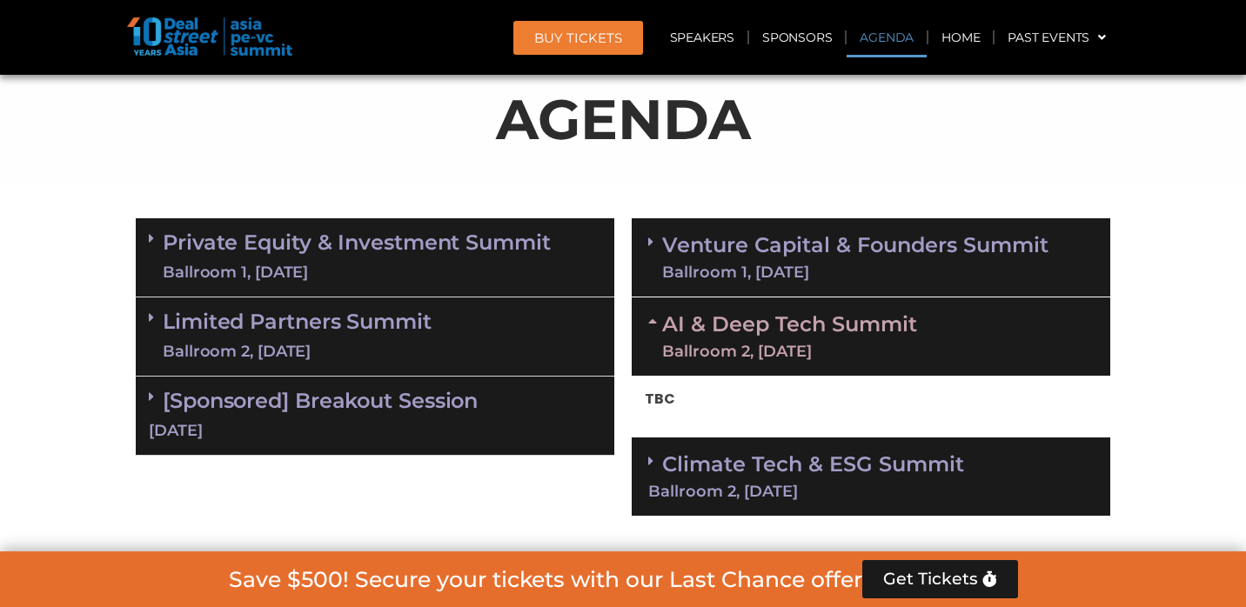
click at [886, 464] on link "Climate Tech & ESG Summit Ballroom 2, [DATE]" at bounding box center [870, 475] width 445 height 48
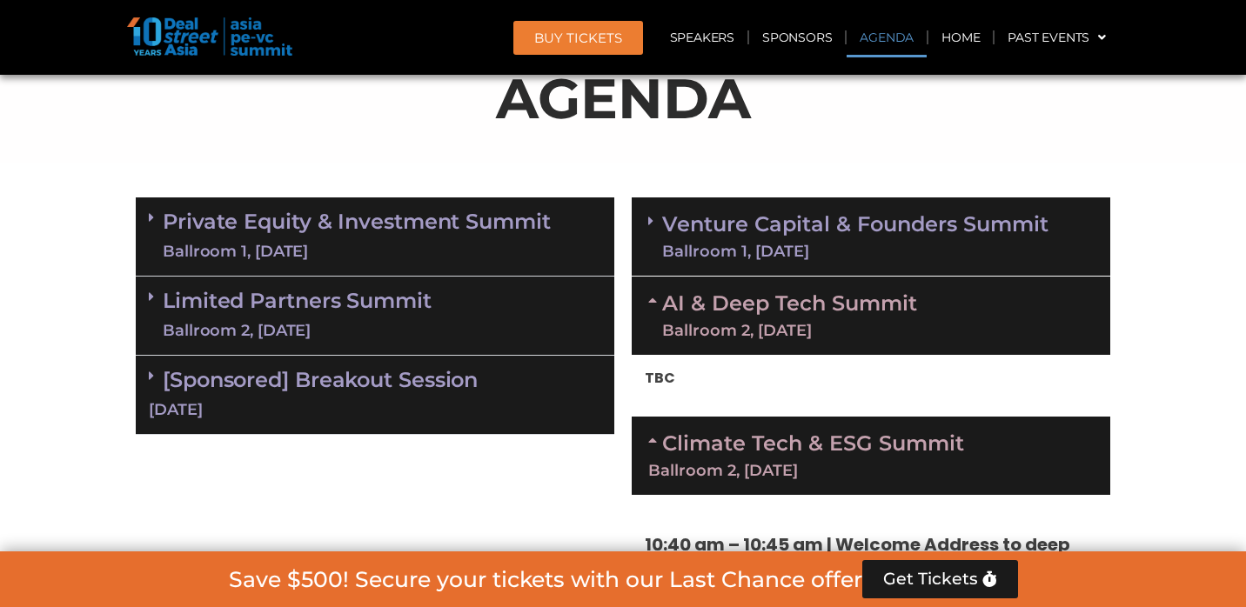
scroll to position [898, 0]
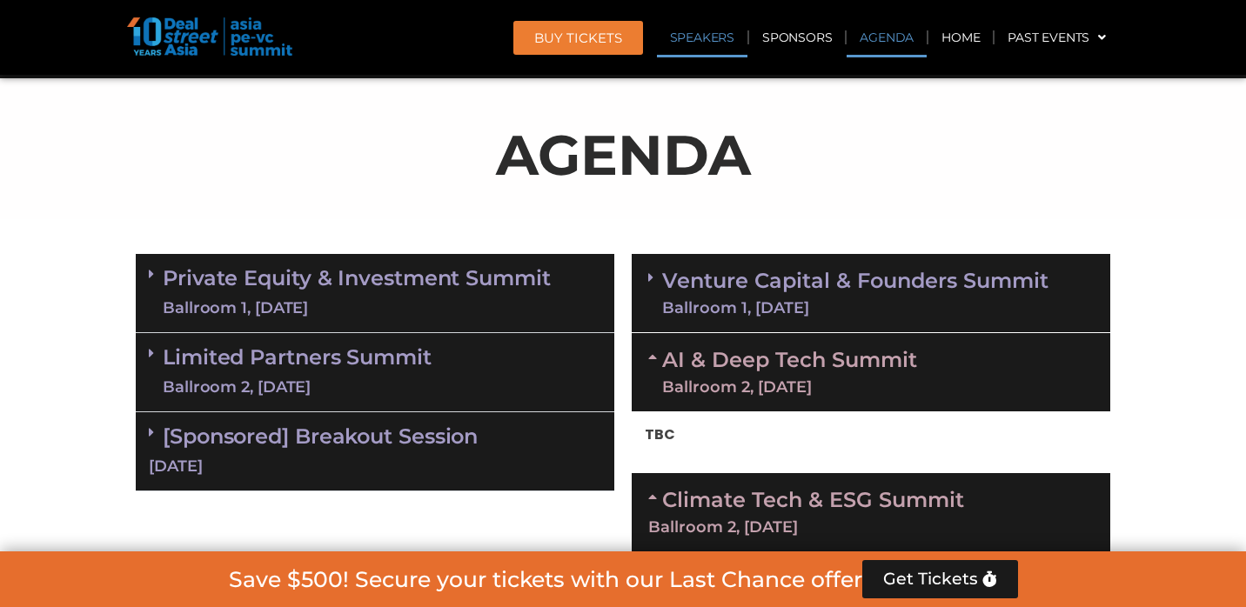
click at [677, 37] on link "Speakers" at bounding box center [702, 37] width 90 height 40
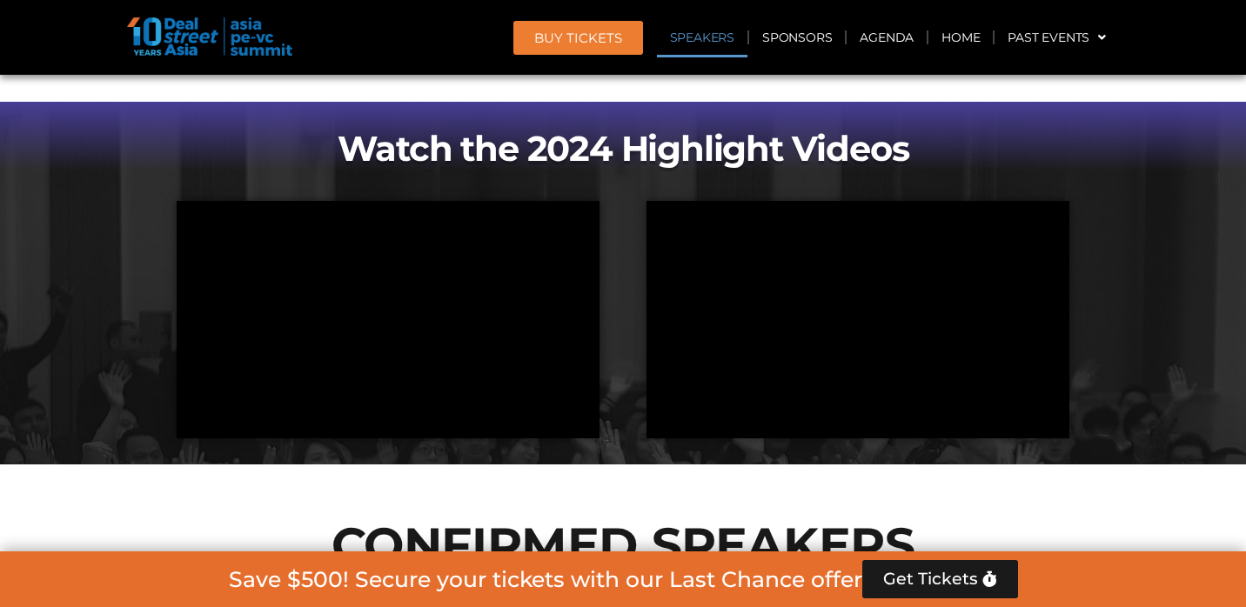
scroll to position [3422, 0]
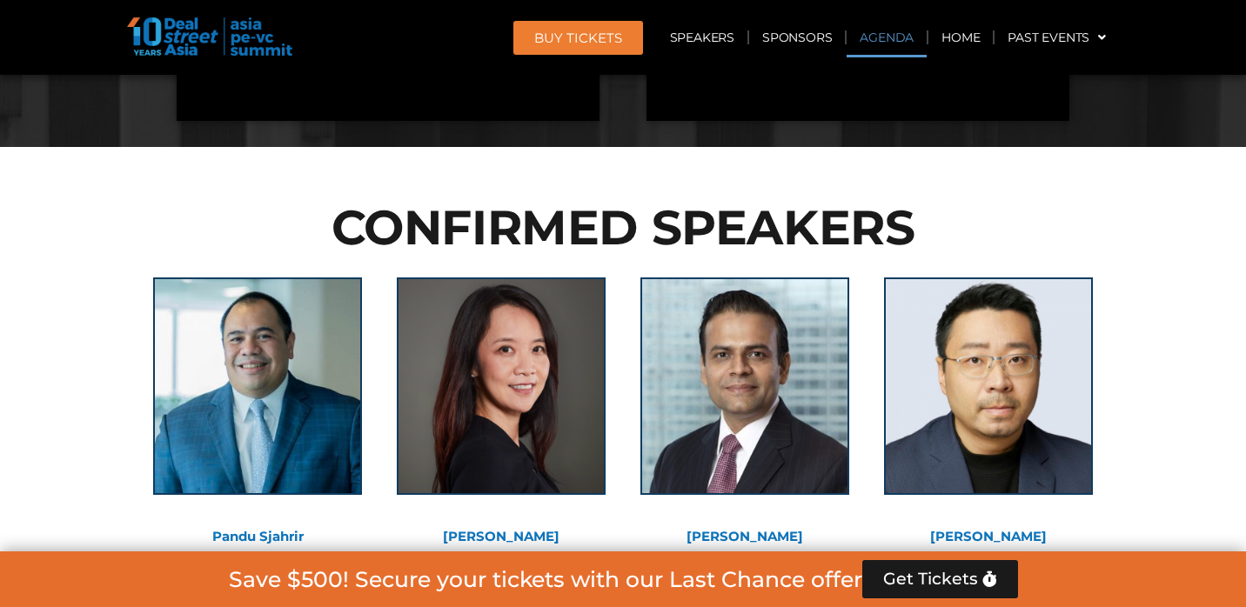
click at [896, 45] on link "Agenda" at bounding box center [886, 37] width 80 height 40
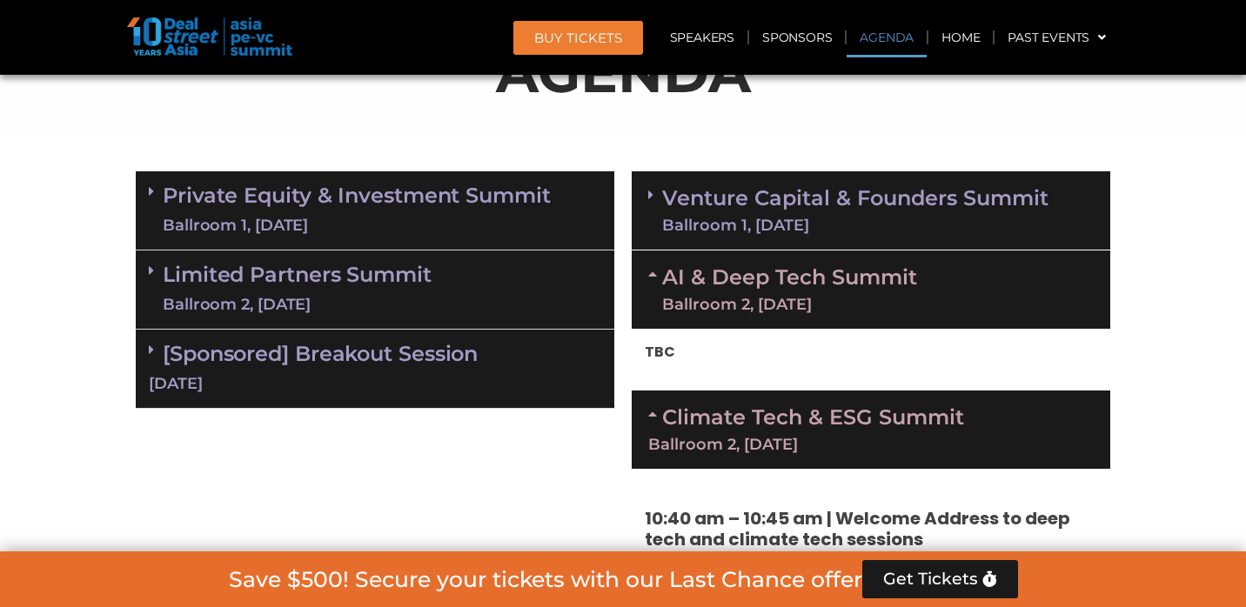
scroll to position [1014, 0]
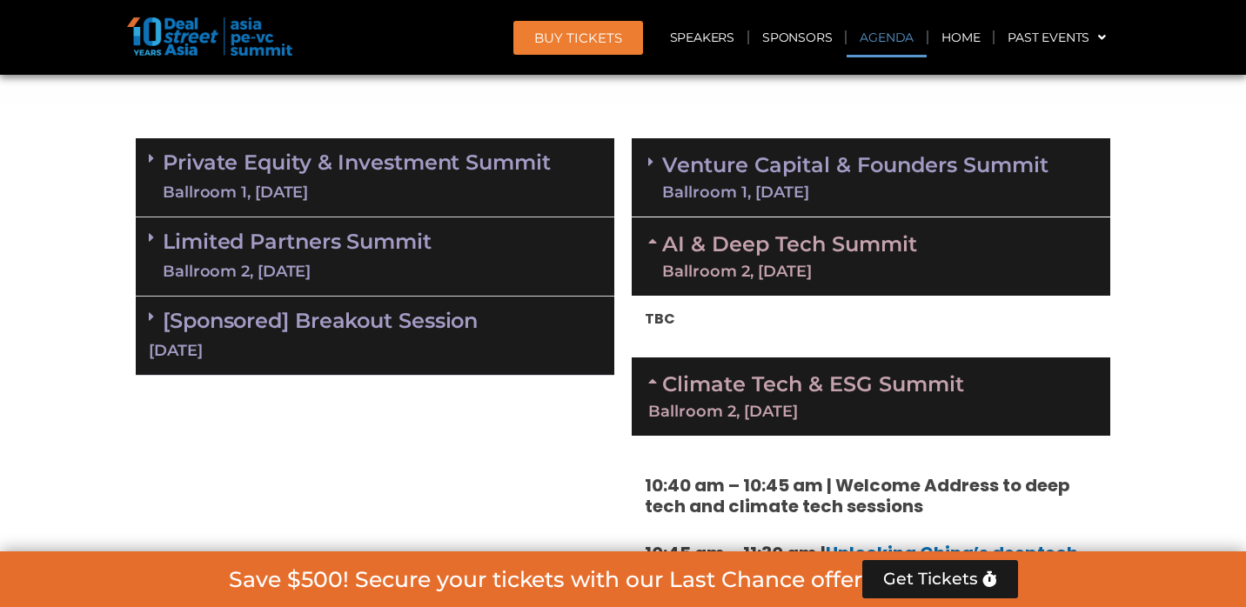
click at [389, 320] on link "[Sponsored] Breakout Session [DATE]" at bounding box center [375, 335] width 452 height 54
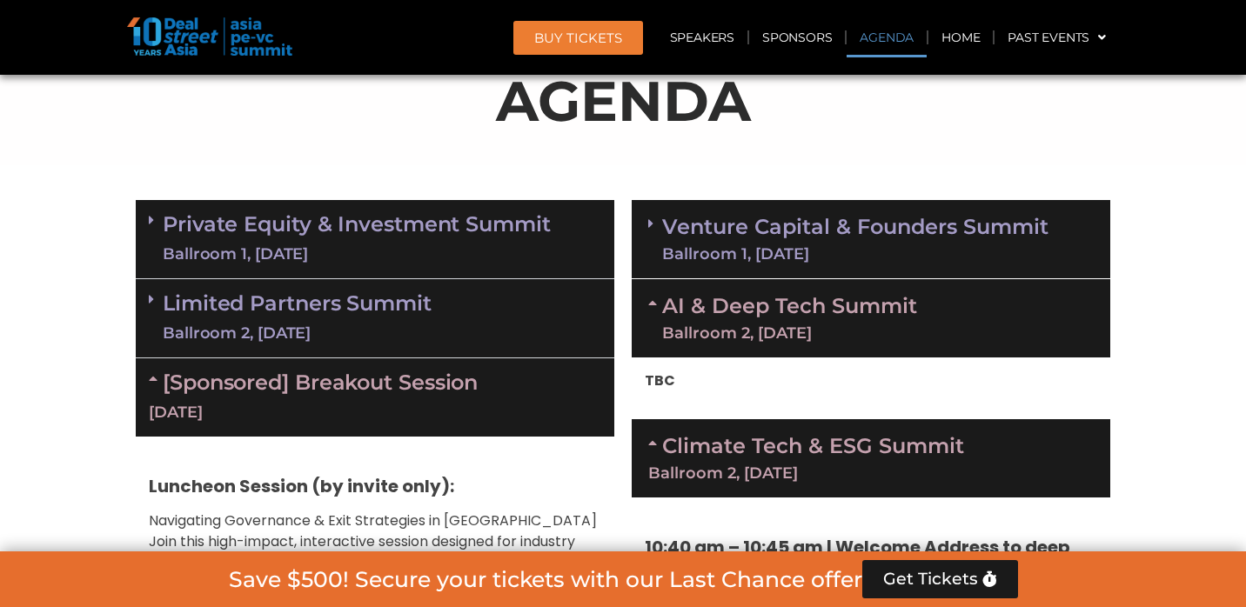
scroll to position [951, 0]
